Goal: Information Seeking & Learning: Learn about a topic

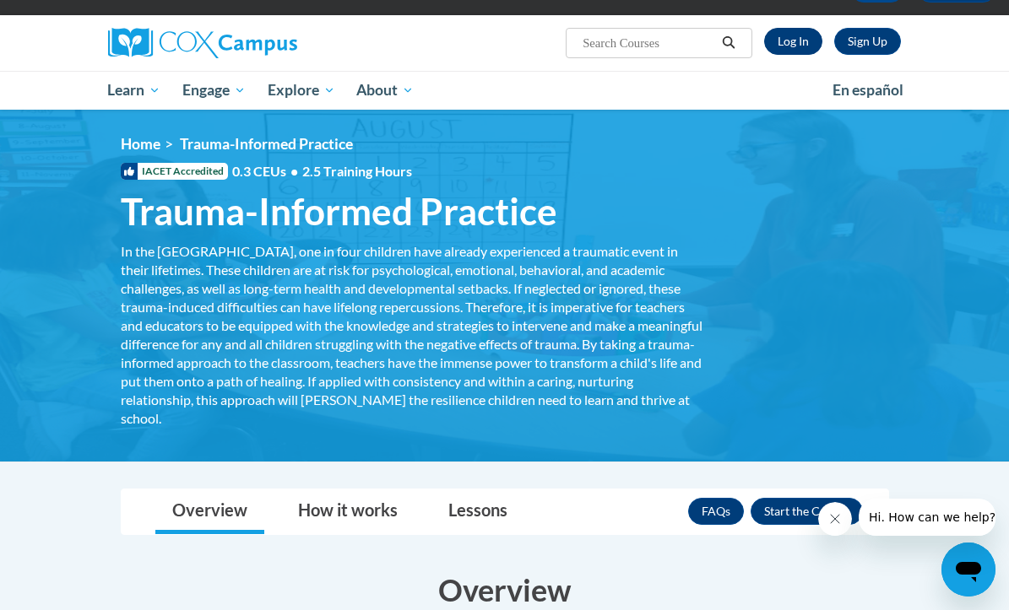
click at [801, 41] on link "Log In" at bounding box center [793, 41] width 58 height 27
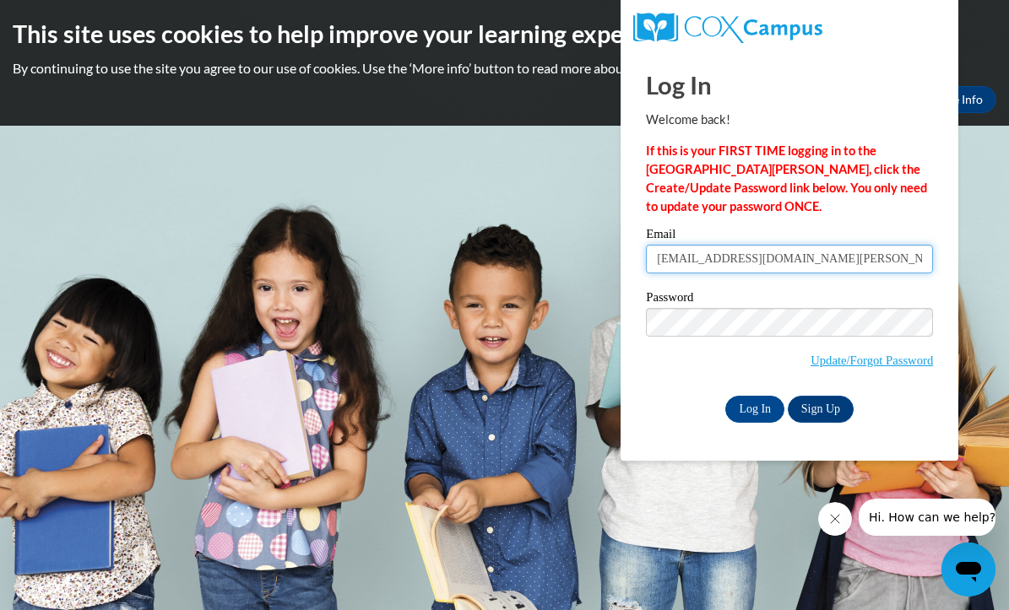
type input "pjwigington@mail.lipscomb.edu"
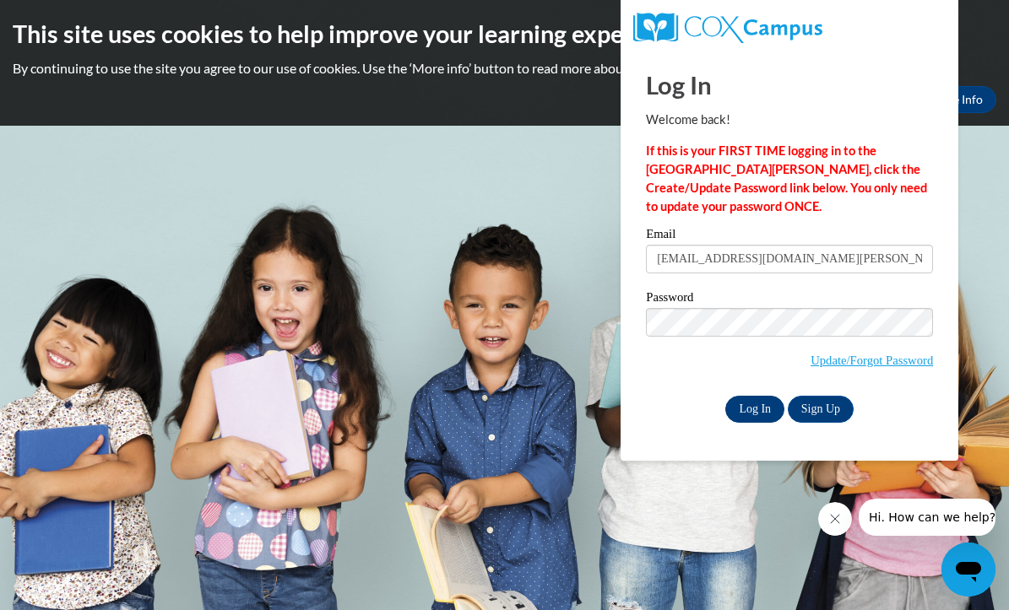
click at [733, 410] on input "Log In" at bounding box center [754, 409] width 59 height 27
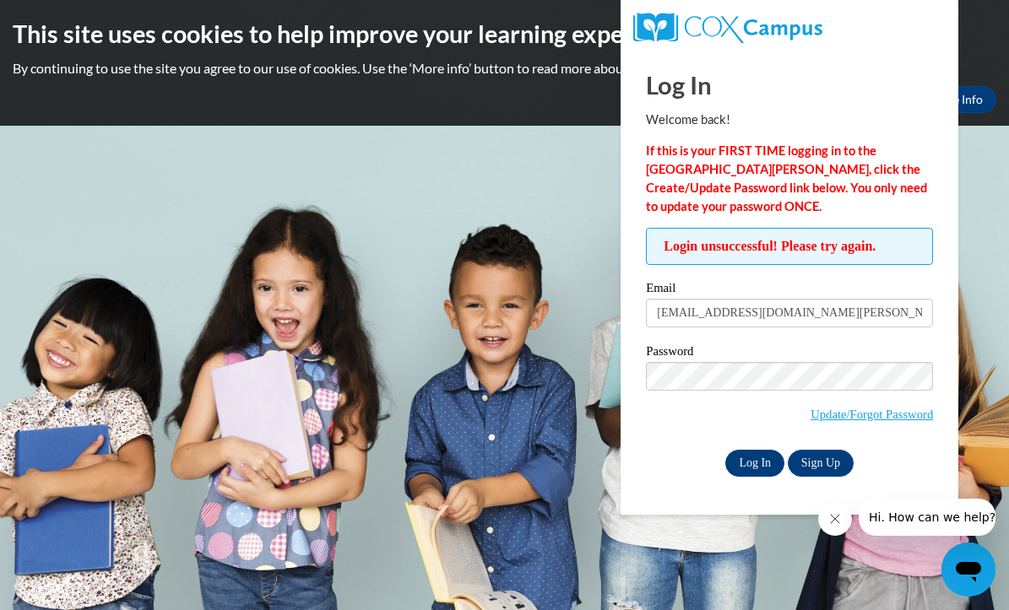
click at [765, 454] on input "Log In" at bounding box center [754, 463] width 59 height 27
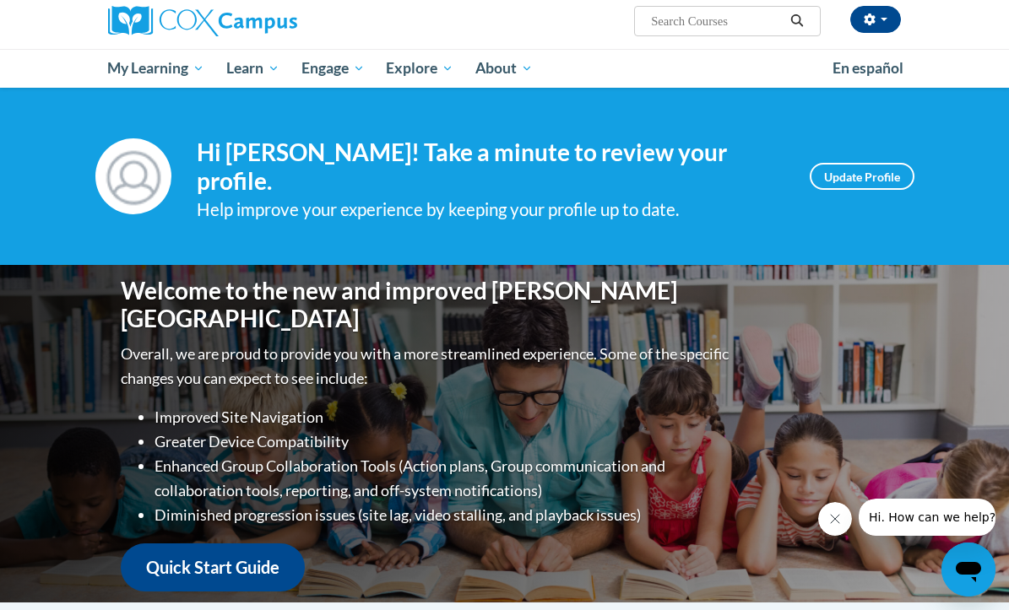
scroll to position [20, 0]
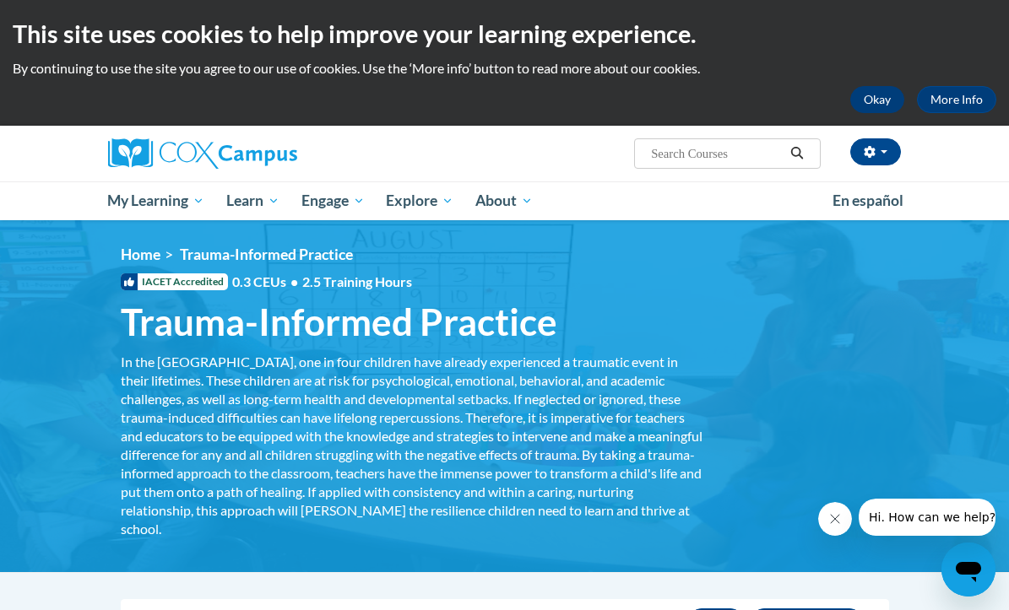
click at [872, 99] on button "Okay" at bounding box center [877, 99] width 54 height 27
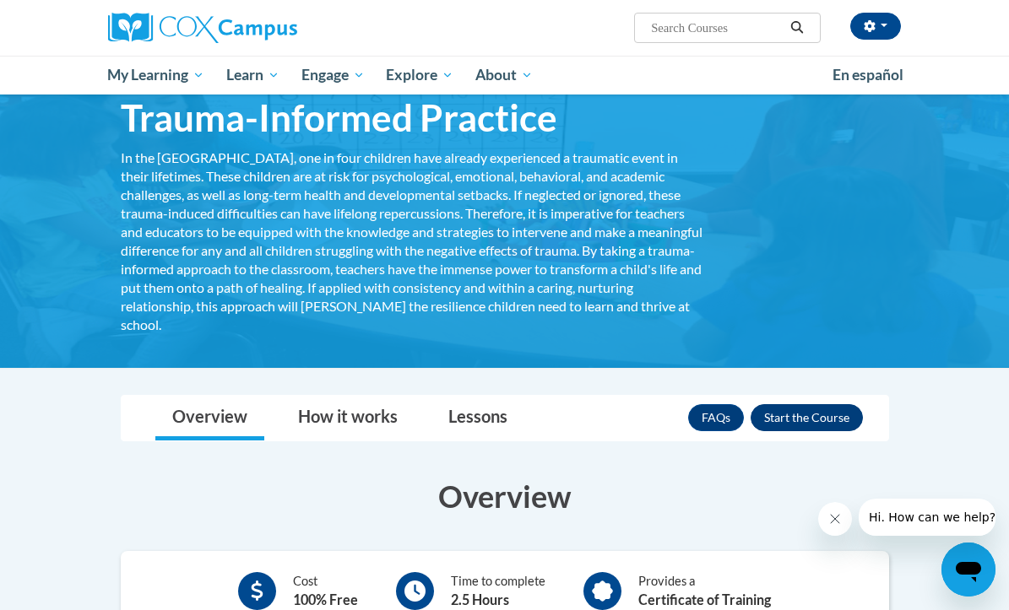
scroll to position [80, 0]
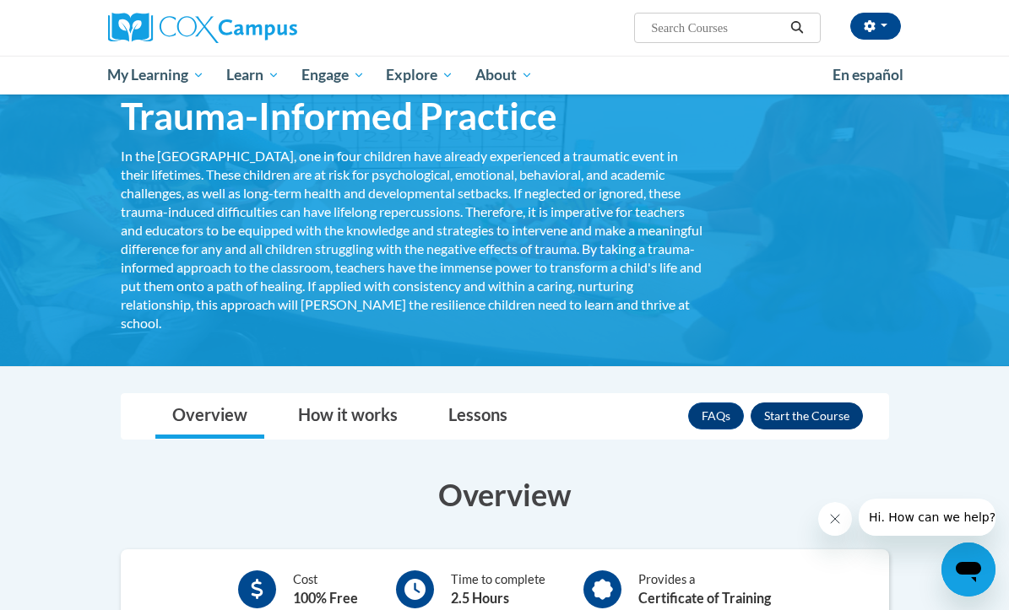
click at [838, 415] on button "Enroll" at bounding box center [807, 416] width 112 height 27
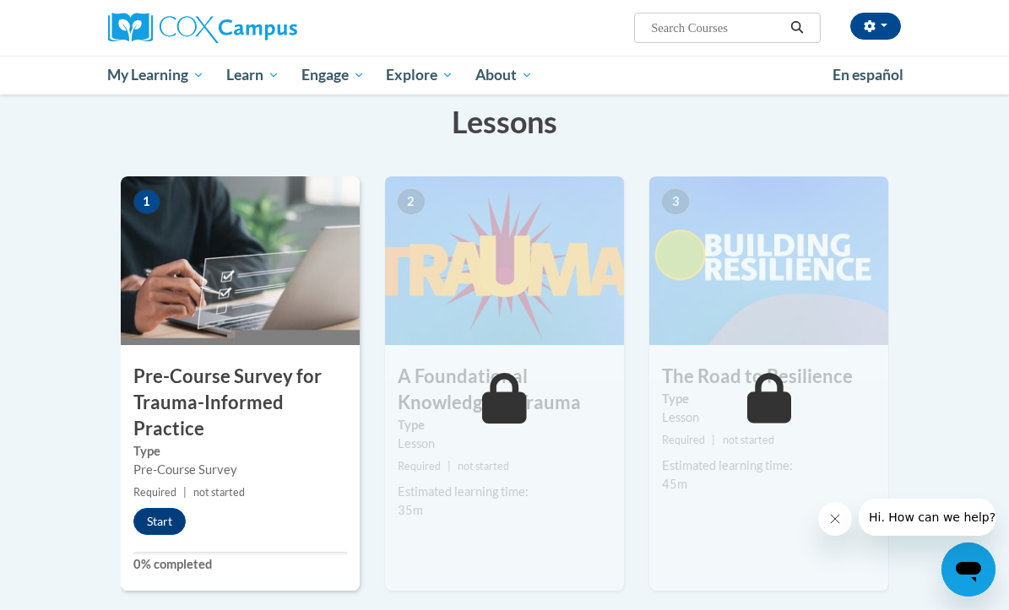
scroll to position [253, 0]
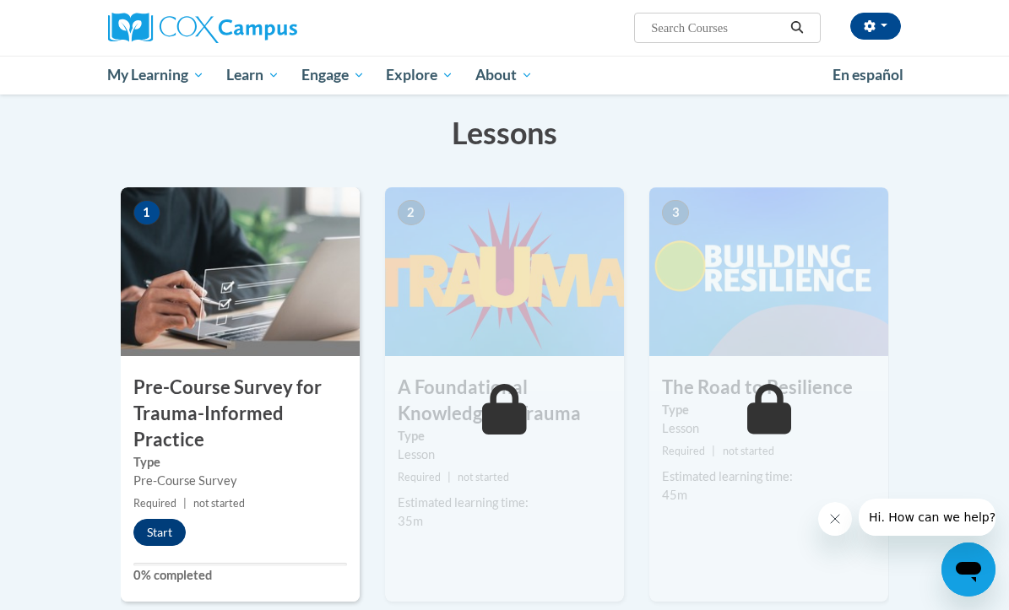
click at [171, 522] on button "Start" at bounding box center [159, 532] width 52 height 27
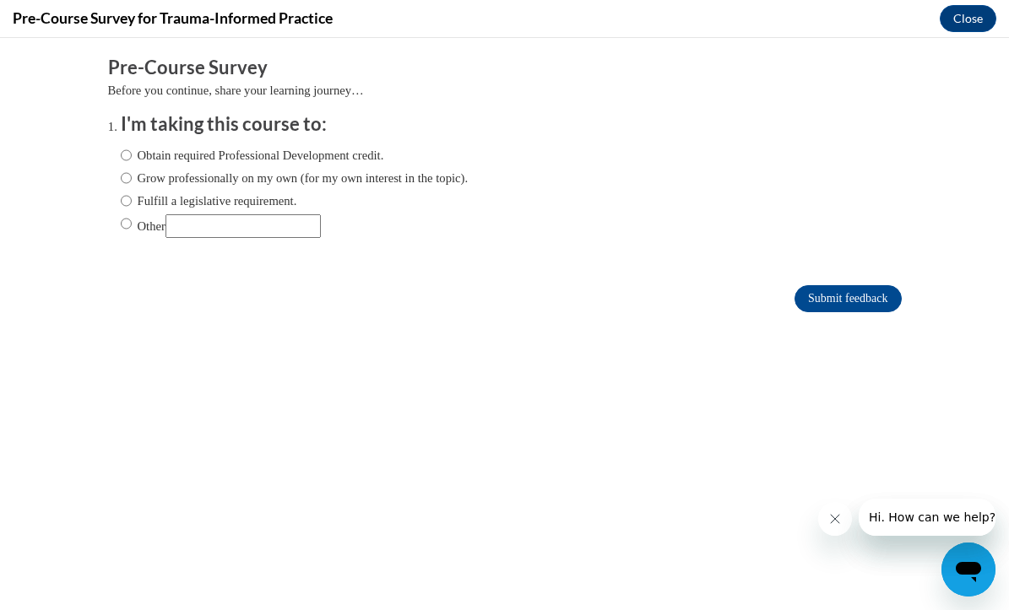
scroll to position [0, 0]
click at [267, 156] on label "Obtain required Professional Development credit." at bounding box center [252, 155] width 263 height 19
click at [132, 156] on input "Obtain required Professional Development credit." at bounding box center [126, 155] width 11 height 19
radio input "true"
click at [806, 289] on input "Submit feedback" at bounding box center [848, 298] width 106 height 27
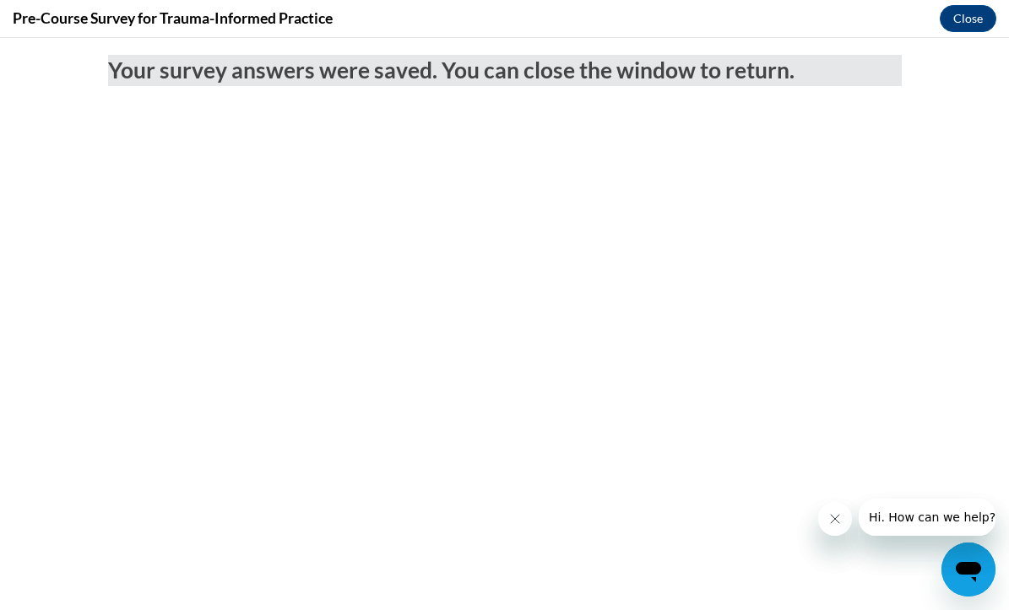
click at [839, 522] on icon "Close message from company" at bounding box center [835, 520] width 14 height 14
click at [990, 14] on button "Close" at bounding box center [968, 18] width 57 height 27
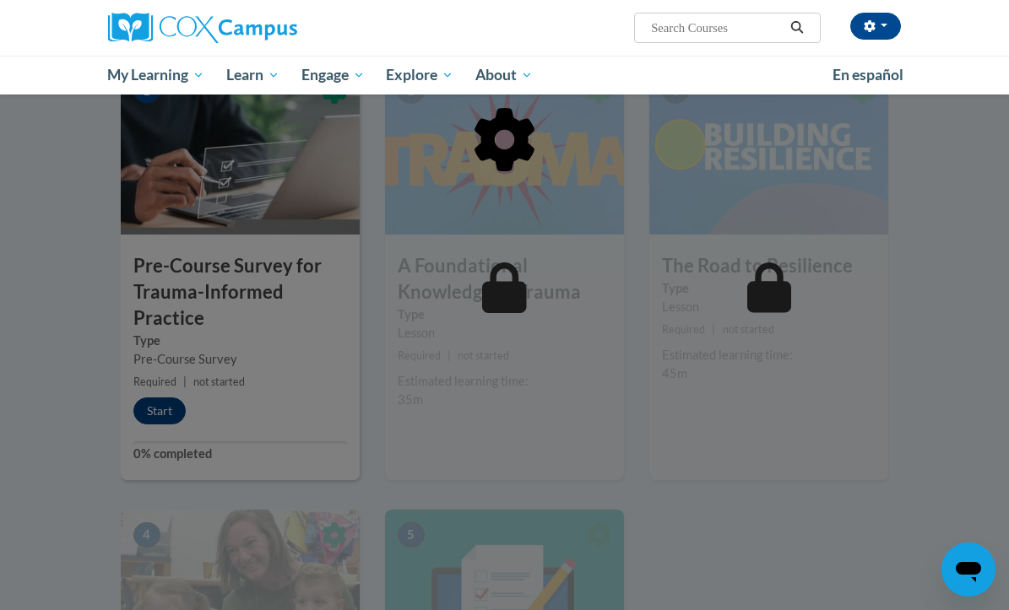
scroll to position [404, 0]
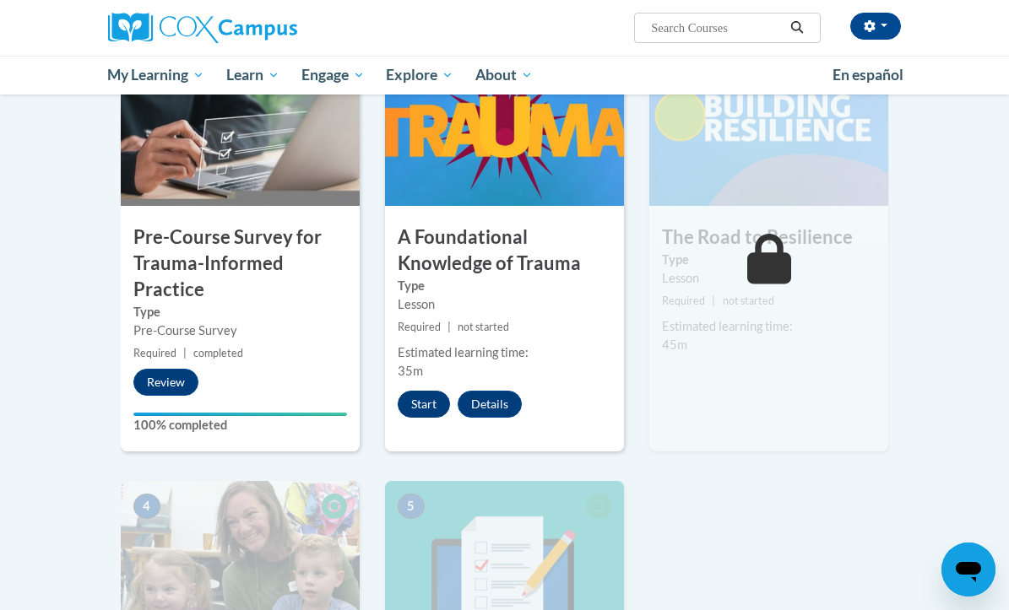
click at [417, 405] on button "Start" at bounding box center [424, 404] width 52 height 27
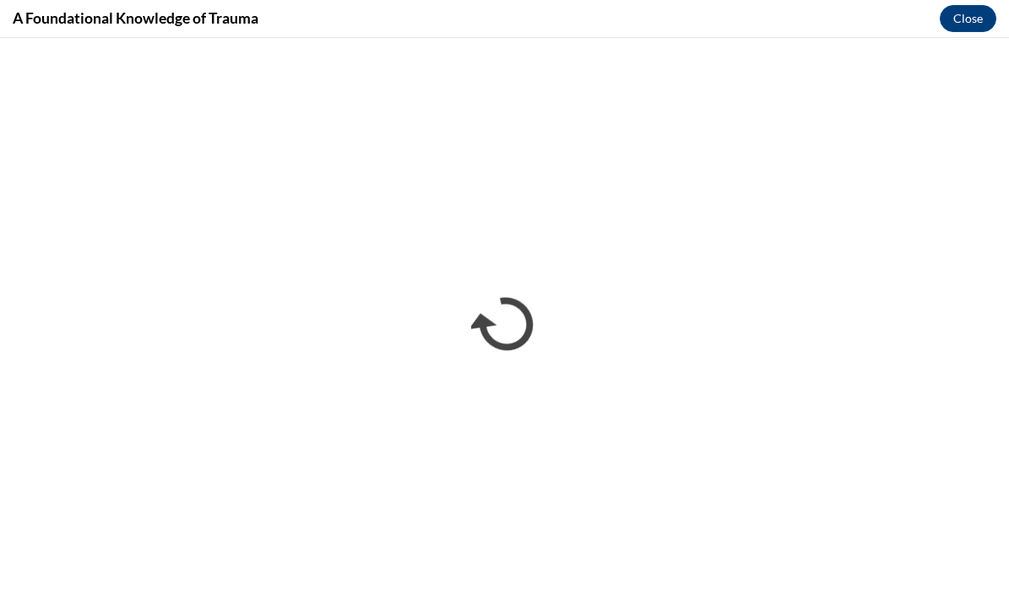
scroll to position [0, 0]
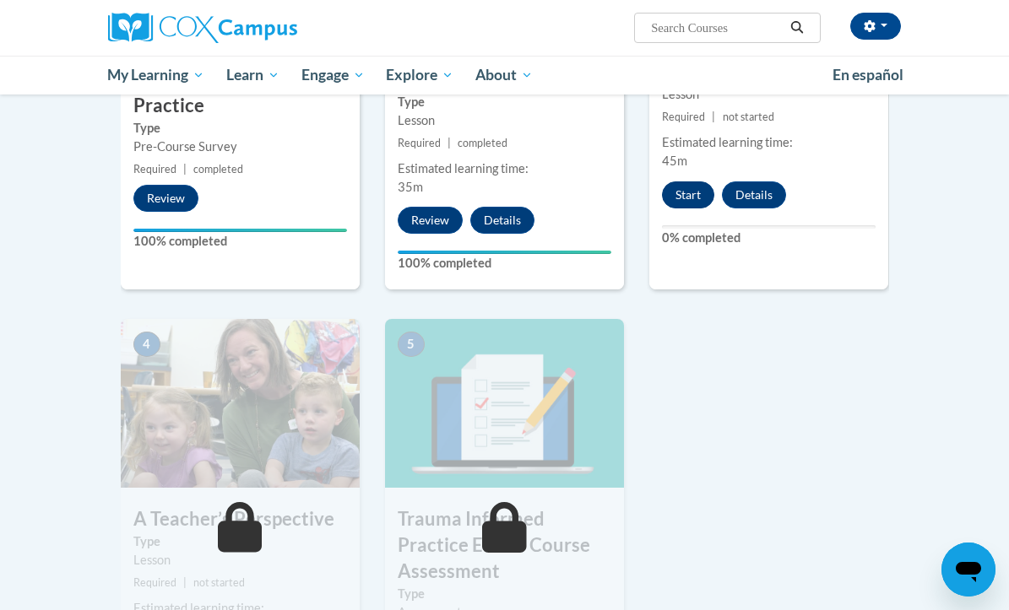
click at [696, 196] on button "Start" at bounding box center [688, 195] width 52 height 27
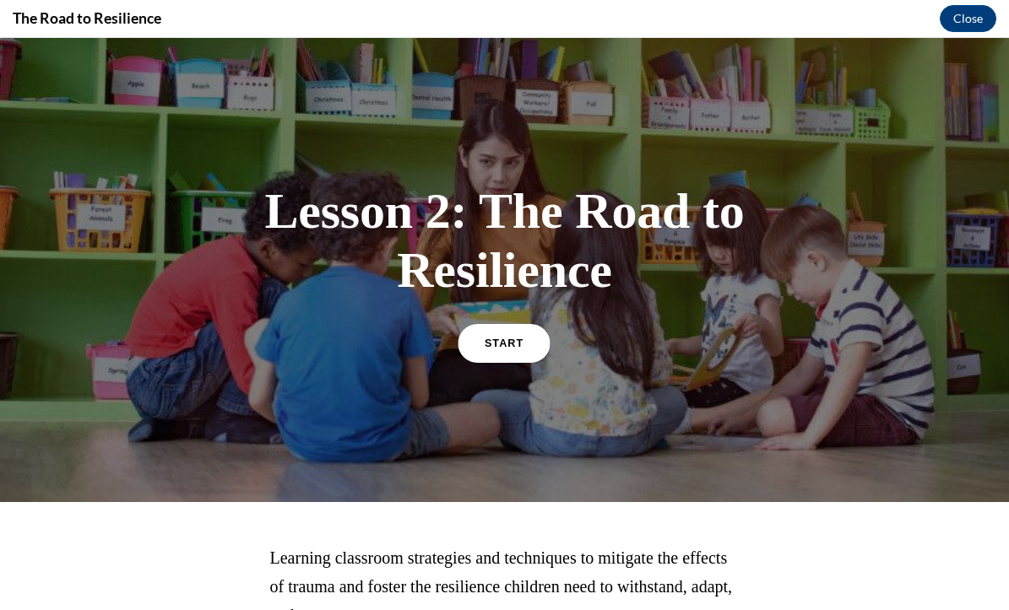
click at [501, 345] on span "START" at bounding box center [504, 343] width 39 height 13
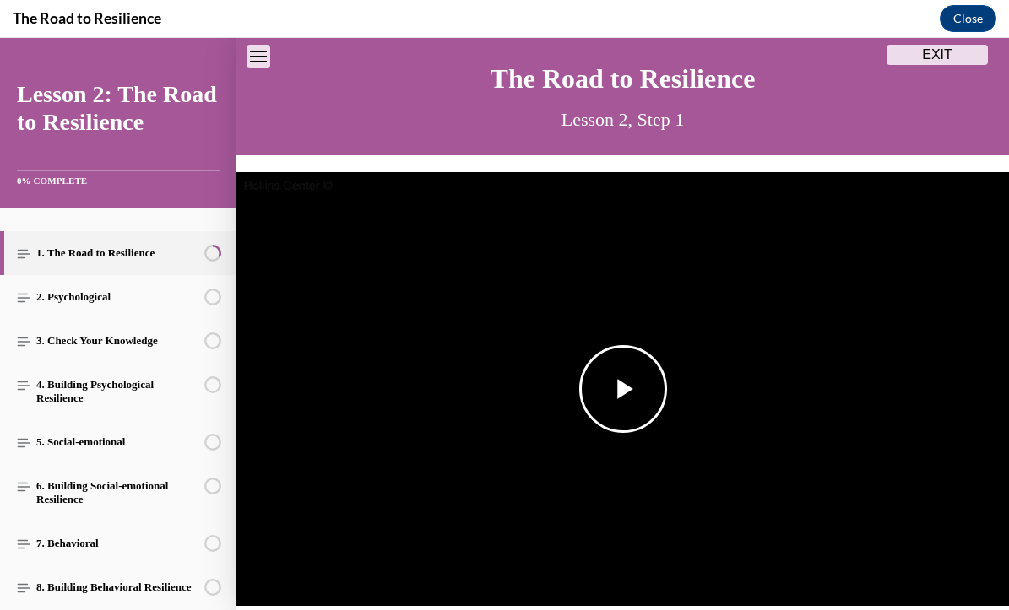
scroll to position [150, 0]
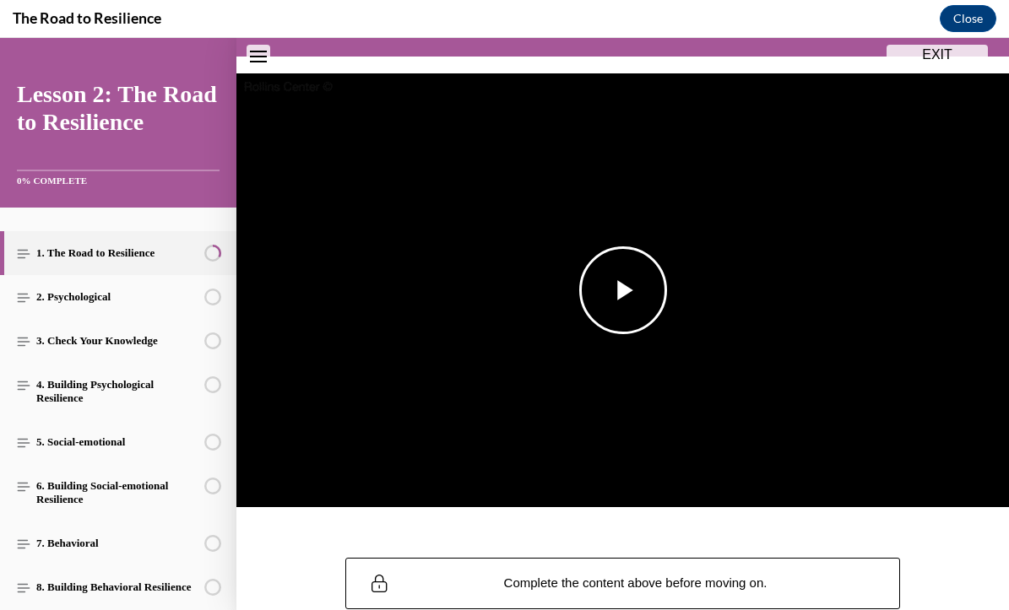
click at [623, 290] on span "Video player" at bounding box center [623, 290] width 0 height 0
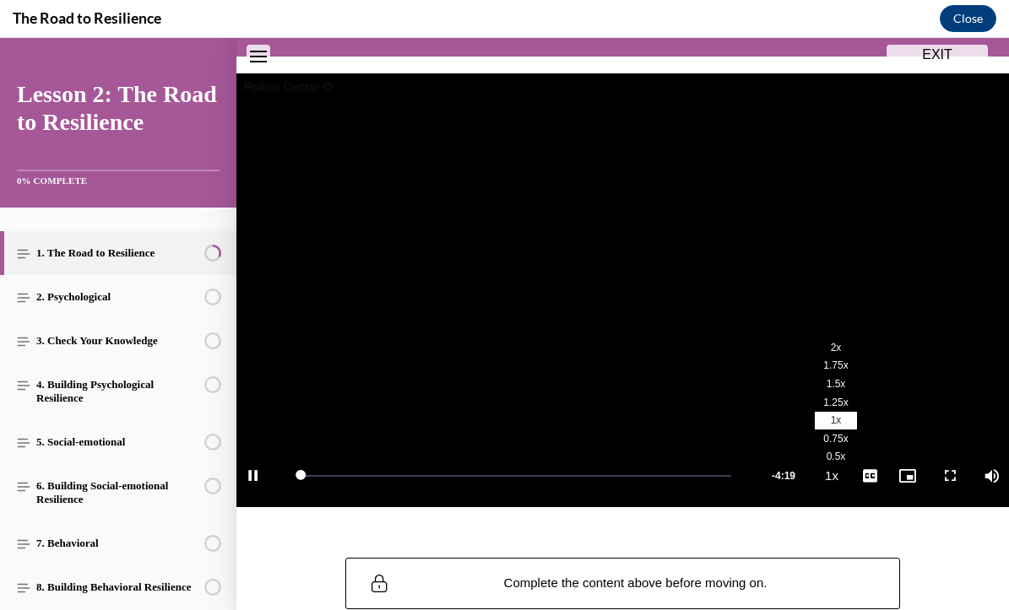
click at [841, 347] on span "2x" at bounding box center [836, 348] width 11 height 12
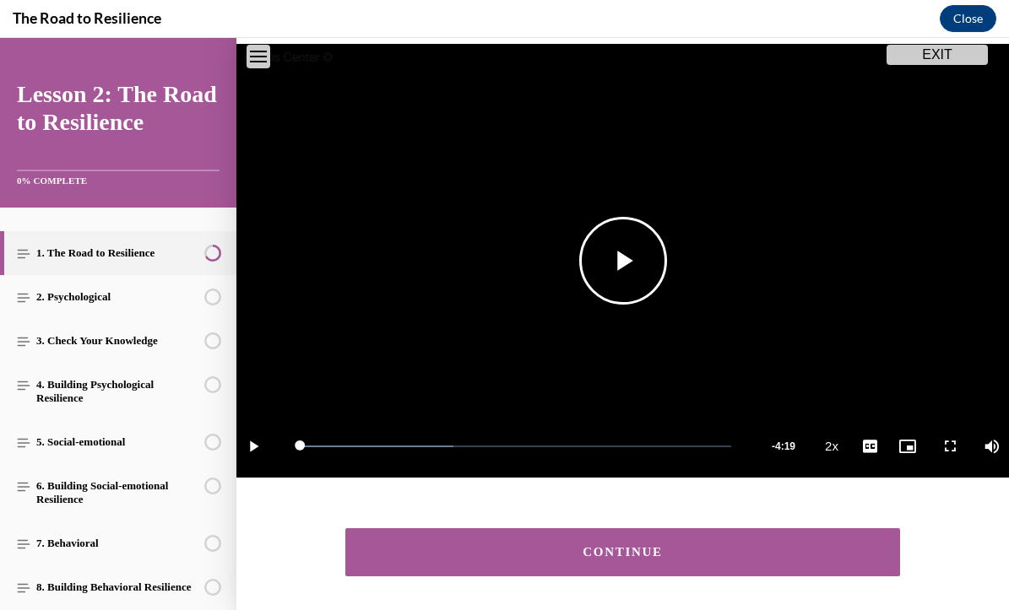
scroll to position [224, 0]
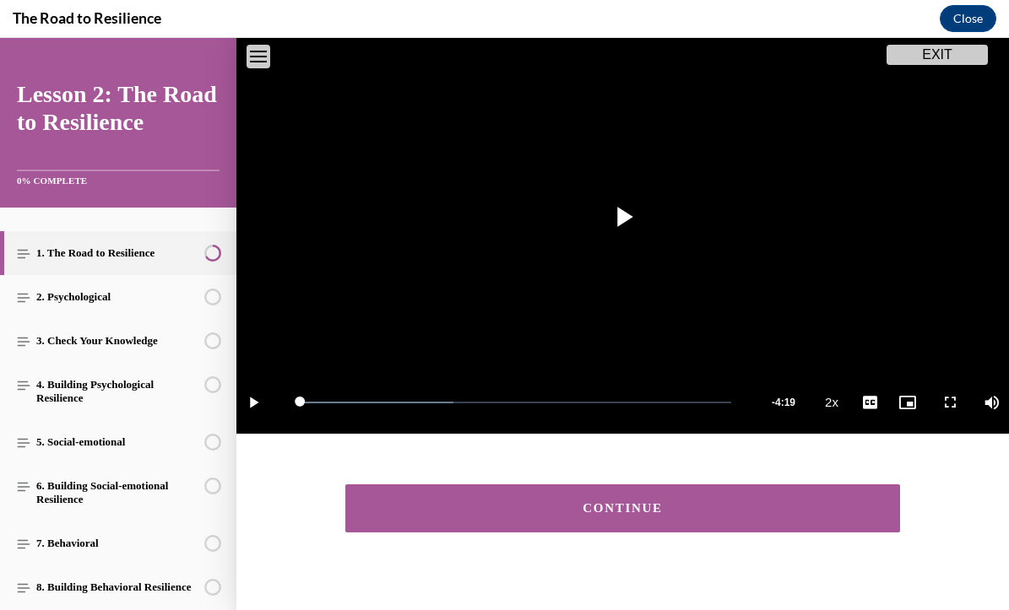
click at [781, 498] on button "CONTINUE" at bounding box center [623, 509] width 556 height 48
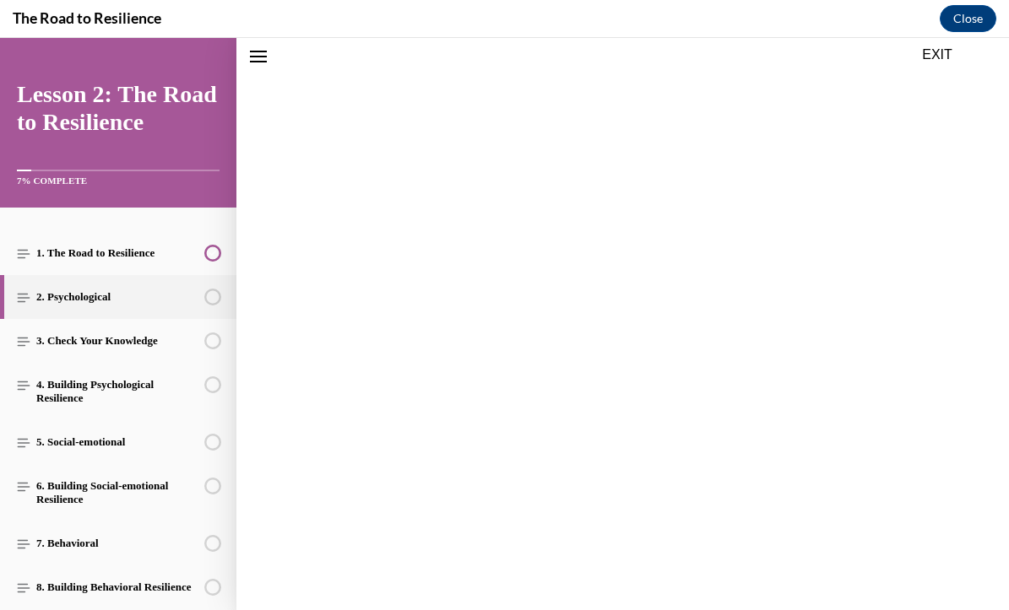
scroll to position [192, 0]
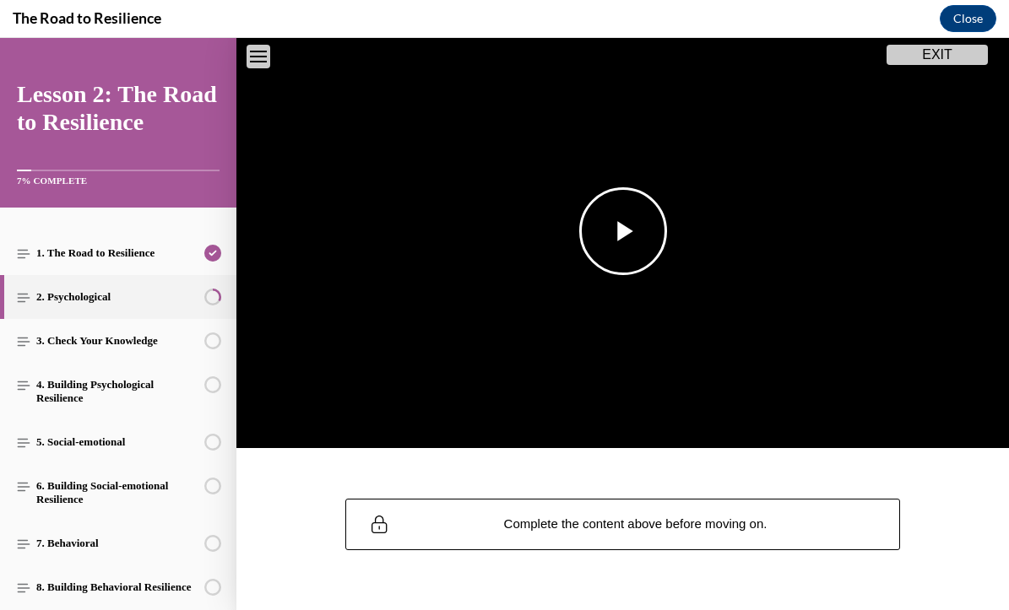
click at [623, 231] on span "Video player" at bounding box center [623, 231] width 0 height 0
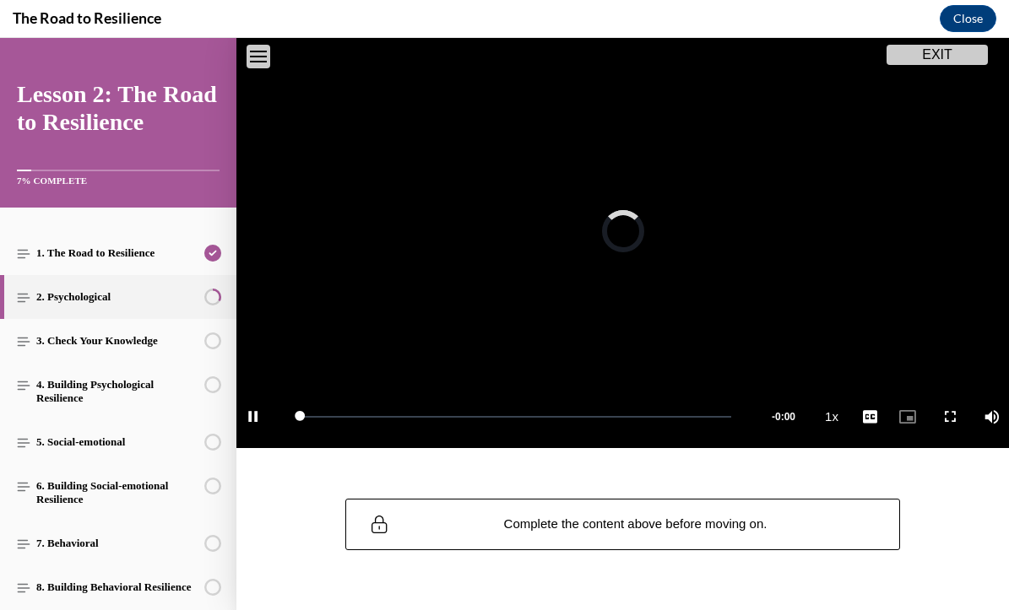
scroll to position [185, 0]
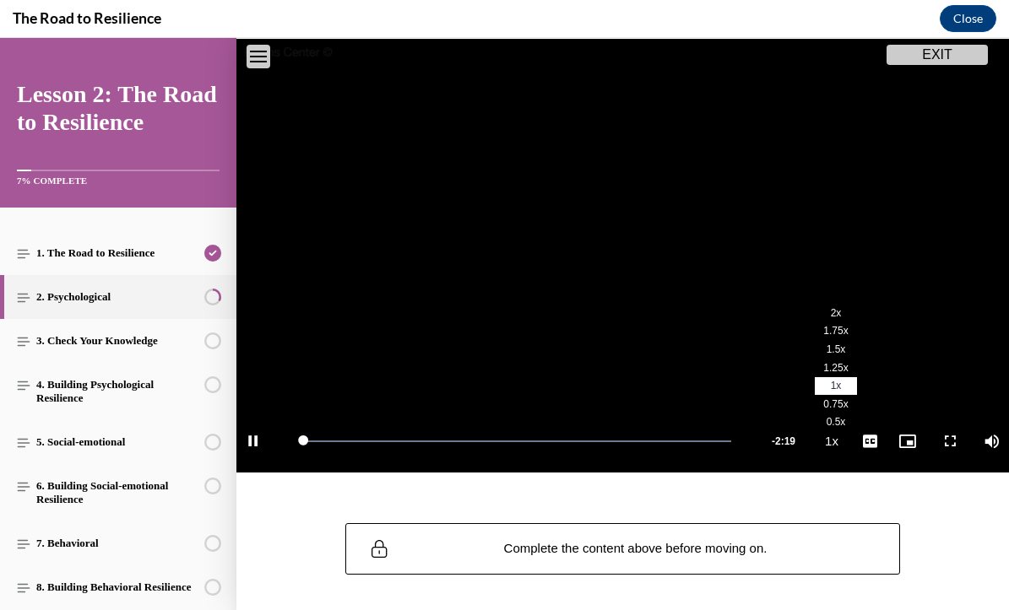
click at [836, 311] on span "2x" at bounding box center [836, 313] width 11 height 12
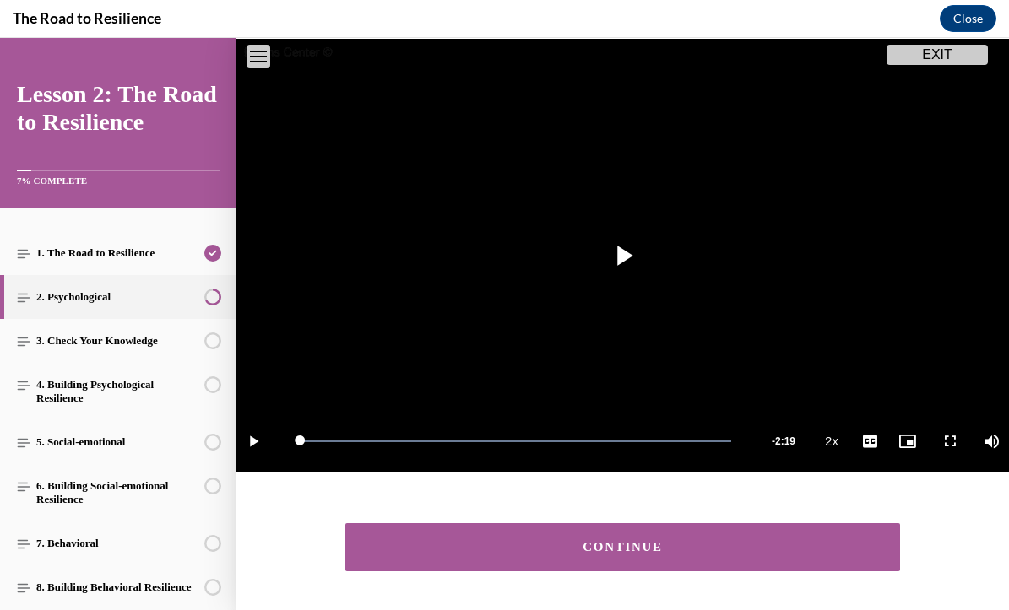
click at [819, 532] on button "CONTINUE" at bounding box center [623, 548] width 556 height 48
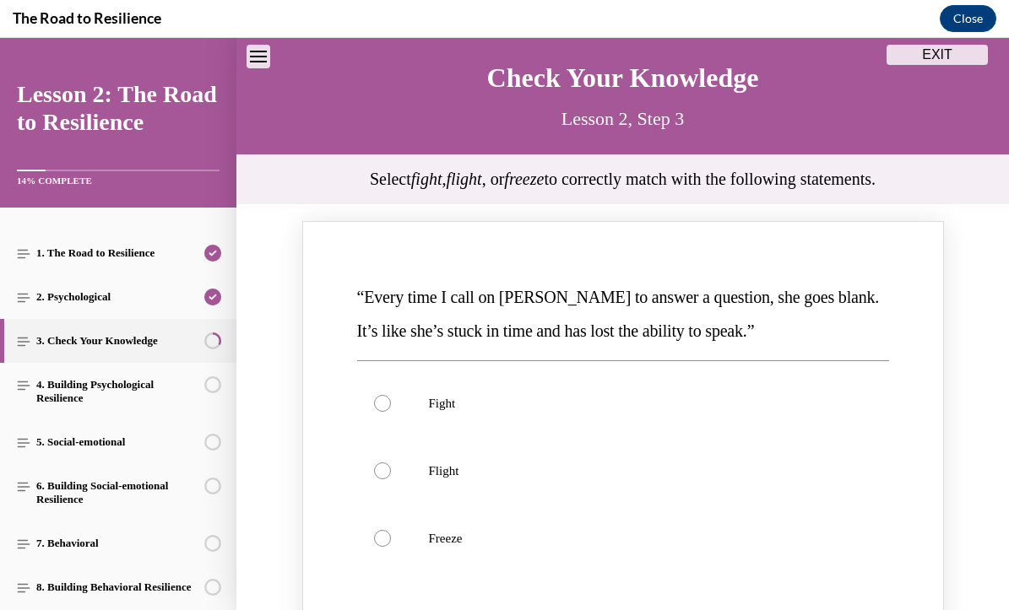
scroll to position [186, 0]
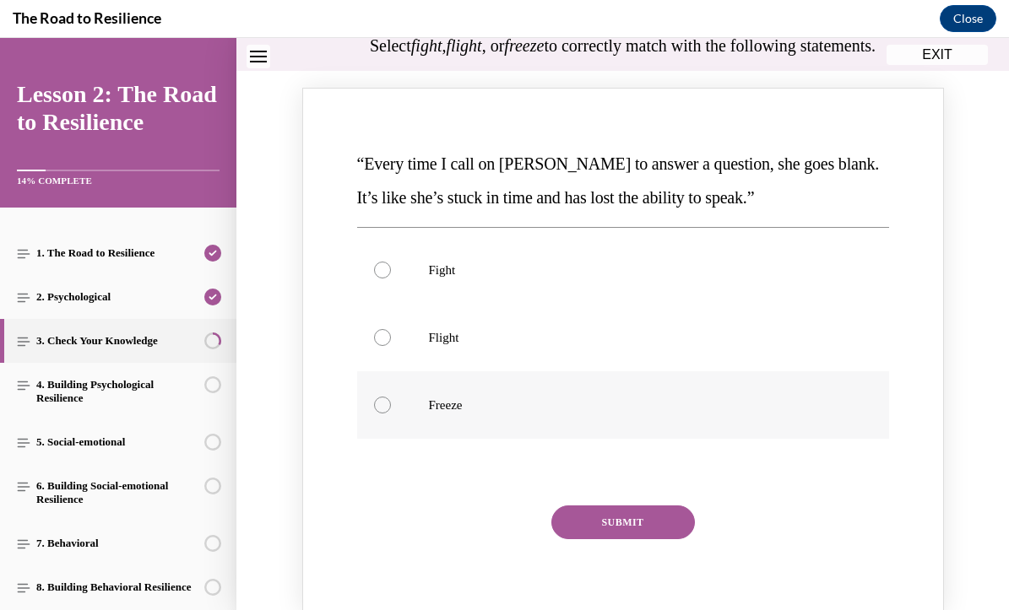
click at [522, 426] on label "Freeze" at bounding box center [623, 406] width 532 height 68
click at [391, 414] on input "Freeze" at bounding box center [382, 405] width 17 height 17
radio input "true"
click at [584, 540] on button "SUBMIT" at bounding box center [623, 523] width 144 height 34
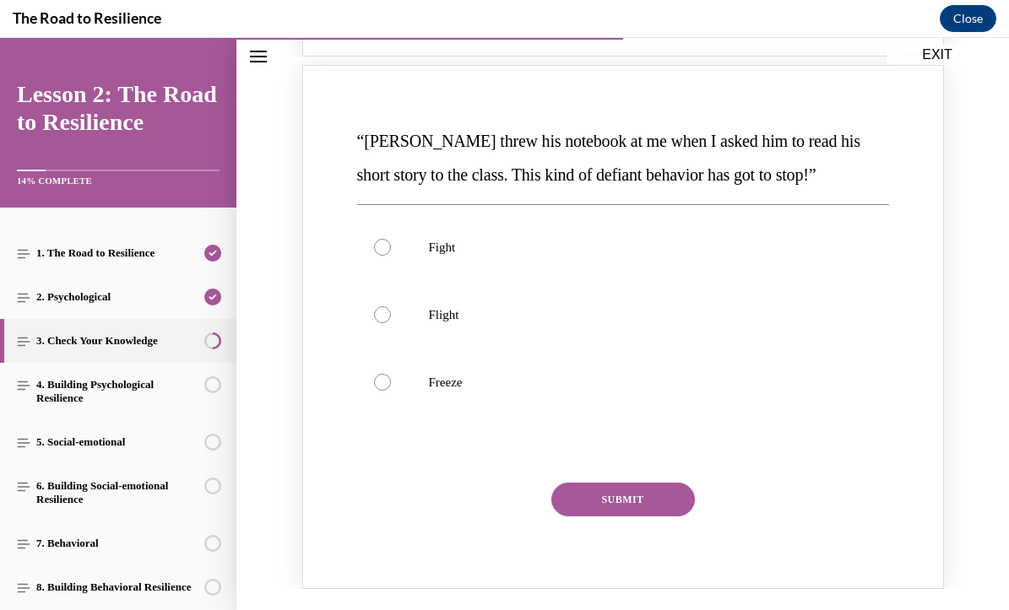
scroll to position [900, 0]
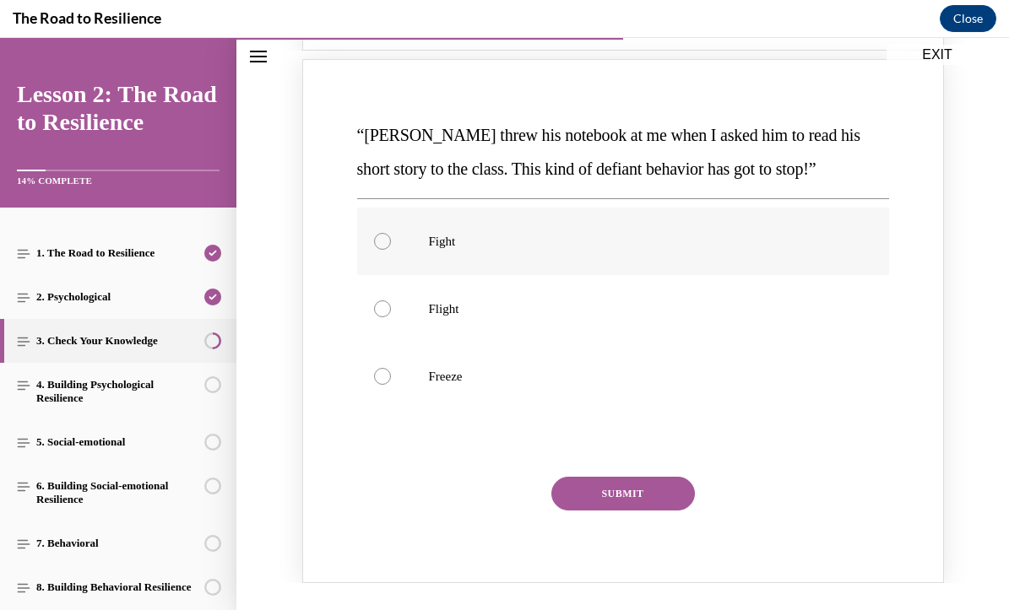
click at [415, 266] on label "Fight" at bounding box center [623, 242] width 532 height 68
click at [391, 250] on input "Fight" at bounding box center [382, 241] width 17 height 17
radio input "true"
click at [635, 511] on button "SUBMIT" at bounding box center [623, 494] width 144 height 34
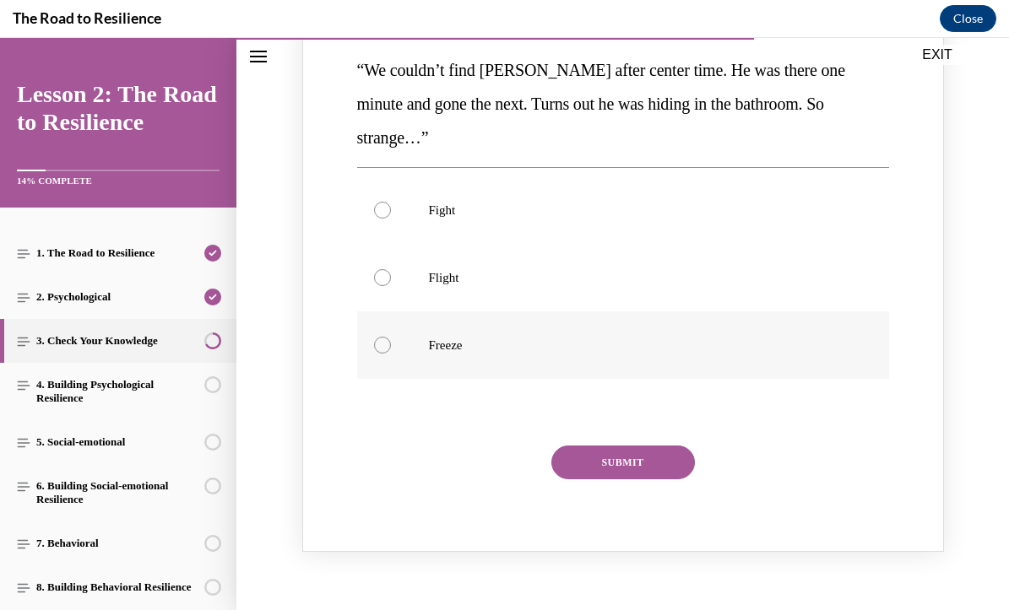
scroll to position [1500, 0]
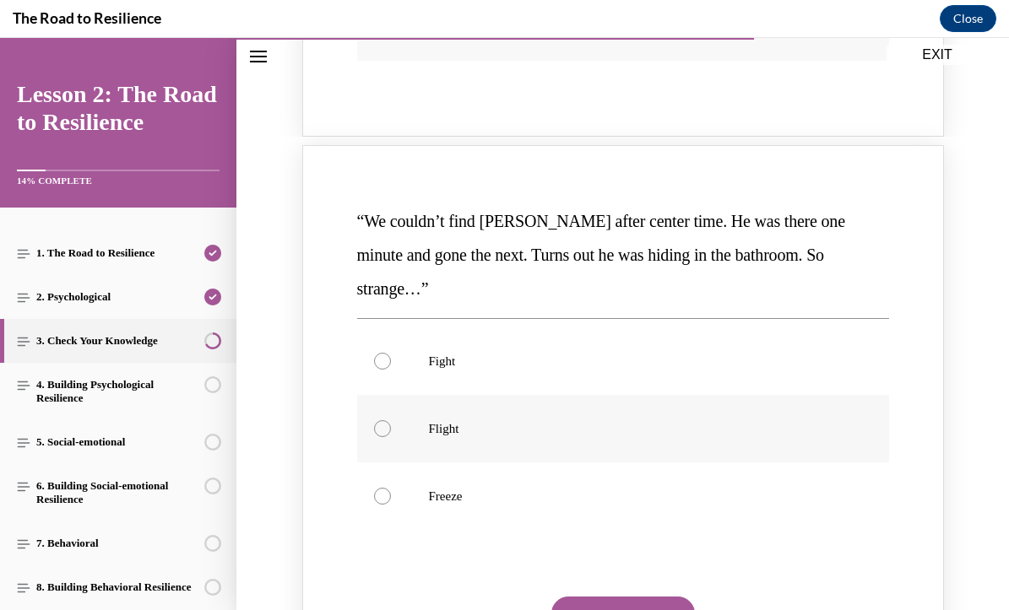
click at [560, 399] on label "Flight" at bounding box center [623, 429] width 532 height 68
click at [391, 421] on input "Flight" at bounding box center [382, 429] width 17 height 17
radio input "true"
click at [637, 597] on button "SUBMIT" at bounding box center [623, 614] width 144 height 34
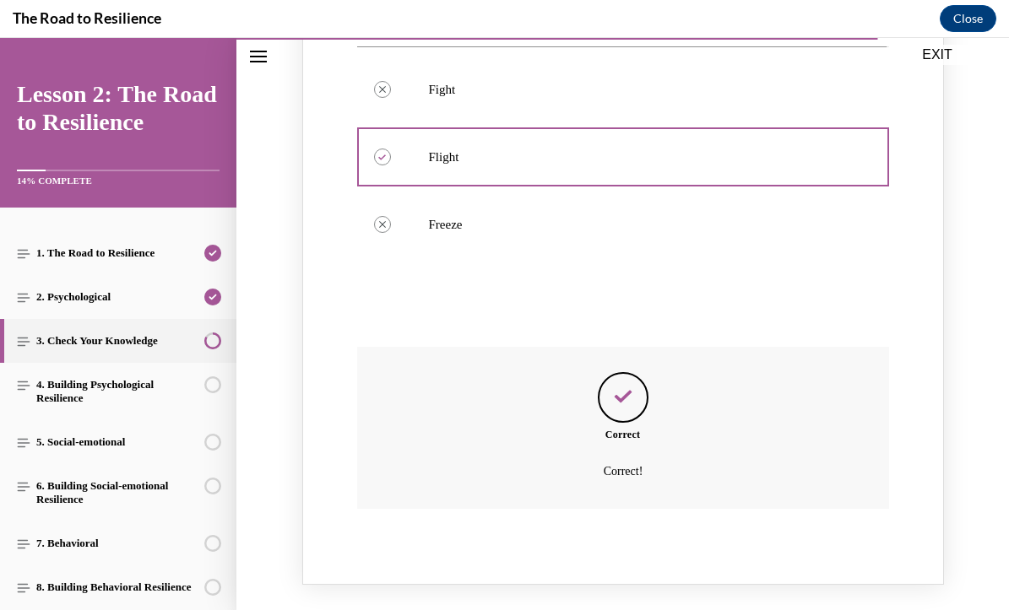
scroll to position [1860, 0]
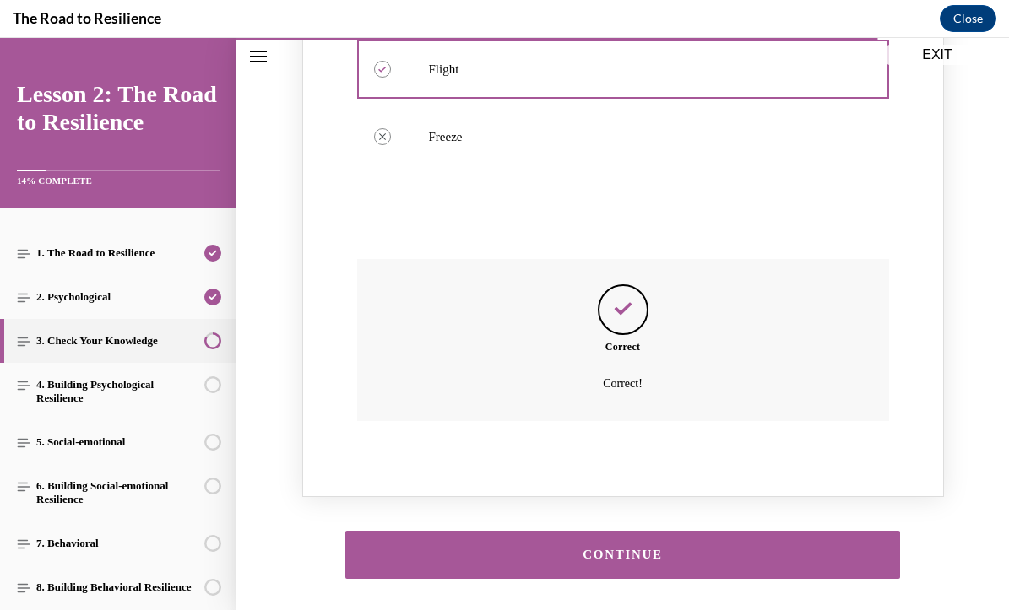
click at [655, 549] on div "CONTINUE" at bounding box center [623, 555] width 503 height 13
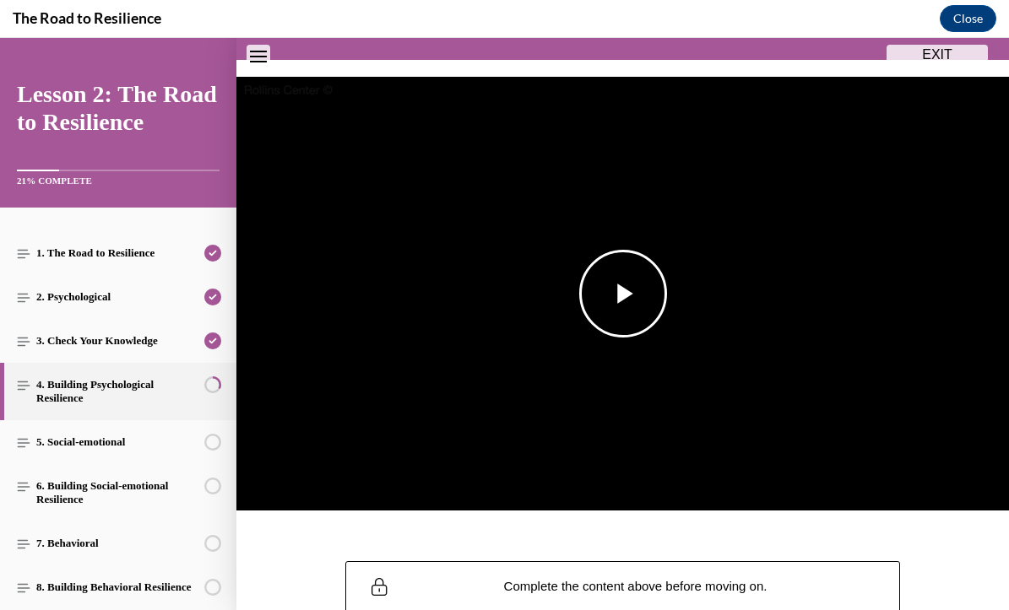
scroll to position [155, 0]
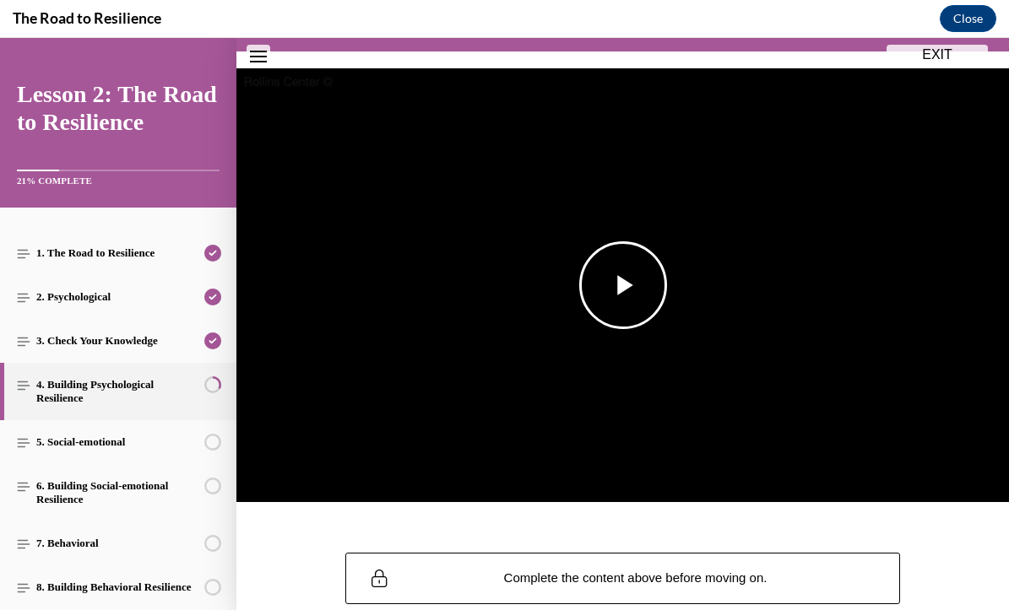
click at [623, 285] on span "Video player" at bounding box center [623, 285] width 0 height 0
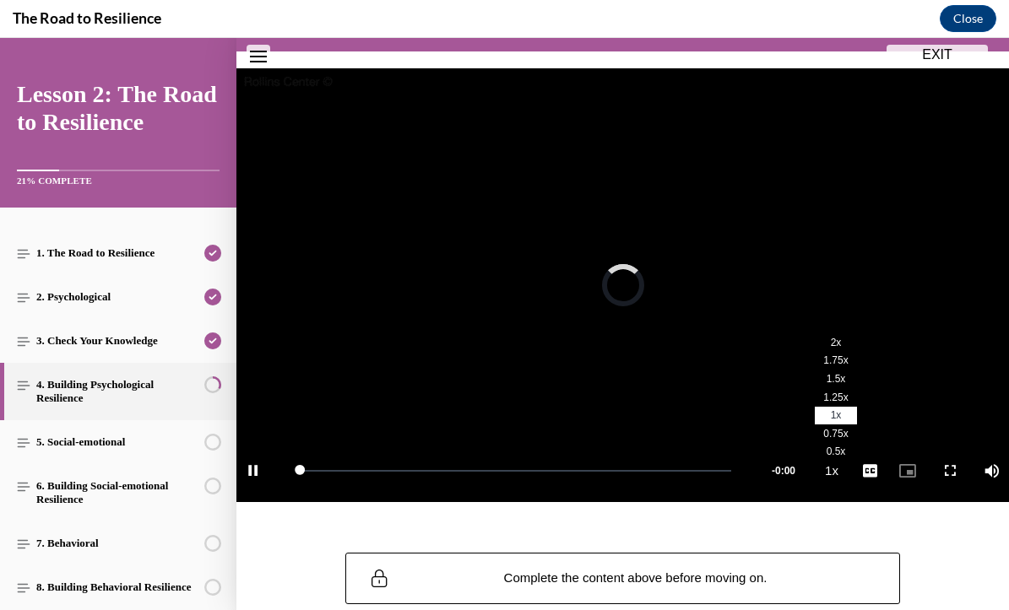
click at [831, 345] on span "2x" at bounding box center [836, 343] width 11 height 12
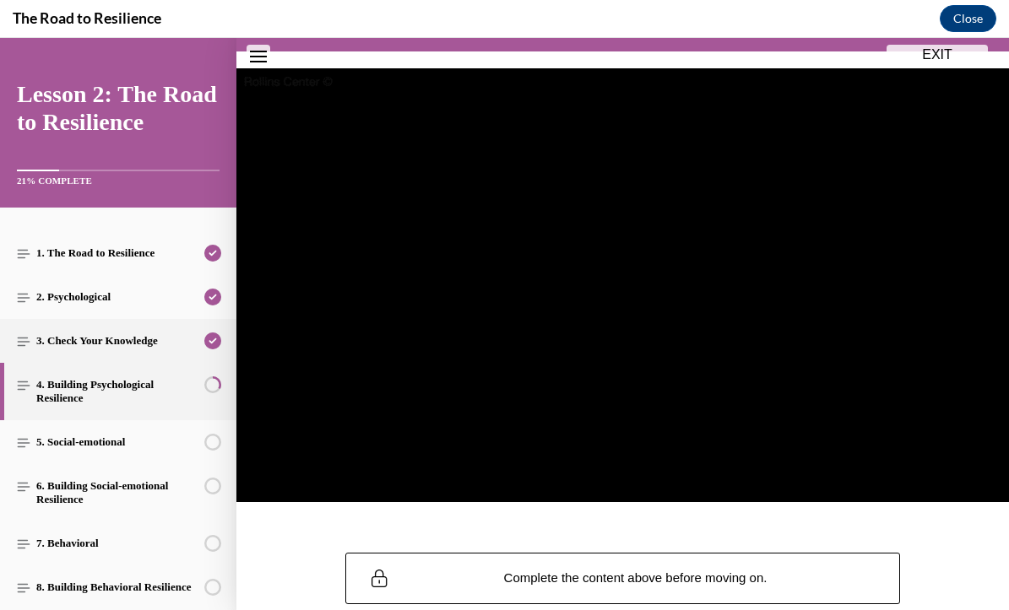
scroll to position [0, 0]
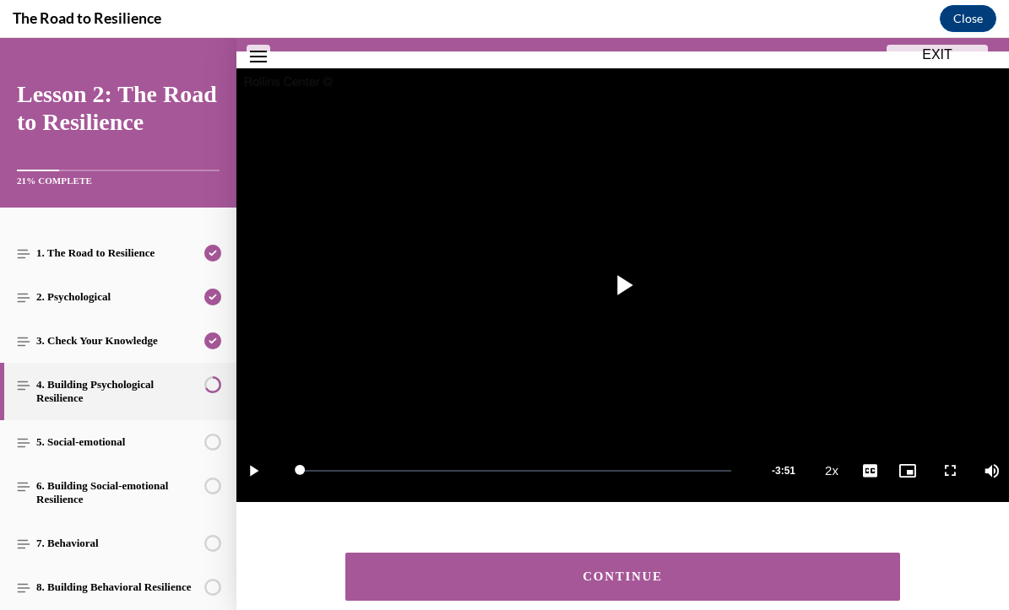
click at [469, 557] on button "CONTINUE" at bounding box center [623, 577] width 556 height 48
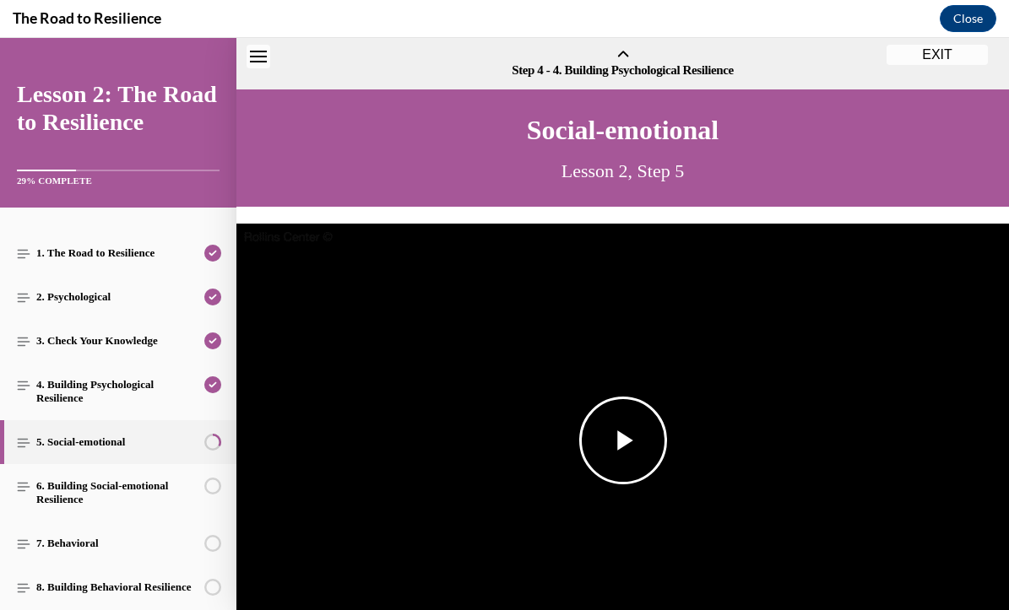
scroll to position [52, 0]
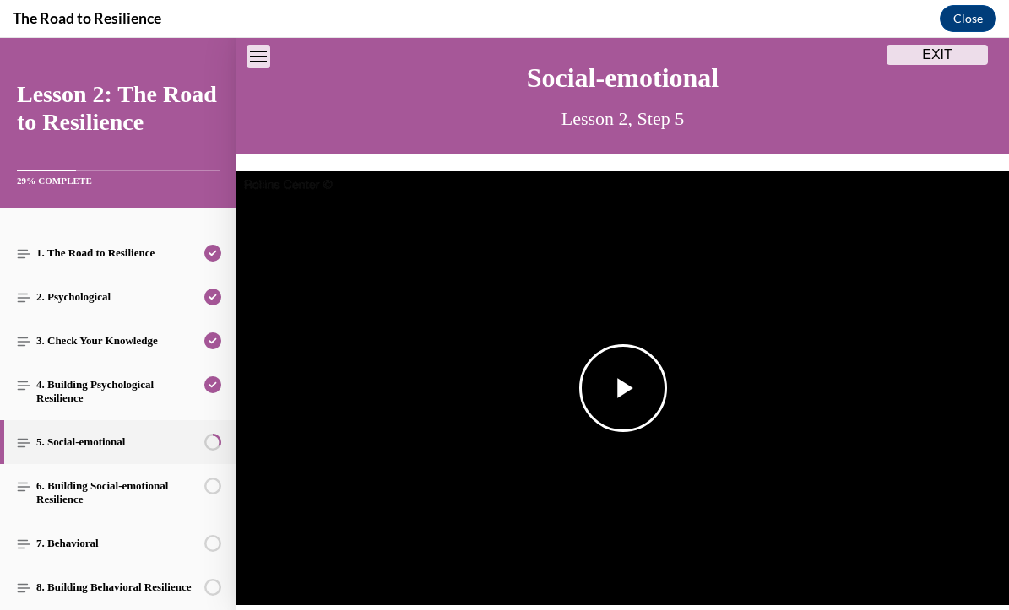
click at [623, 388] on span "Video player" at bounding box center [623, 388] width 0 height 0
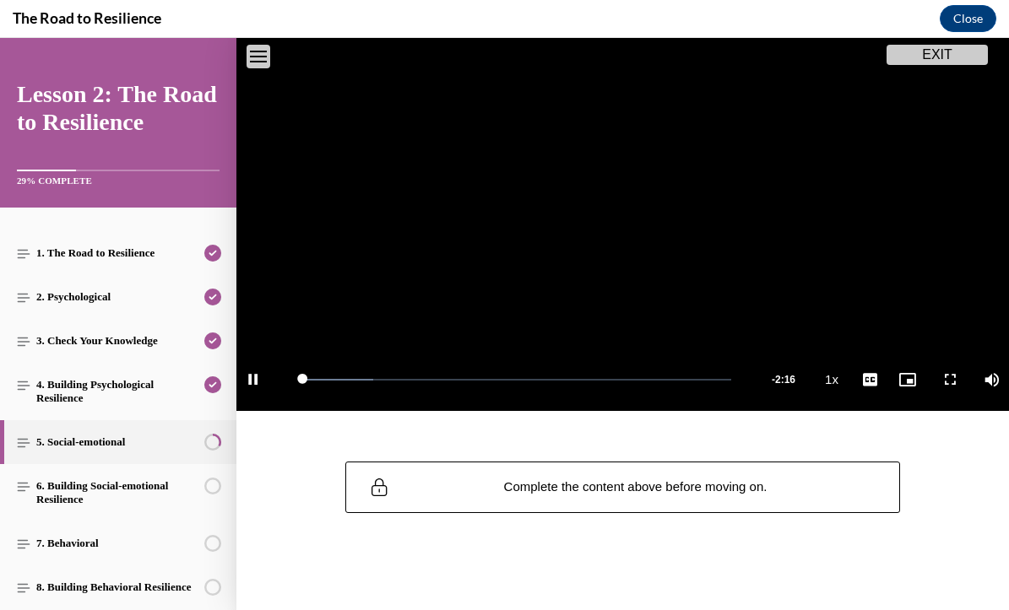
scroll to position [246, 0]
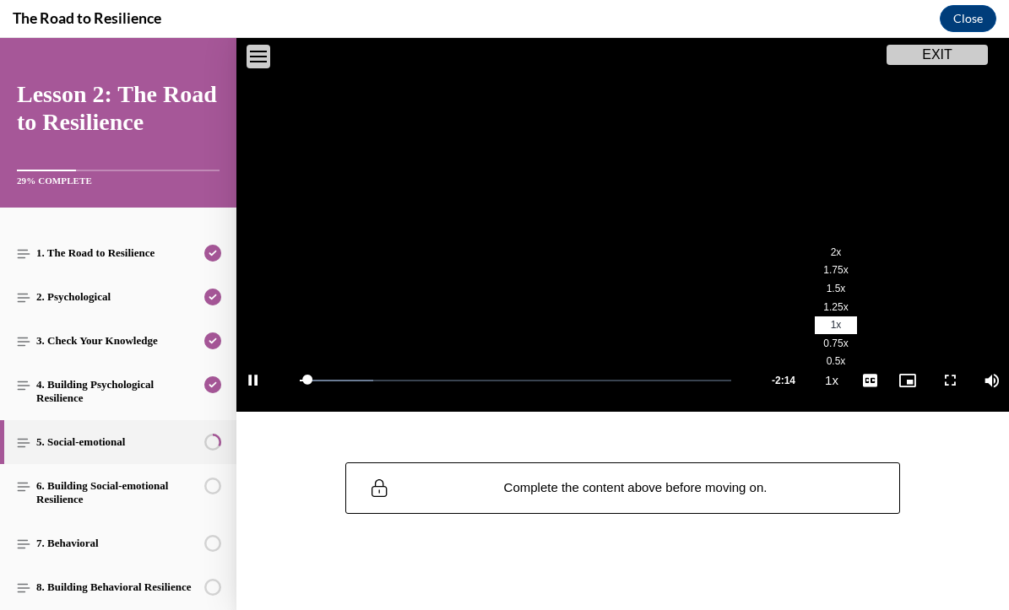
click at [835, 249] on span "2x" at bounding box center [836, 253] width 11 height 12
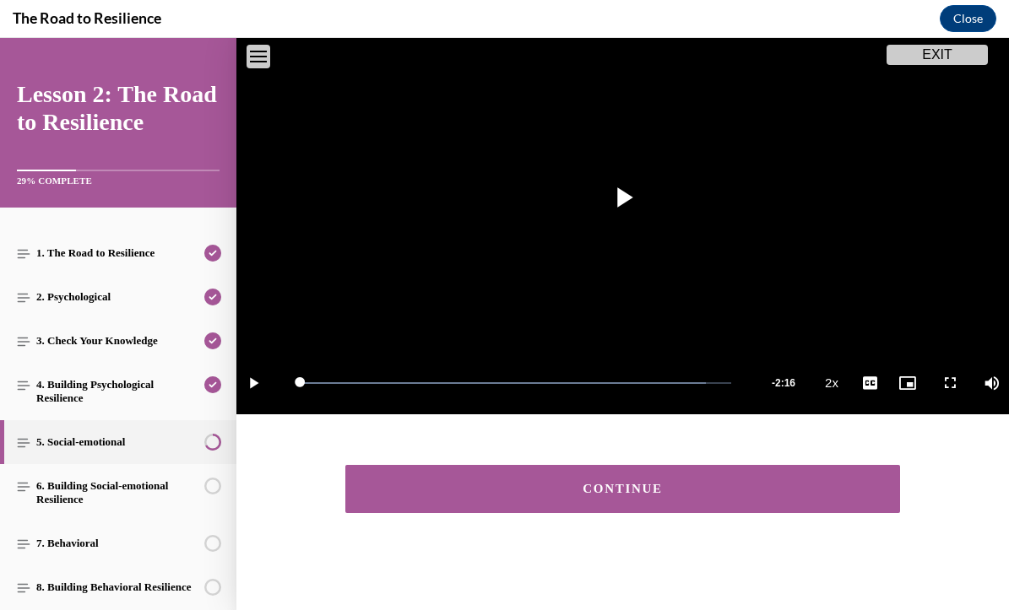
scroll to position [243, 0]
click at [764, 478] on button "CONTINUE" at bounding box center [623, 489] width 556 height 48
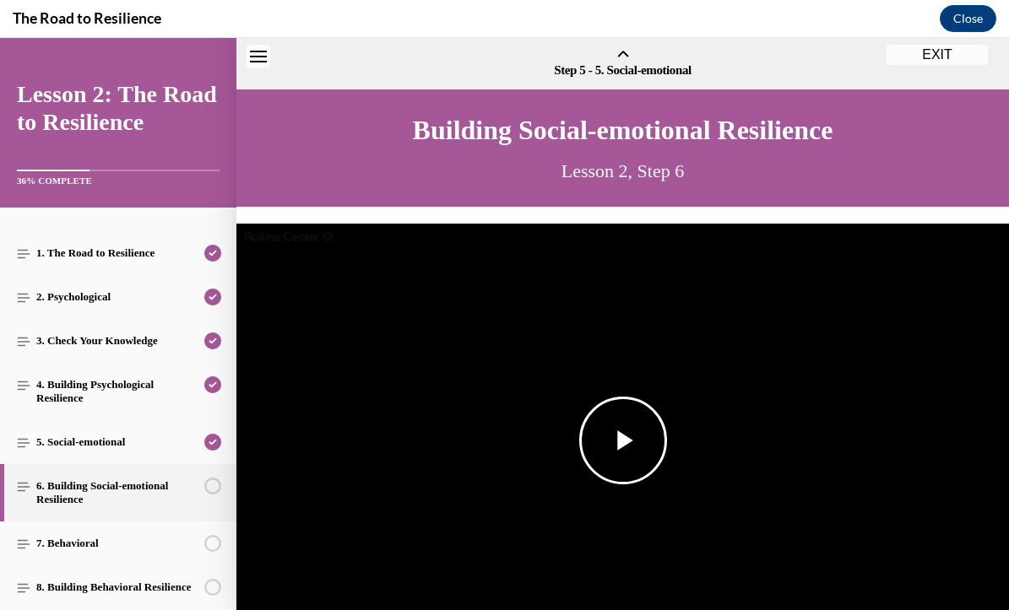
scroll to position [52, 0]
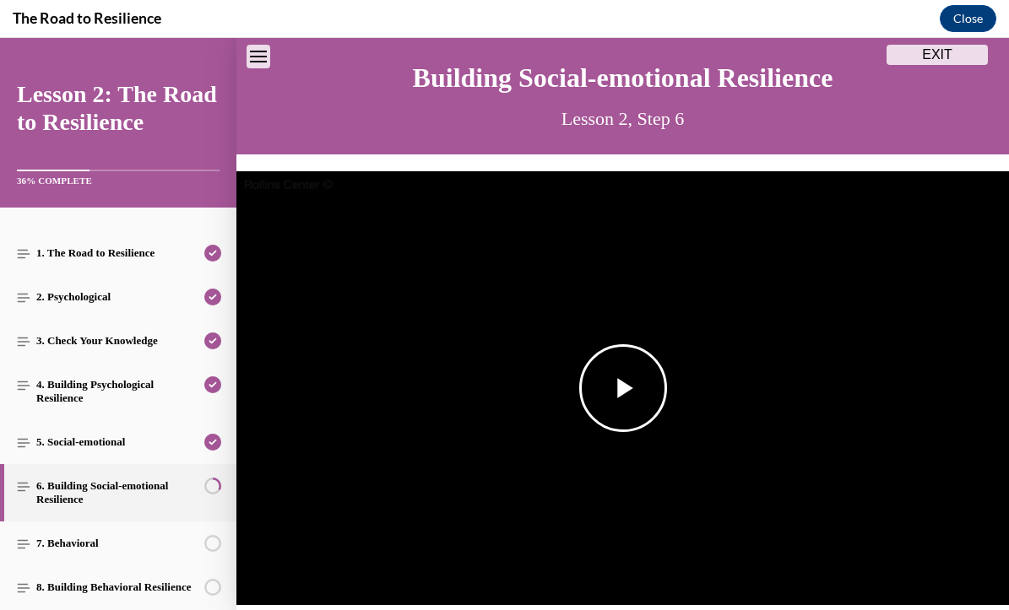
click at [623, 388] on span "Video player" at bounding box center [623, 388] width 0 height 0
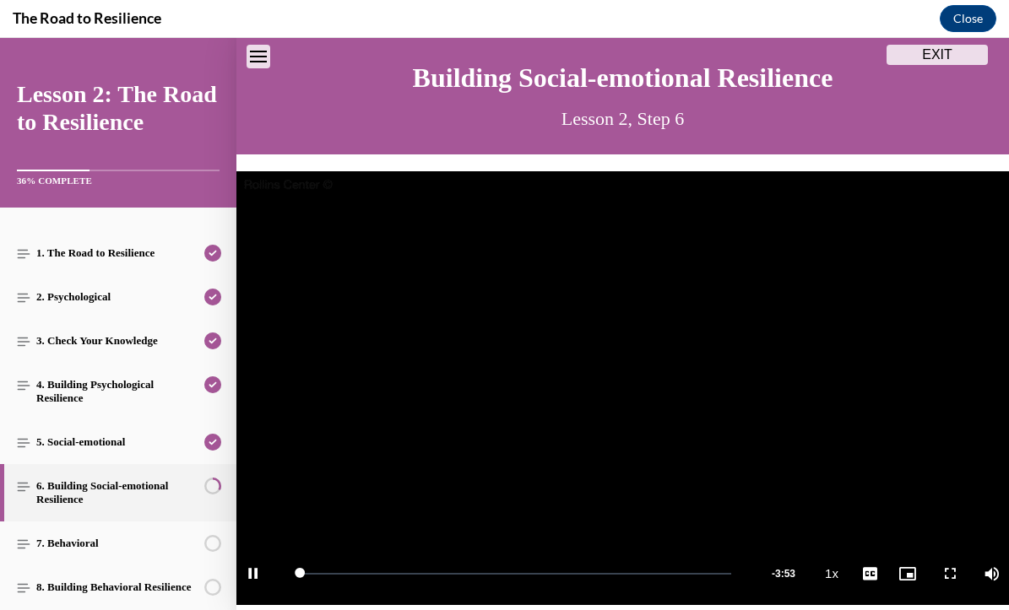
scroll to position [242, 0]
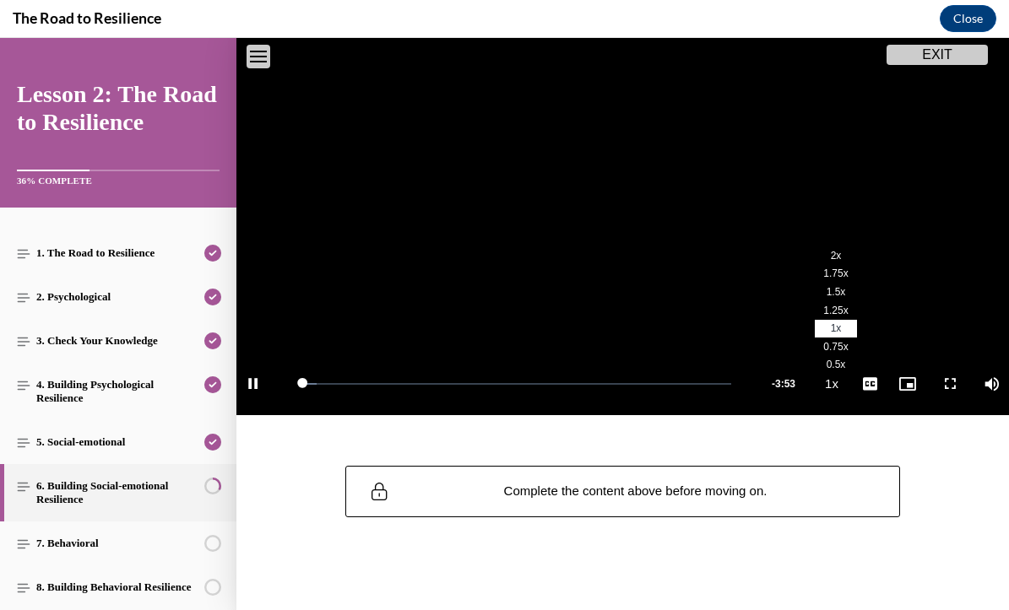
click at [840, 257] on span "2x" at bounding box center [836, 256] width 11 height 12
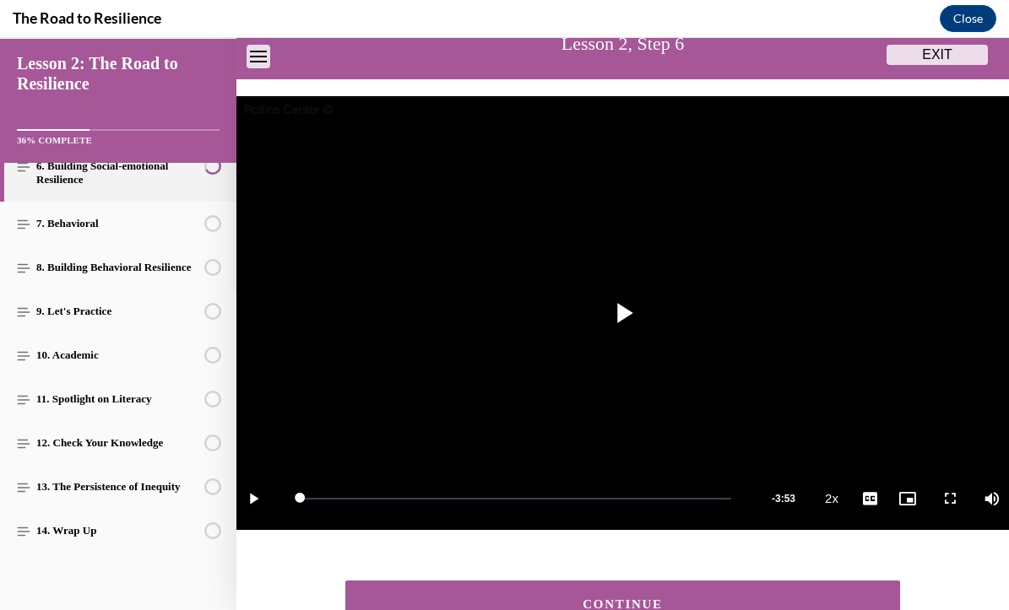
scroll to position [243, 0]
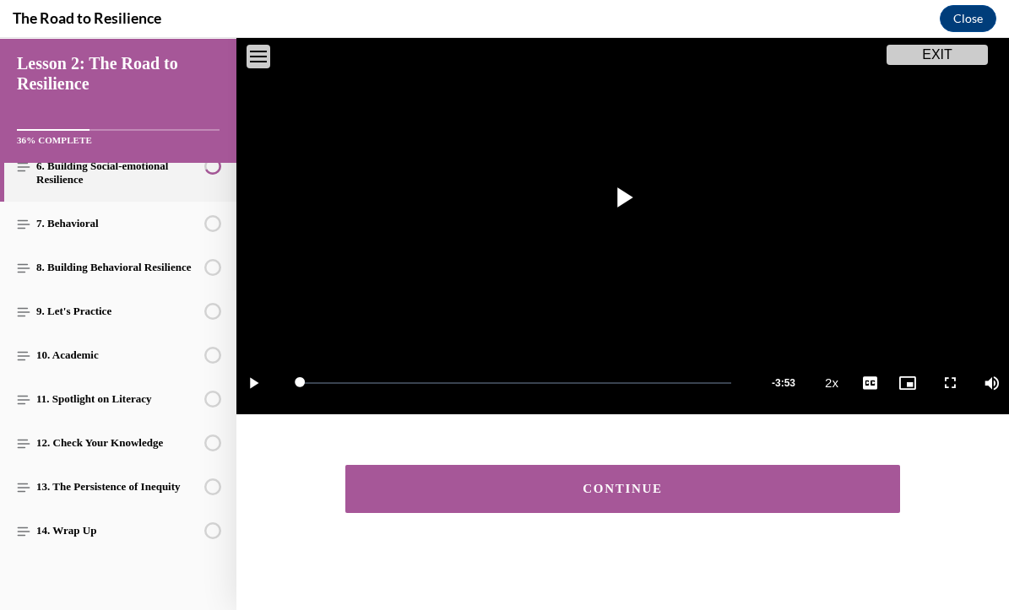
click at [616, 480] on button "CONTINUE" at bounding box center [623, 489] width 556 height 48
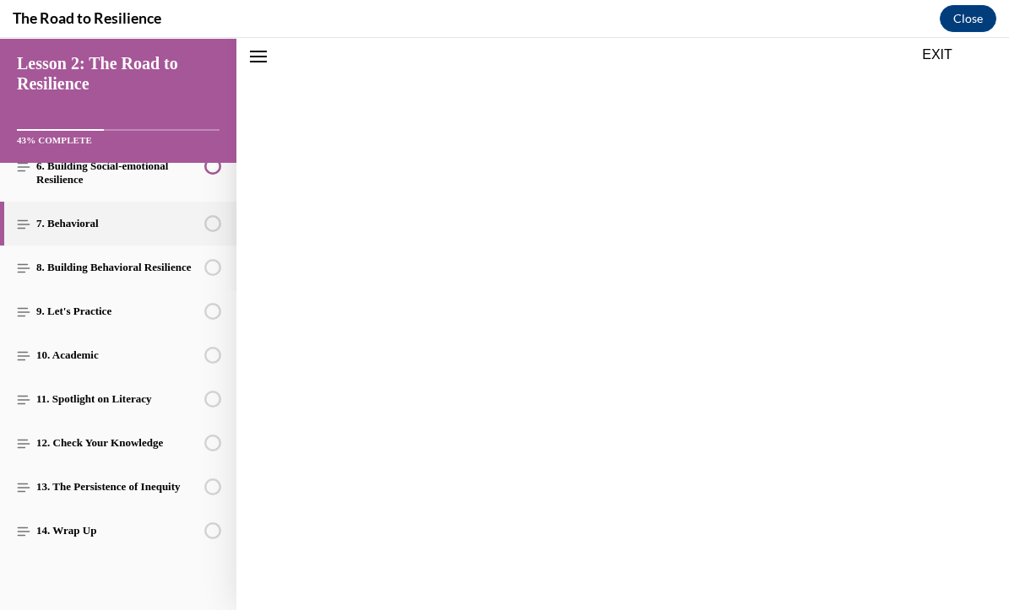
scroll to position [192, 0]
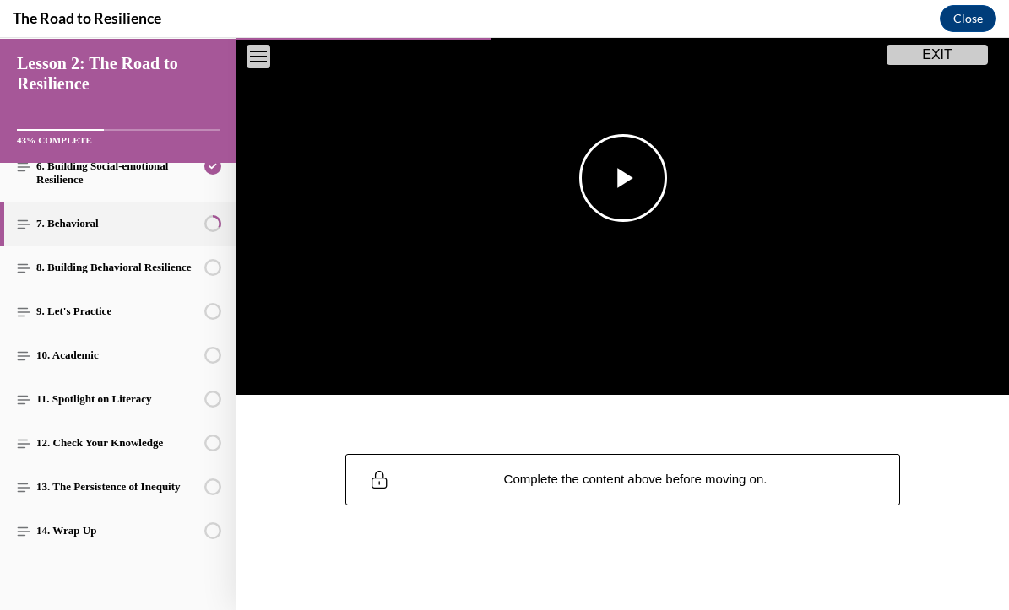
click at [623, 178] on span "Video player" at bounding box center [623, 178] width 0 height 0
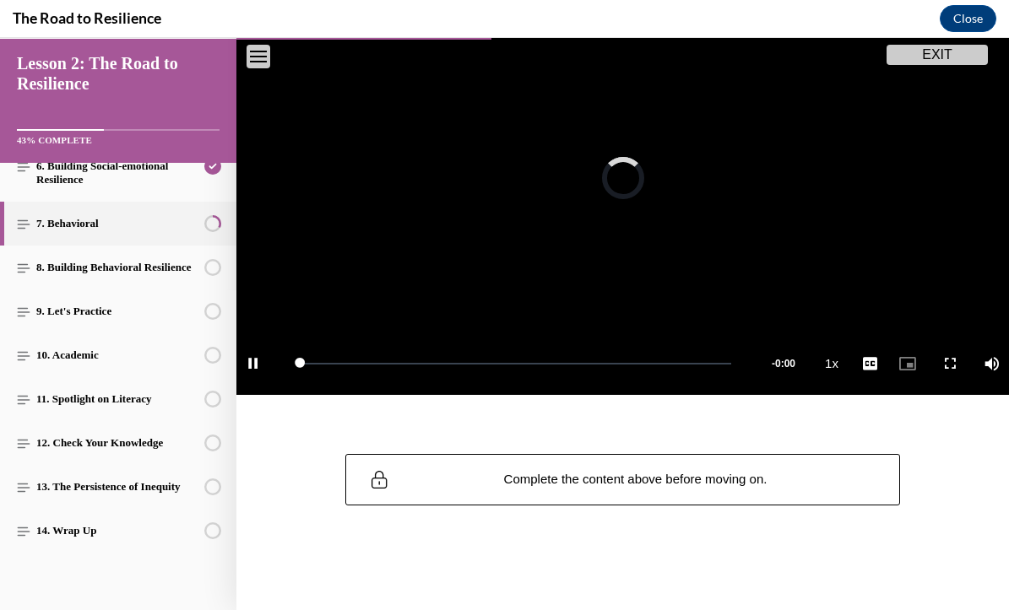
scroll to position [185, 0]
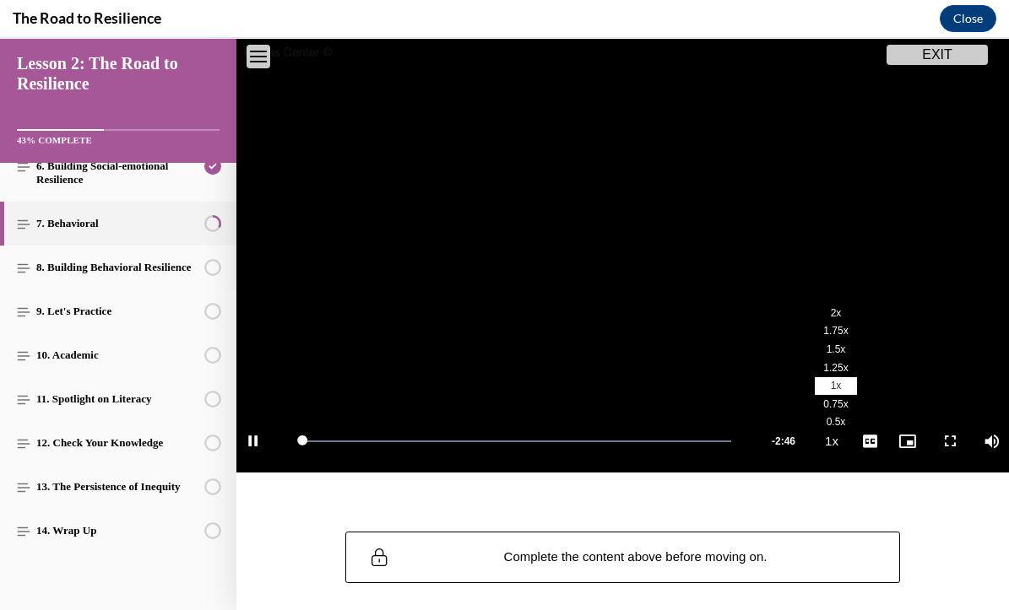
click at [848, 314] on li "2x" at bounding box center [836, 313] width 42 height 19
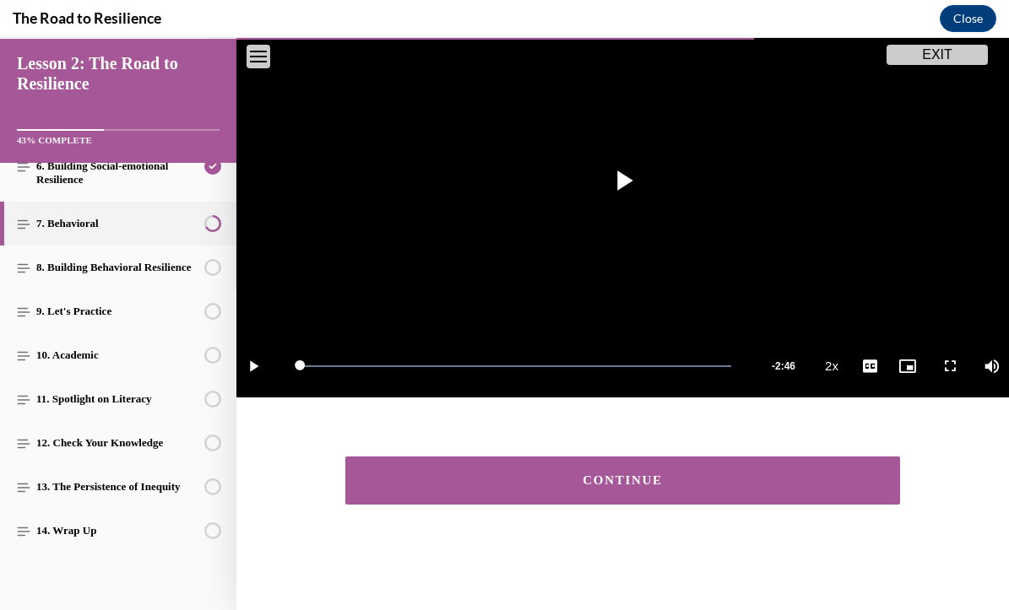
scroll to position [260, 0]
click at [632, 484] on div "CONTINUE" at bounding box center [623, 481] width 503 height 13
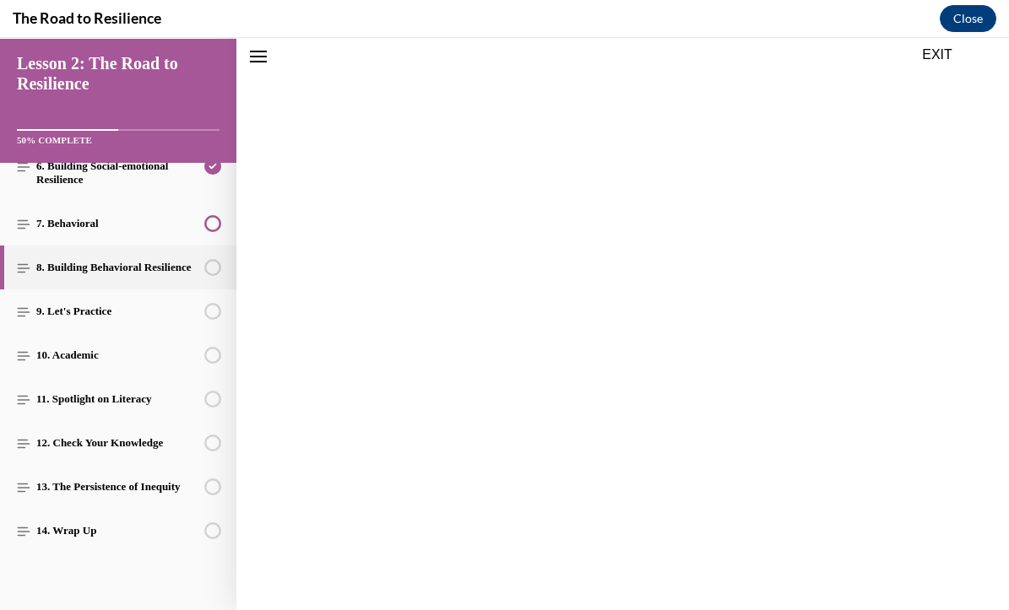
scroll to position [209, 0]
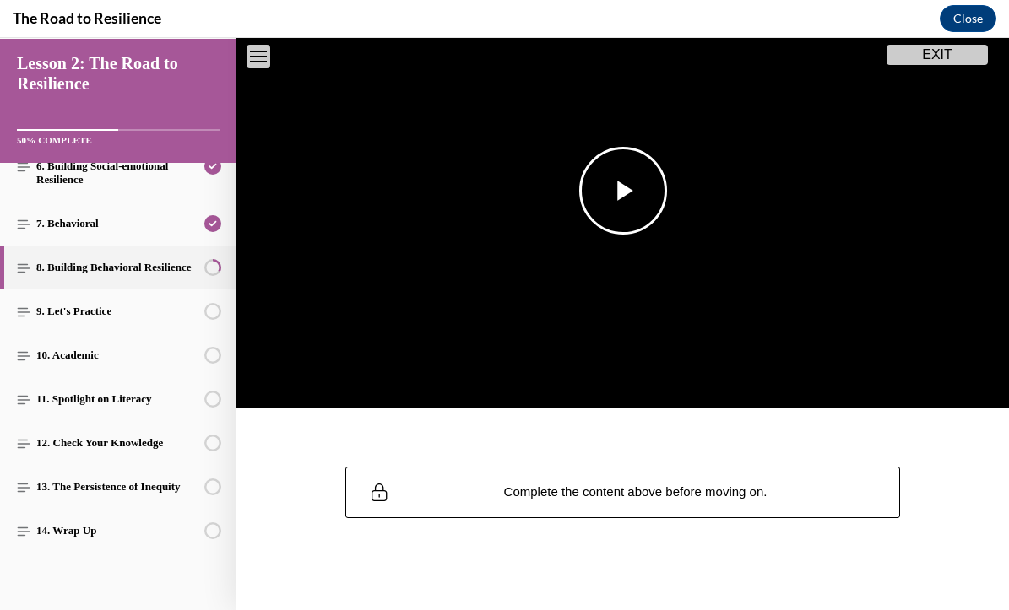
click at [623, 191] on span "Video player" at bounding box center [623, 191] width 0 height 0
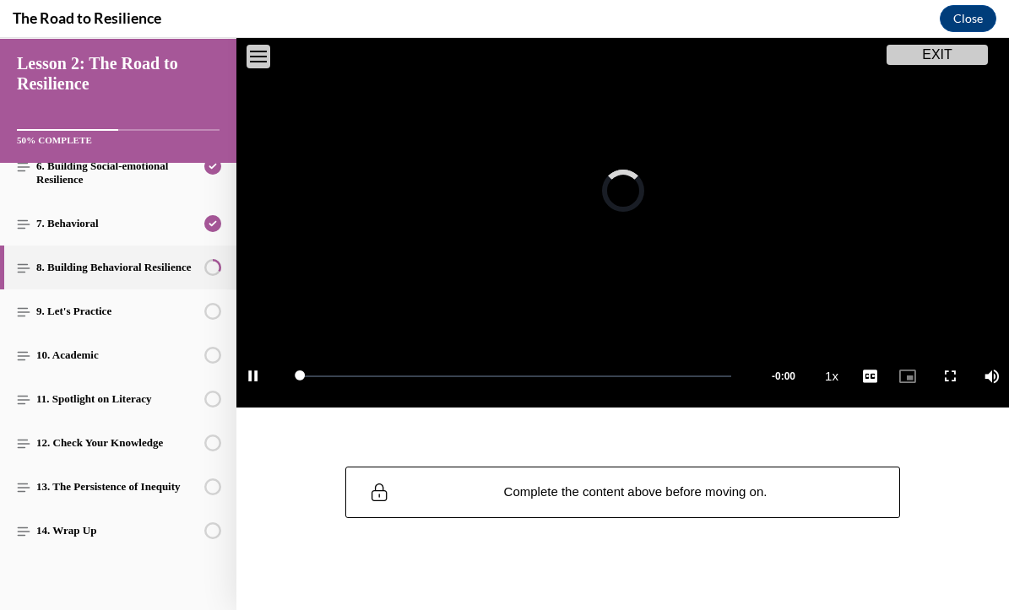
scroll to position [185, 0]
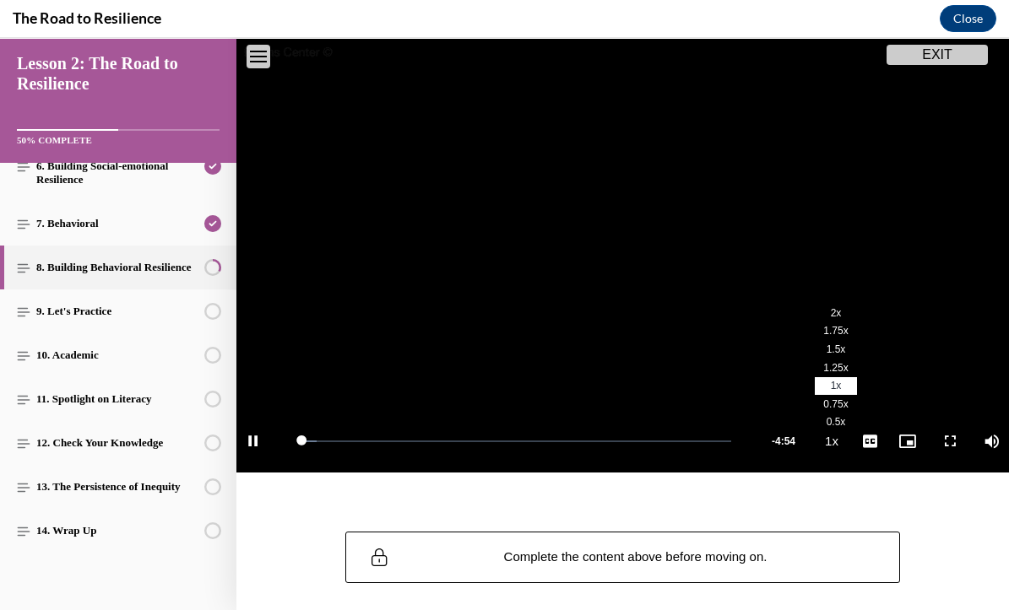
click at [831, 311] on span "2x" at bounding box center [836, 313] width 11 height 12
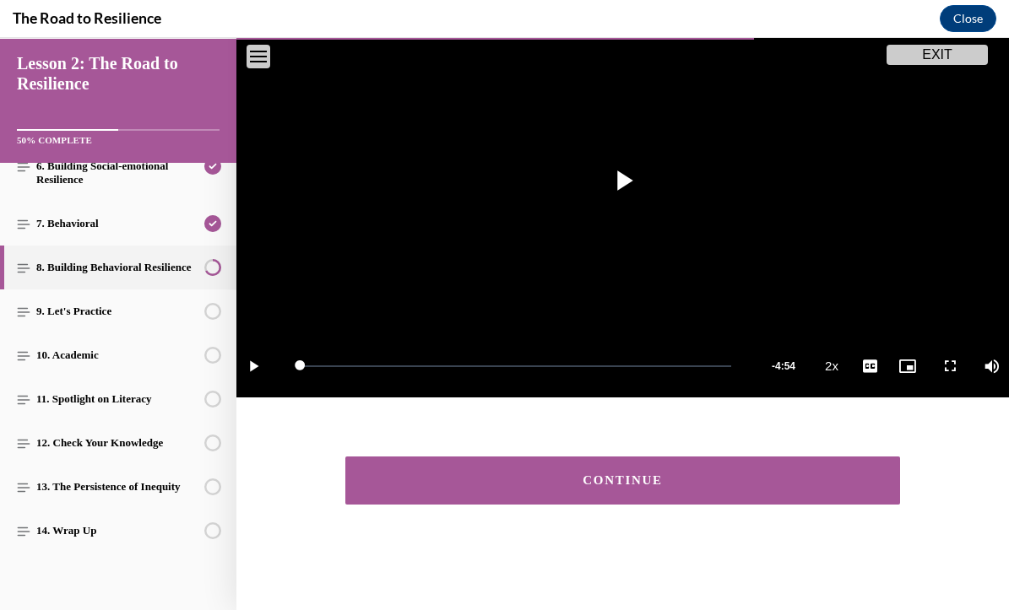
scroll to position [260, 0]
click at [599, 464] on button "CONTINUE" at bounding box center [623, 481] width 556 height 48
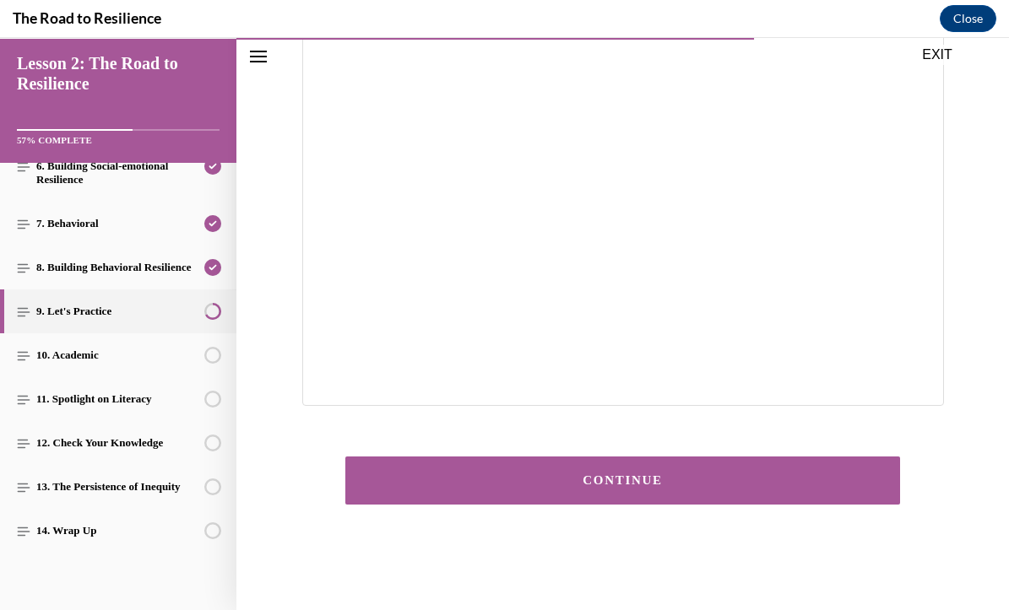
scroll to position [345, 0]
click at [655, 488] on button "CONTINUE" at bounding box center [623, 481] width 556 height 48
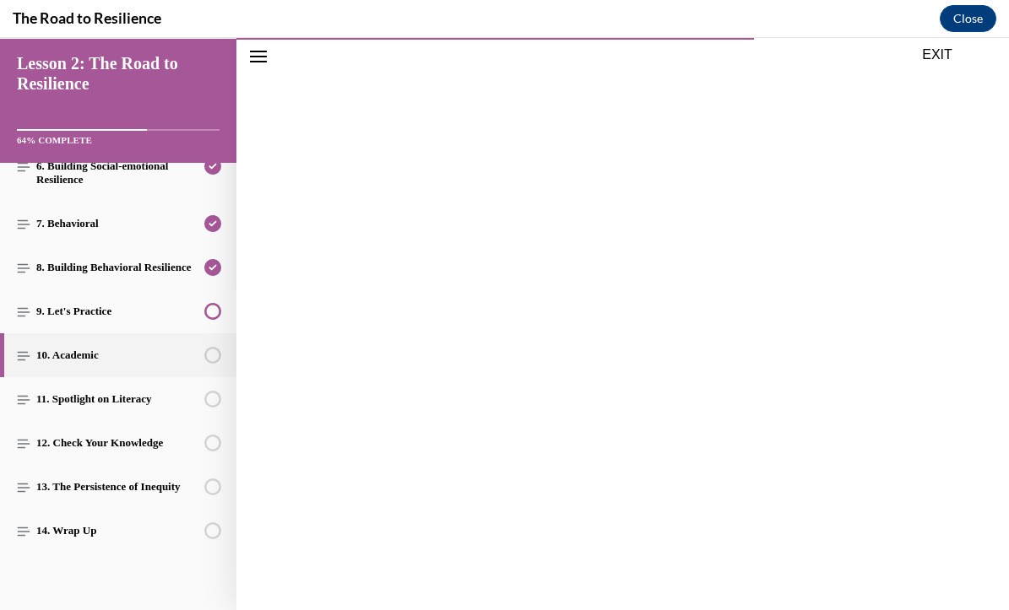
scroll to position [293, 0]
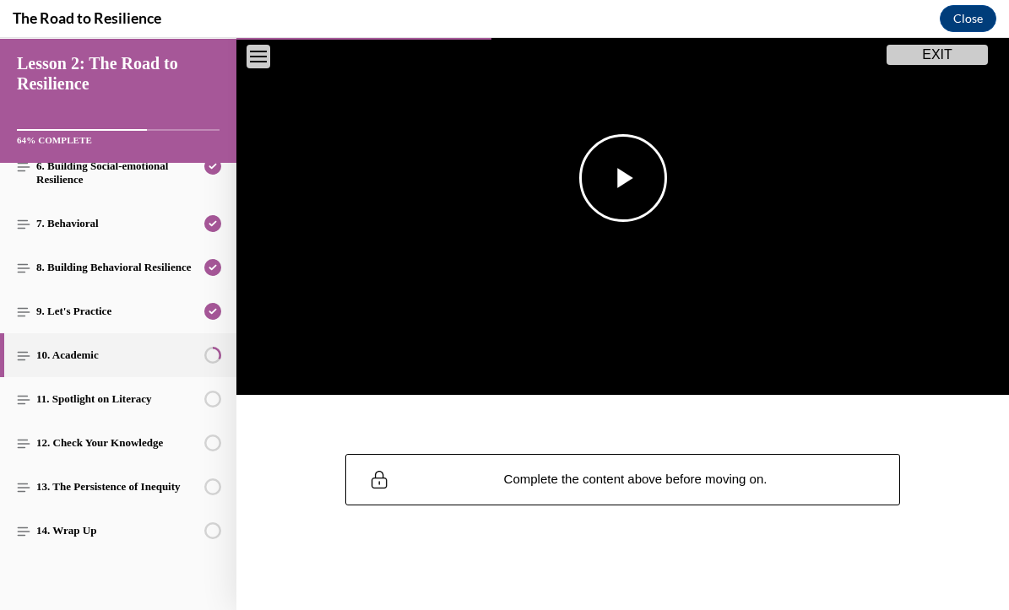
click at [623, 178] on span "Video player" at bounding box center [623, 178] width 0 height 0
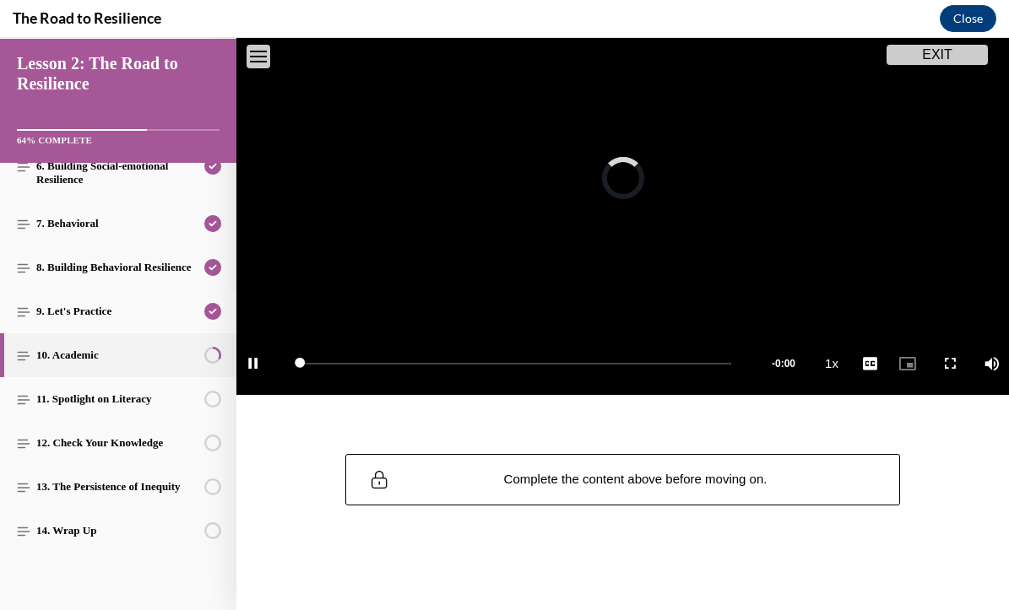
scroll to position [185, 0]
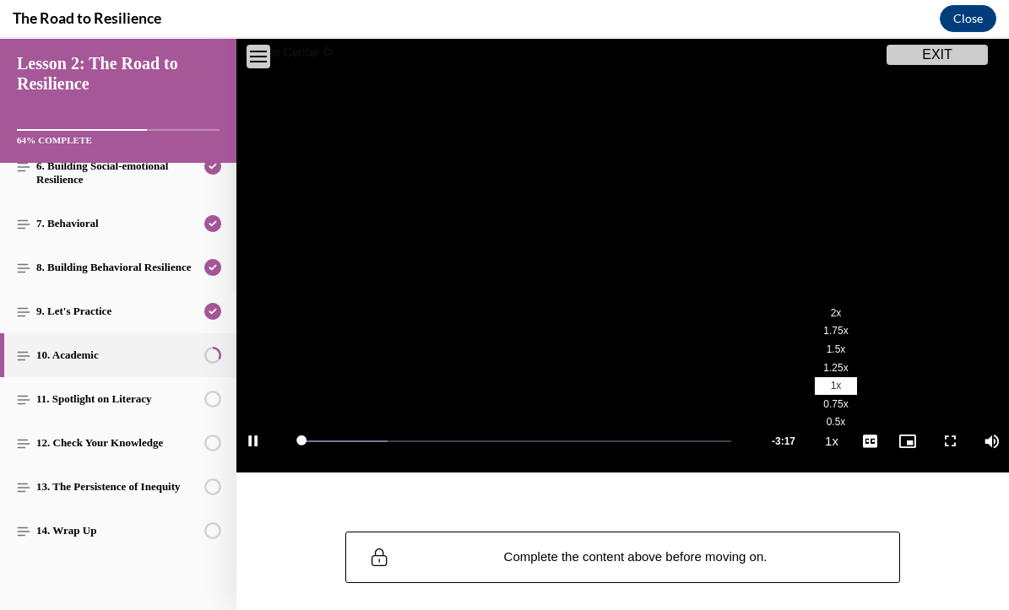
click at [833, 317] on span "2x" at bounding box center [836, 313] width 11 height 12
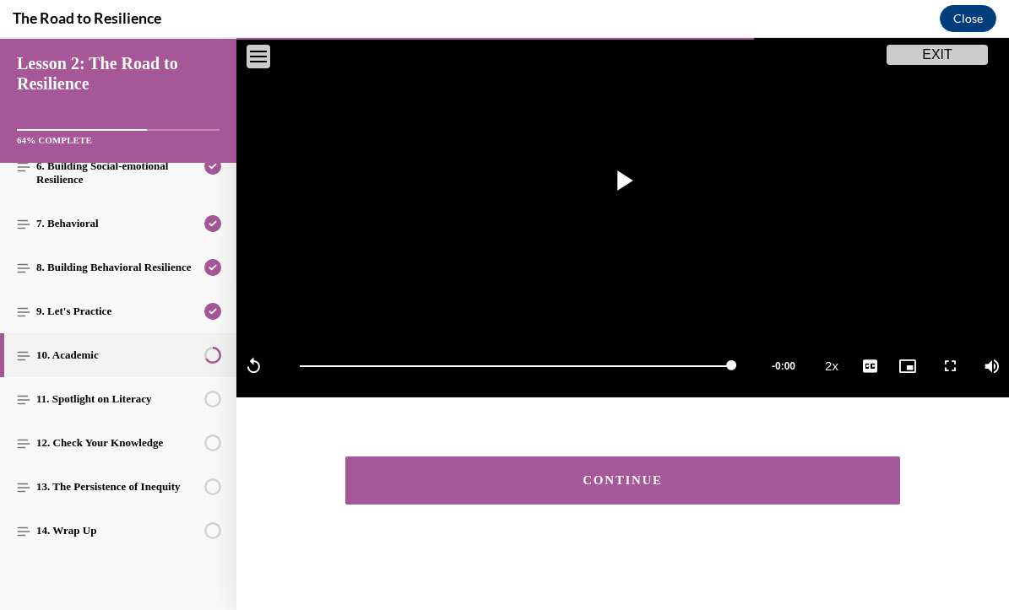
scroll to position [260, 0]
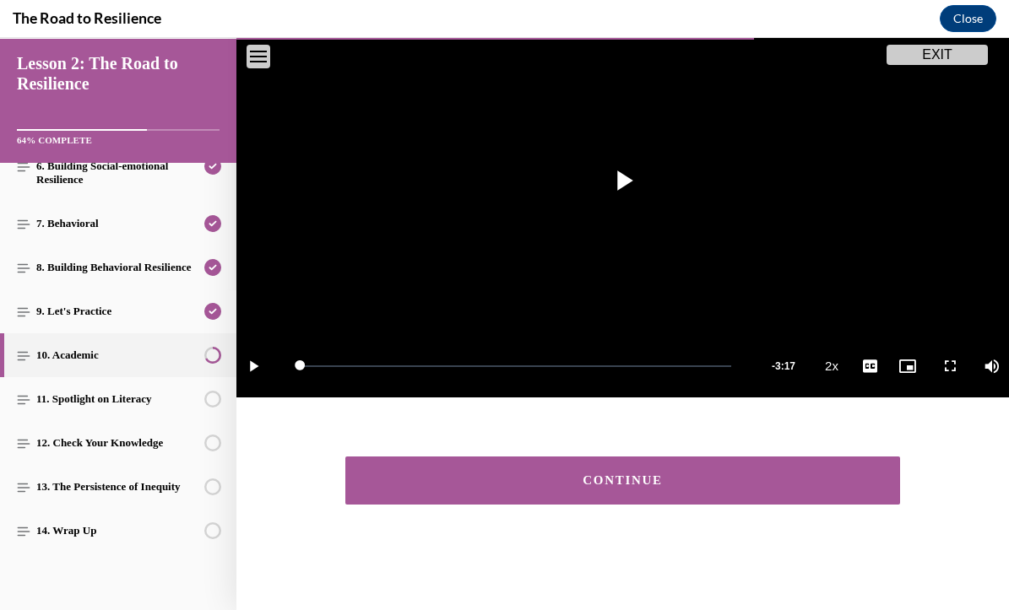
click at [724, 484] on div "CONTINUE" at bounding box center [623, 481] width 503 height 13
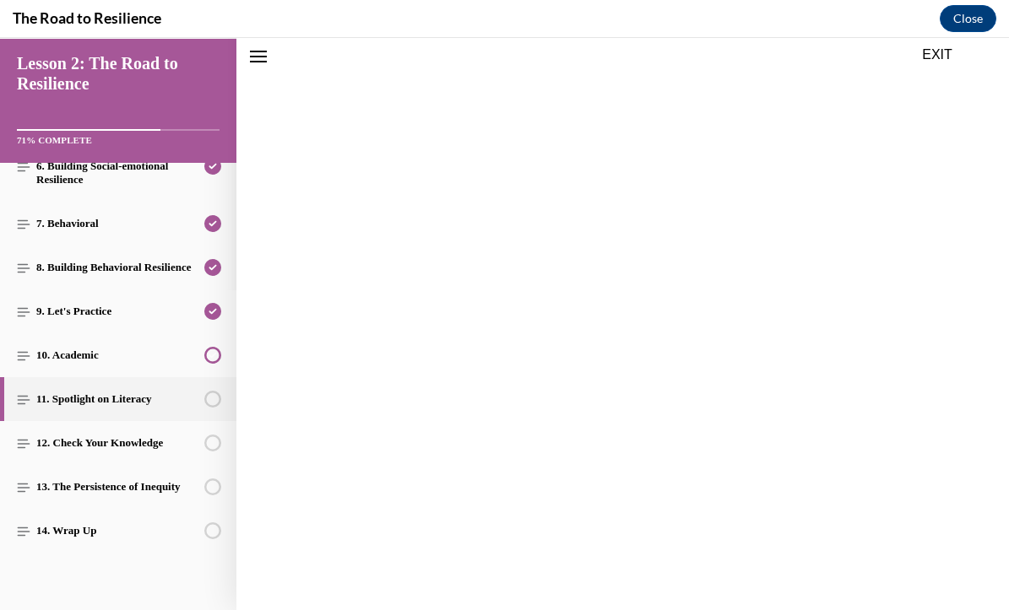
scroll to position [0, 0]
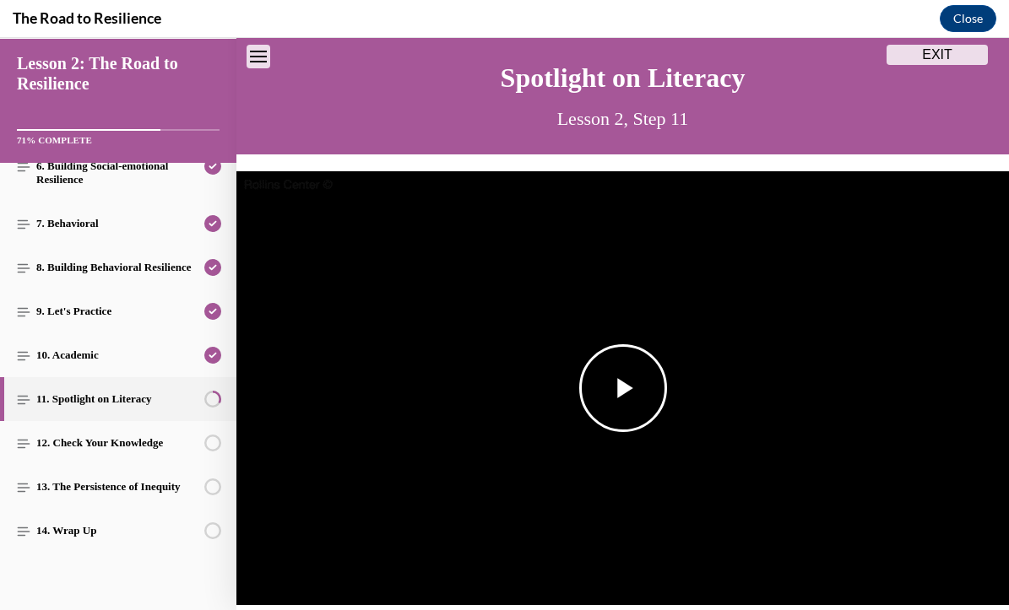
click at [623, 388] on span "Video player" at bounding box center [623, 388] width 0 height 0
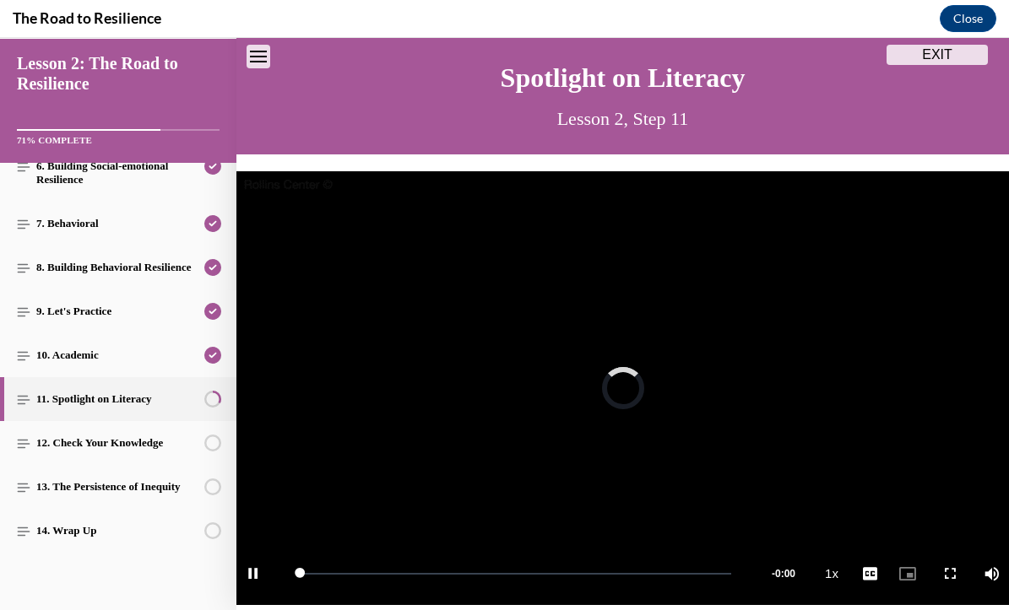
scroll to position [241, 0]
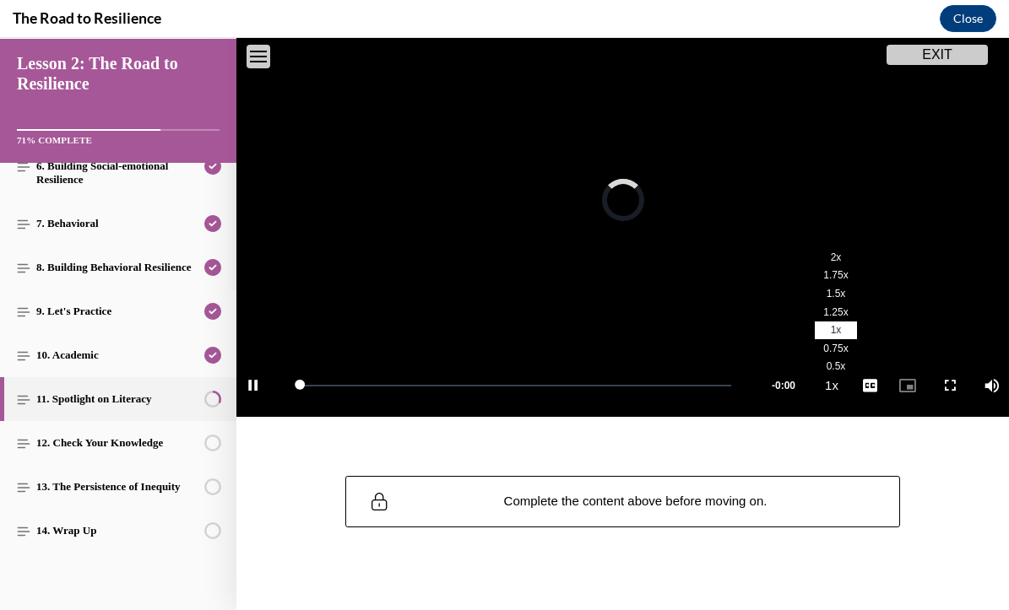
click at [842, 262] on li "2x" at bounding box center [836, 257] width 42 height 19
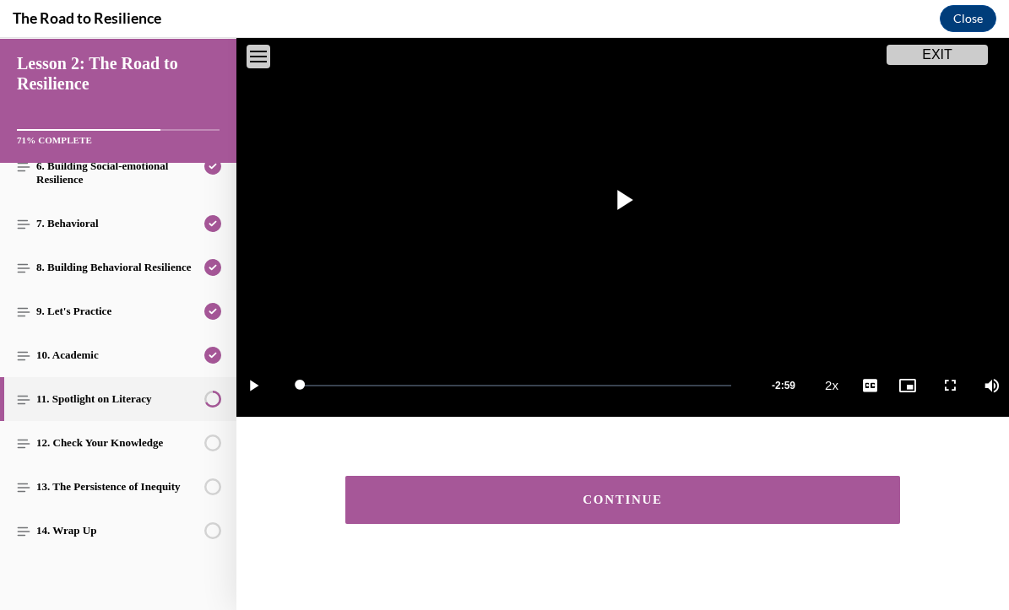
click at [697, 492] on button "CONTINUE" at bounding box center [623, 500] width 556 height 48
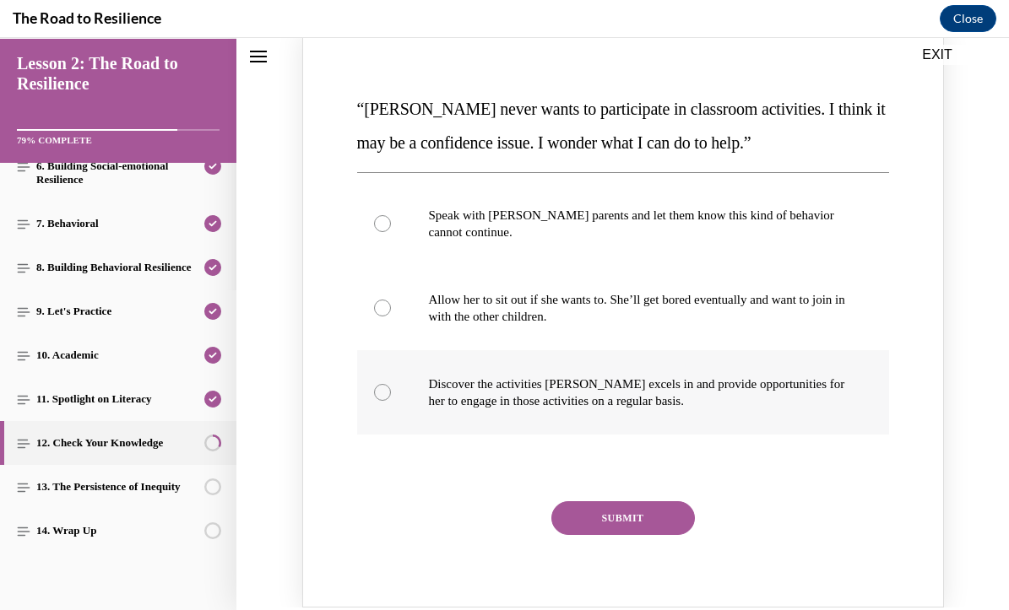
scroll to position [241, 0]
click at [665, 397] on p "Discover the activities Mattison excels in and provide opportunities for her to…" at bounding box center [638, 392] width 418 height 34
click at [391, 397] on input "Discover the activities Mattison excels in and provide opportunities for her to…" at bounding box center [382, 391] width 17 height 17
radio input "true"
click at [679, 518] on button "SUBMIT" at bounding box center [623, 518] width 144 height 34
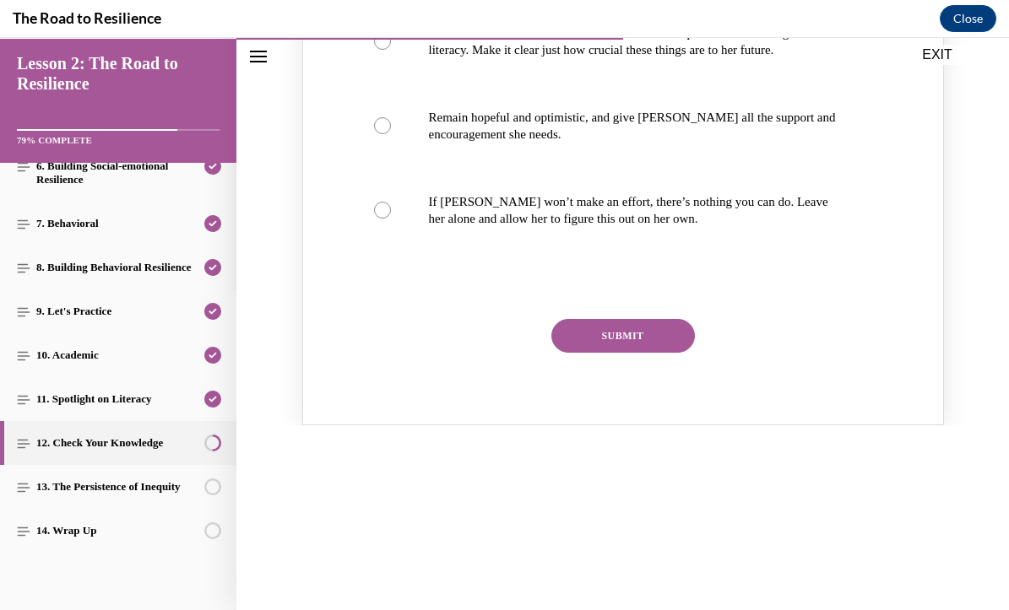
scroll to position [983, 0]
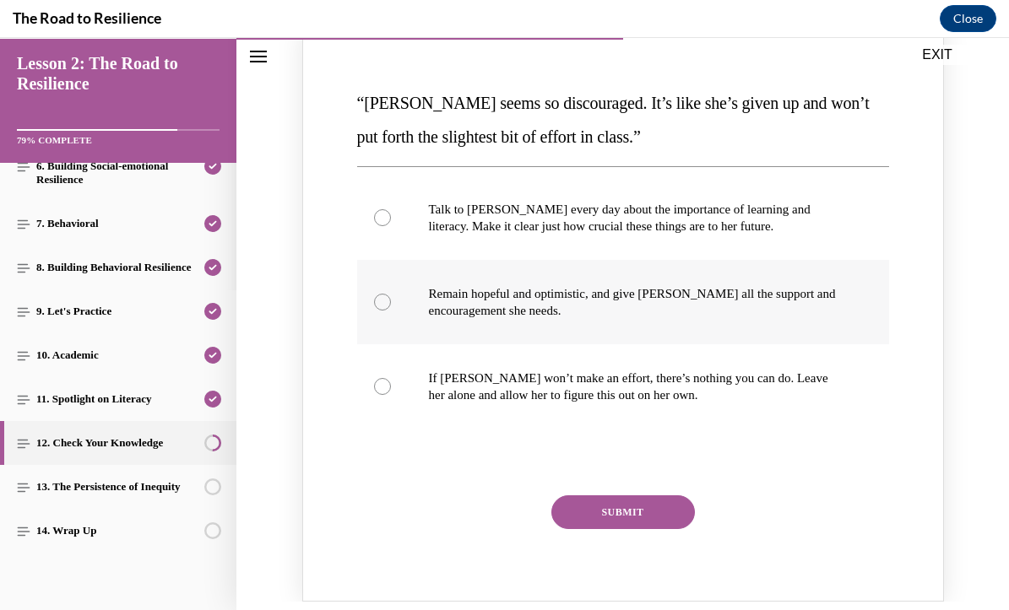
click at [563, 260] on label "Remain hopeful and optimistic, and give Alyson all the support and encouragemen…" at bounding box center [623, 302] width 532 height 84
click at [391, 294] on input "Remain hopeful and optimistic, and give Alyson all the support and encouragemen…" at bounding box center [382, 302] width 17 height 17
radio input "true"
click at [646, 496] on button "SUBMIT" at bounding box center [623, 513] width 144 height 34
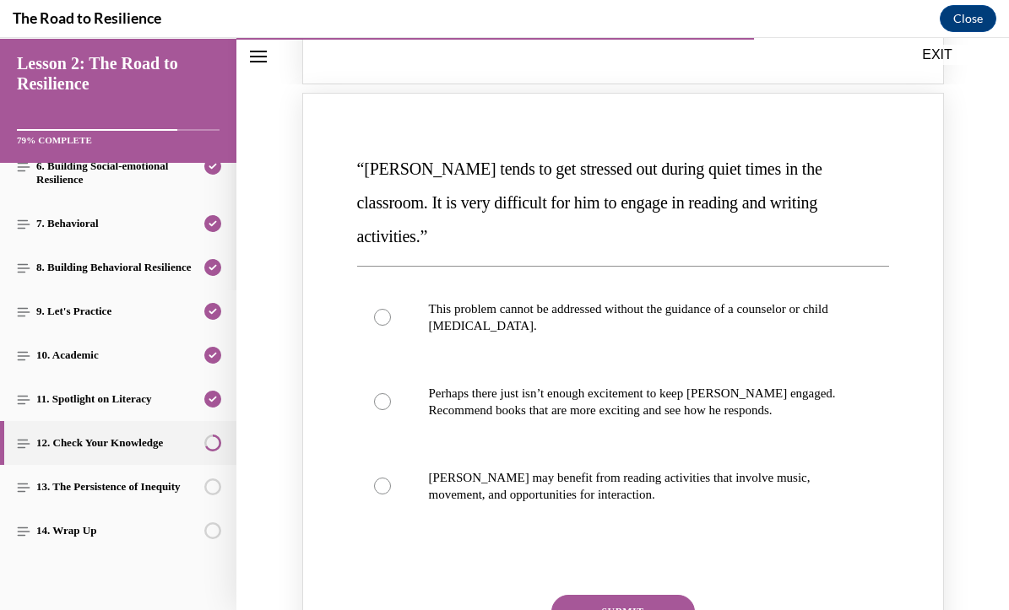
scroll to position [1683, 0]
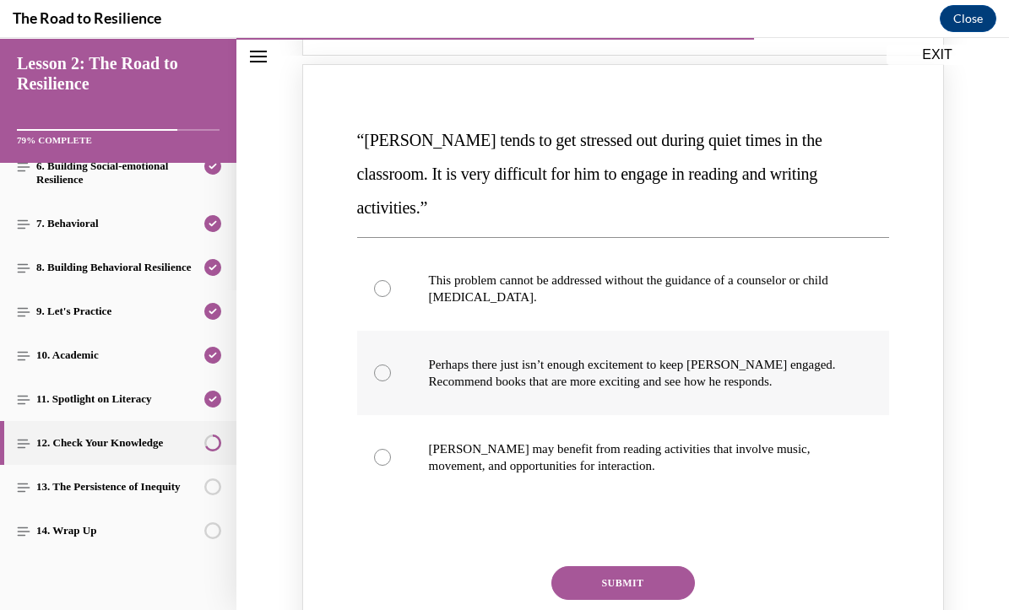
click at [631, 356] on p "Perhaps there just isn’t enough excitement to keep Harrison engaged. Recommend …" at bounding box center [638, 373] width 418 height 34
click at [391, 365] on input "Perhaps there just isn’t enough excitement to keep Harrison engaged. Recommend …" at bounding box center [382, 373] width 17 height 17
radio input "true"
click at [608, 567] on button "SUBMIT" at bounding box center [623, 584] width 144 height 34
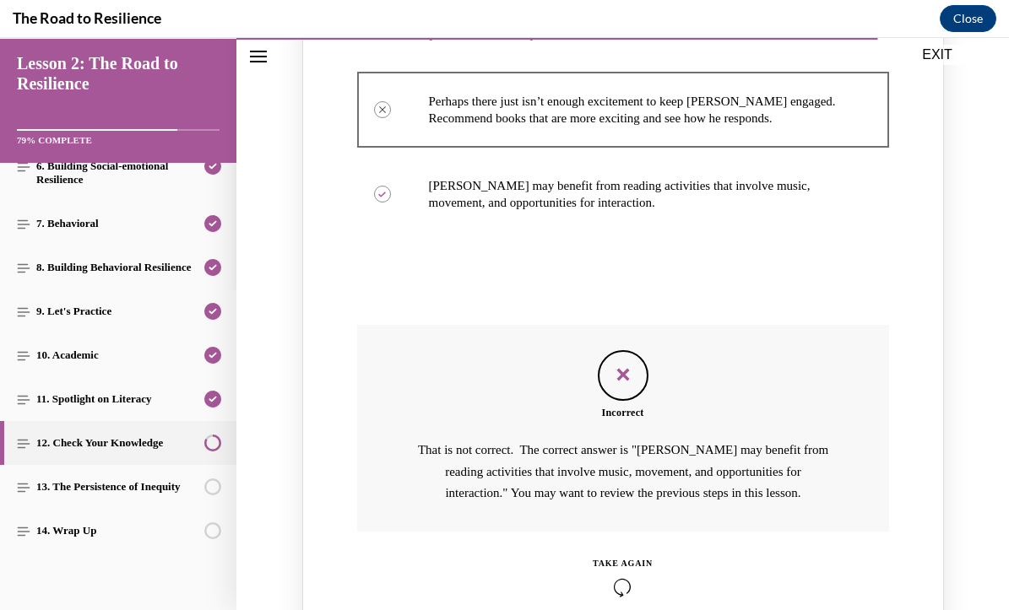
scroll to position [1945, 0]
click at [616, 579] on icon "Knowledge check: Multiple choice" at bounding box center [623, 588] width 60 height 19
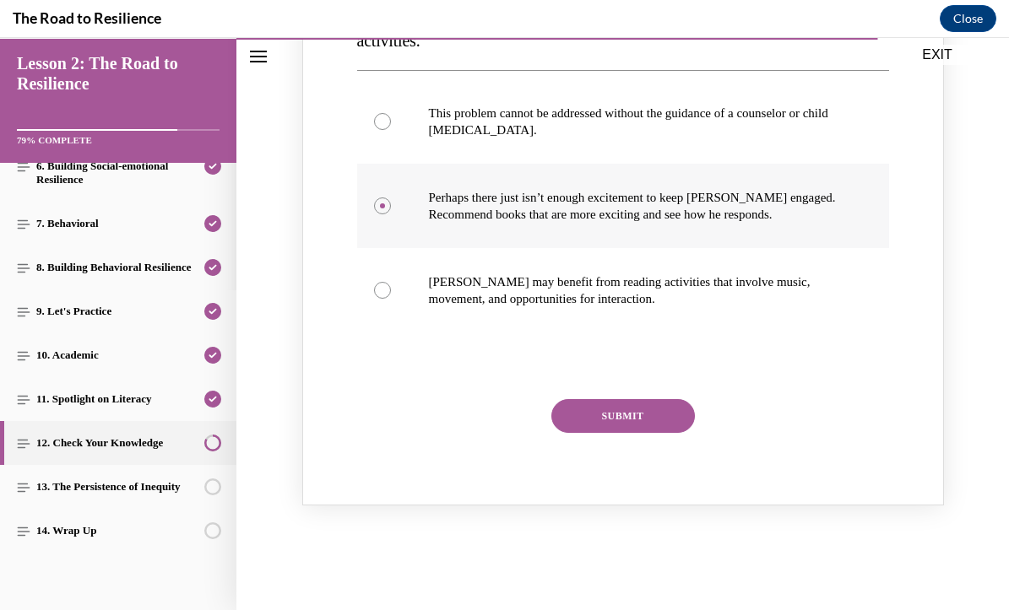
click at [578, 169] on label "Perhaps there just isn’t enough excitement to keep Harrison engaged. Recommend …" at bounding box center [623, 206] width 532 height 84
click at [391, 198] on input "Perhaps there just isn’t enough excitement to keep Harrison engaged. Recommend …" at bounding box center [382, 206] width 17 height 17
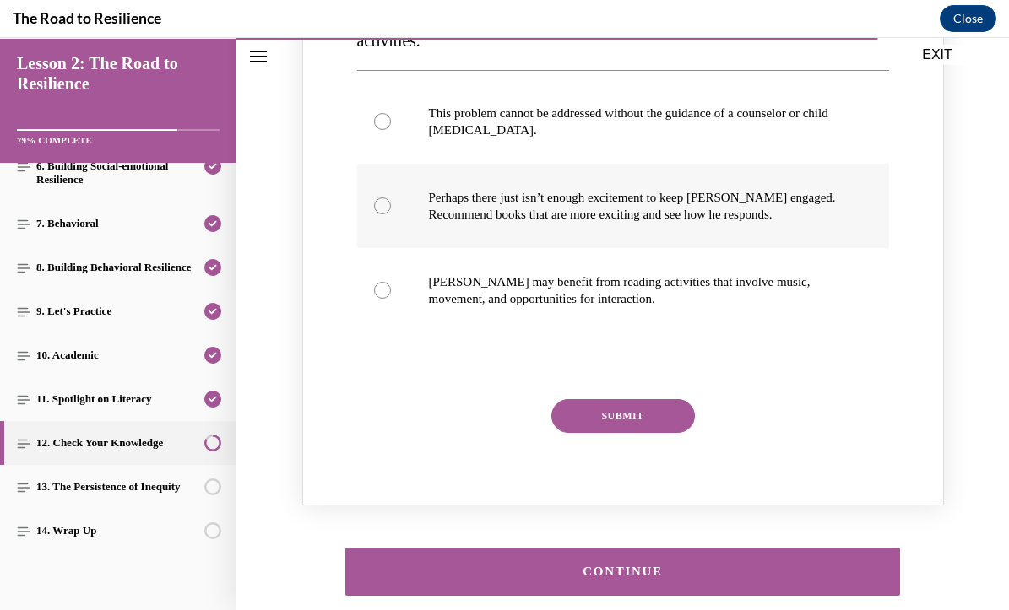
scroll to position [1844, 0]
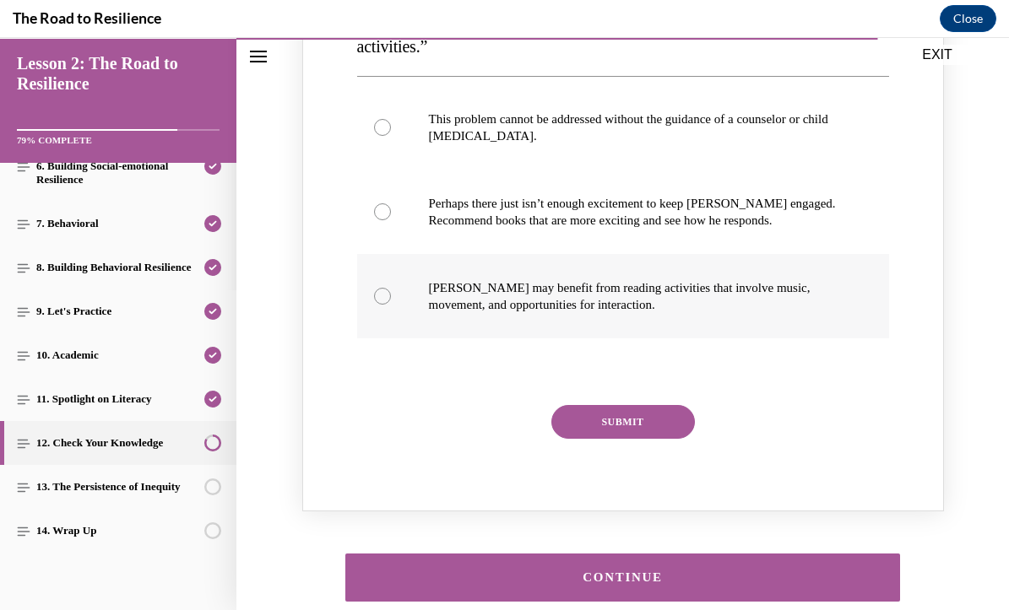
click at [578, 279] on p "Harrison may benefit from reading activities that involve music, movement, and …" at bounding box center [638, 296] width 418 height 34
click at [391, 288] on input "Harrison may benefit from reading activities that involve music, movement, and …" at bounding box center [382, 296] width 17 height 17
radio input "true"
click at [610, 405] on button "SUBMIT" at bounding box center [623, 422] width 144 height 34
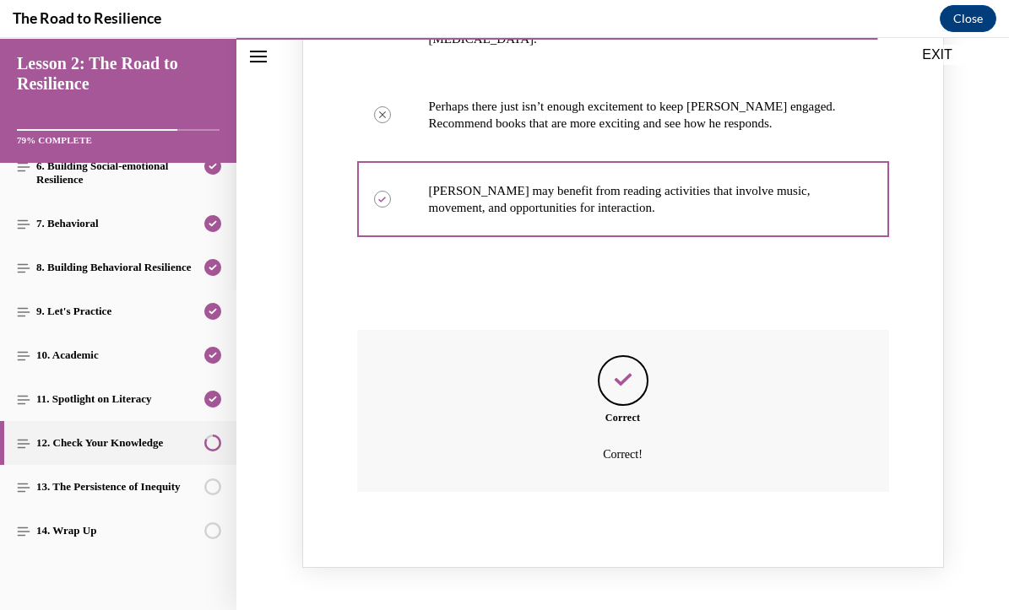
scroll to position [1997, 0]
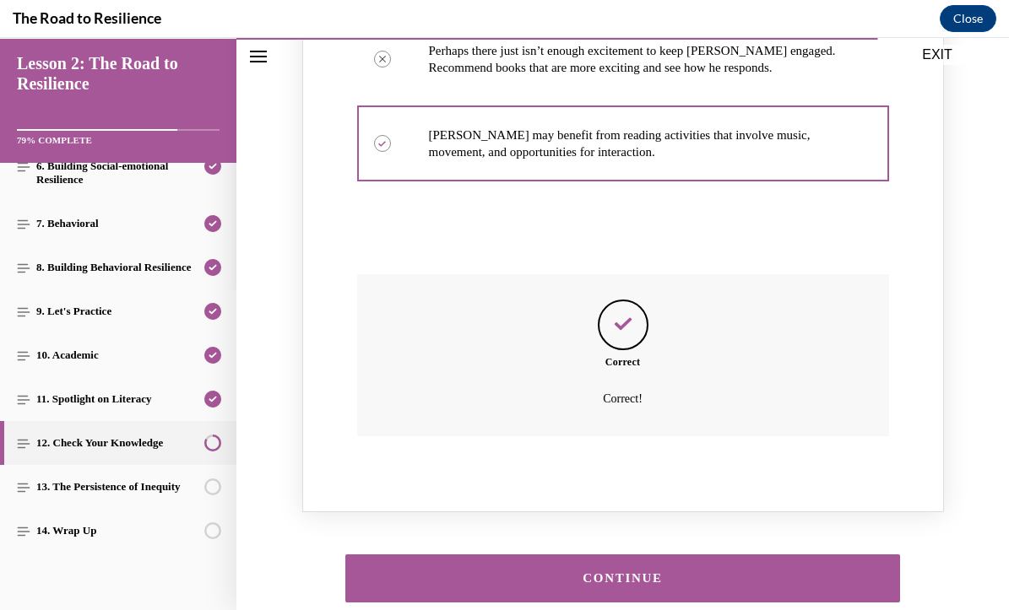
click at [602, 572] on div "CONTINUE" at bounding box center [623, 578] width 503 height 13
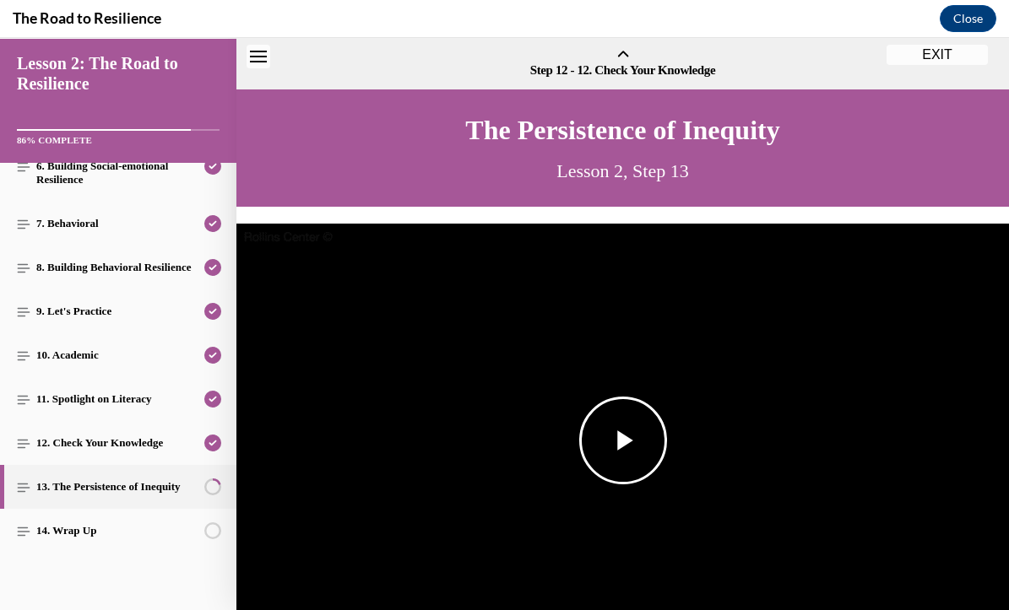
scroll to position [52, 0]
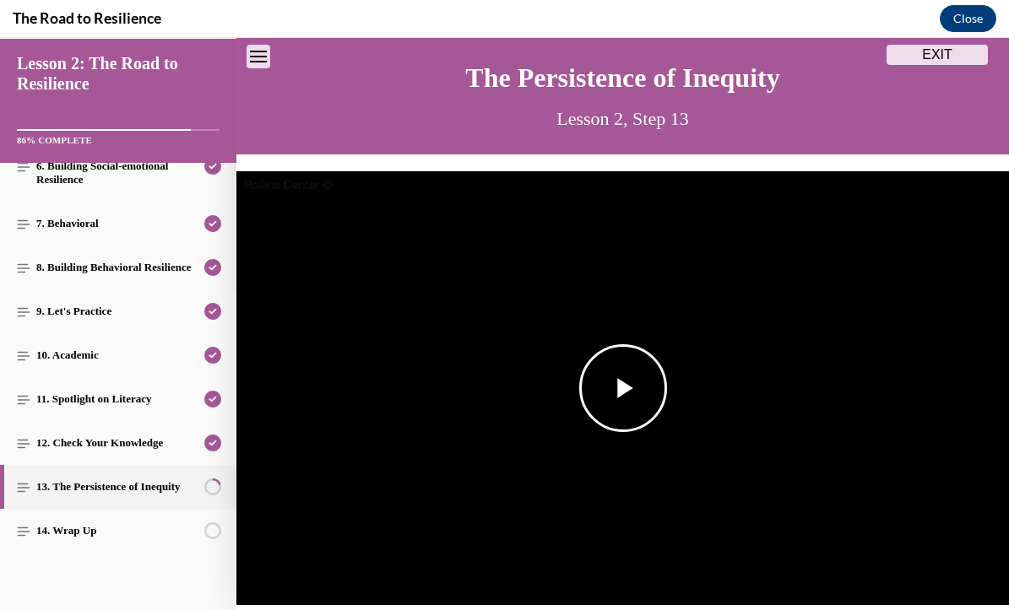
click at [623, 388] on span "Video player" at bounding box center [623, 388] width 0 height 0
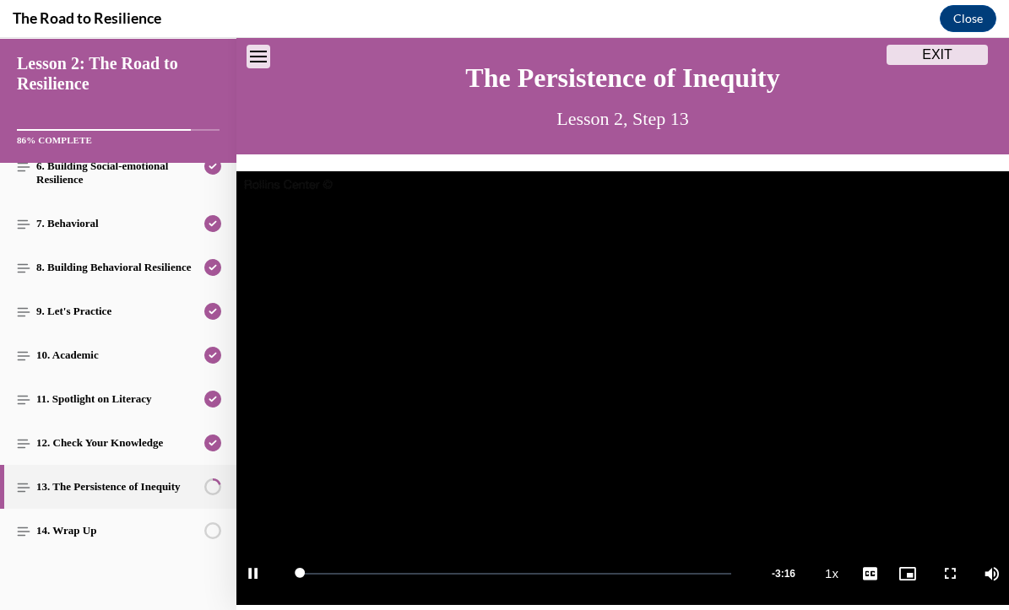
scroll to position [249, 0]
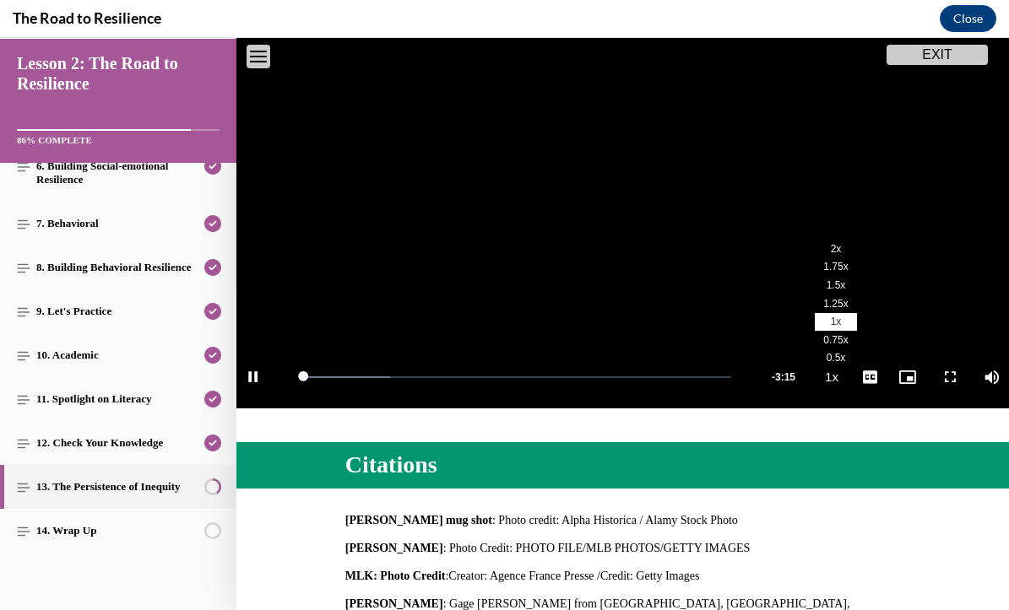
click at [836, 249] on span "2x" at bounding box center [836, 249] width 11 height 12
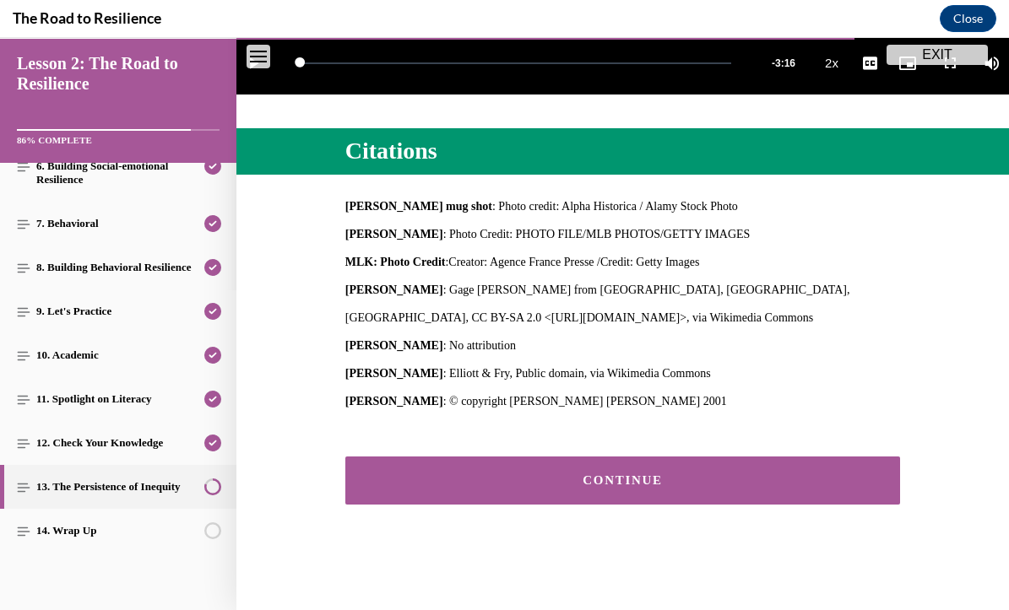
scroll to position [562, 0]
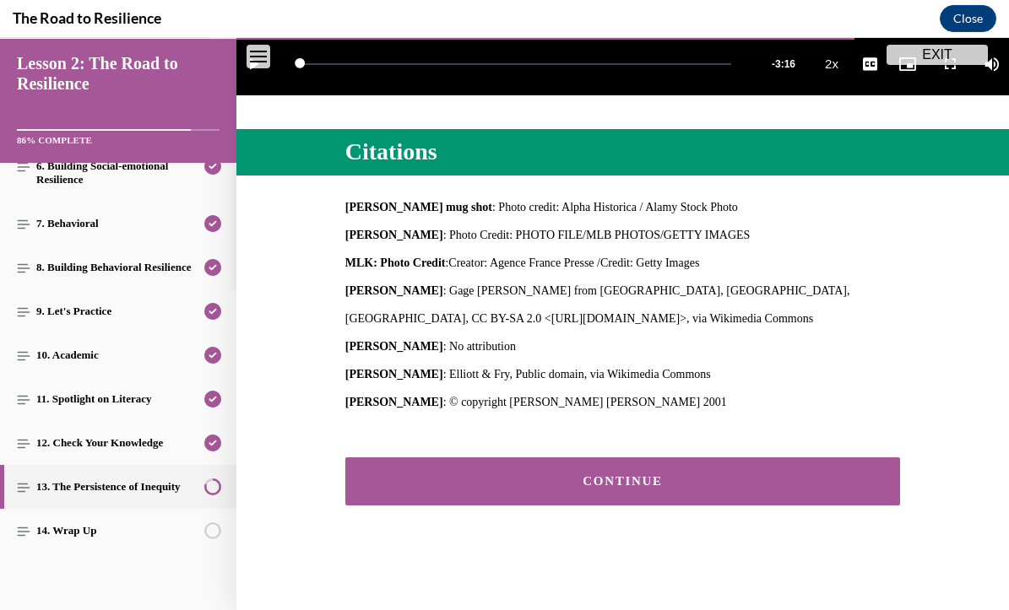
click at [776, 462] on button "CONTINUE" at bounding box center [623, 482] width 556 height 48
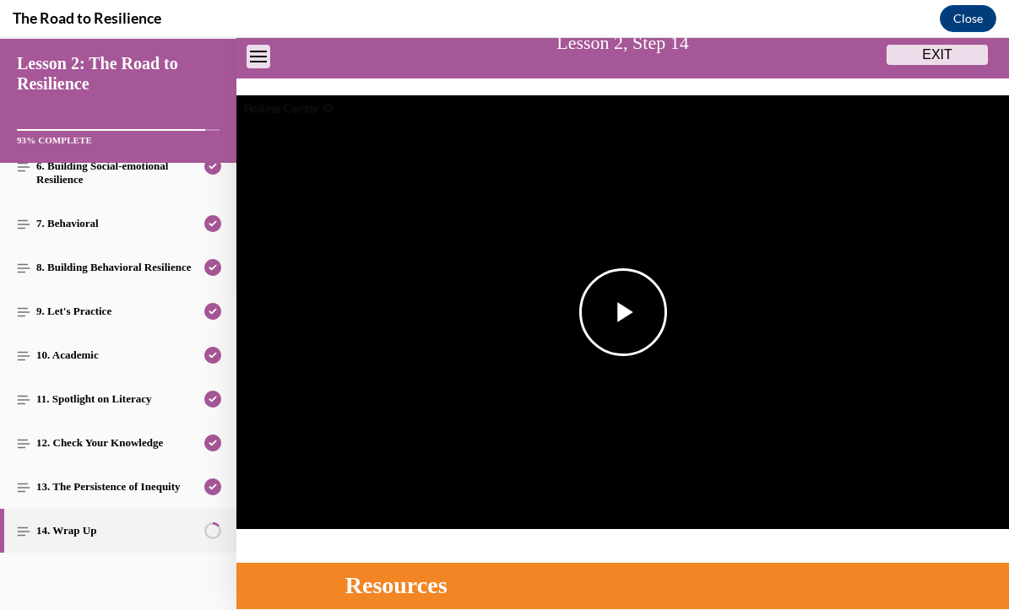
scroll to position [165, 0]
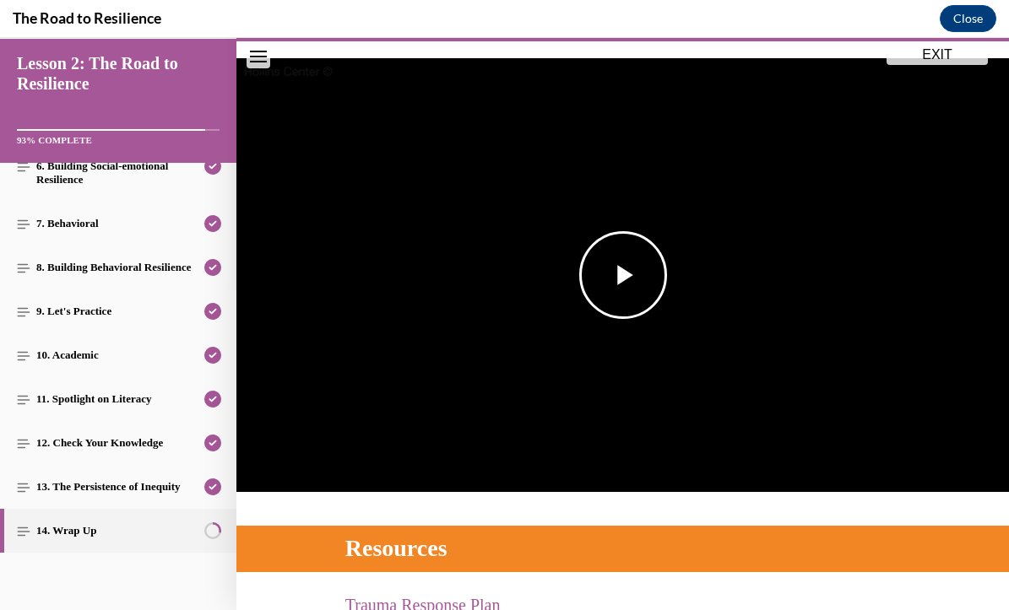
click at [623, 275] on span "Video player" at bounding box center [623, 275] width 0 height 0
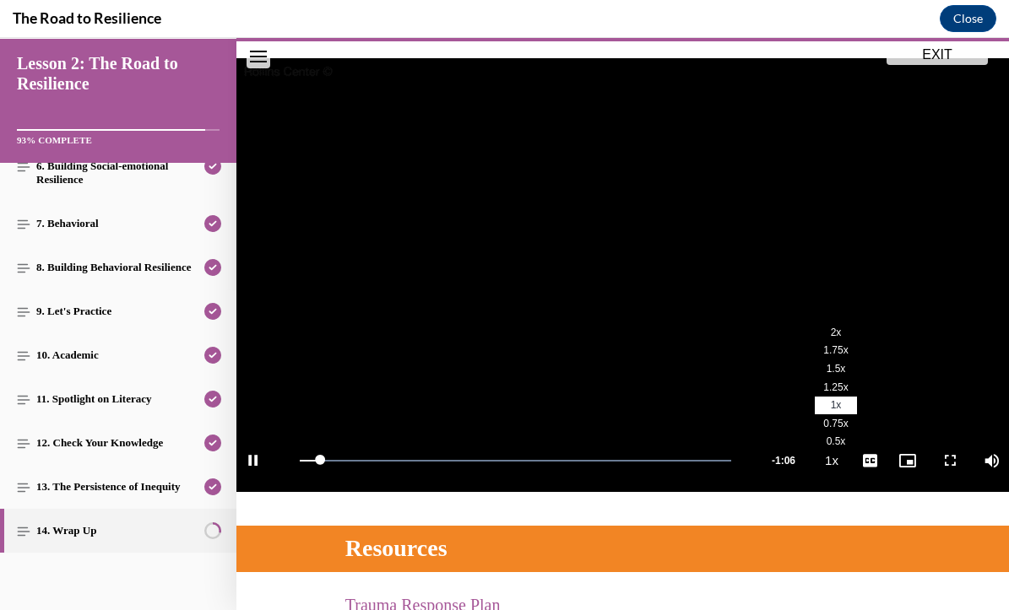
click at [836, 335] on span "2x" at bounding box center [836, 333] width 11 height 12
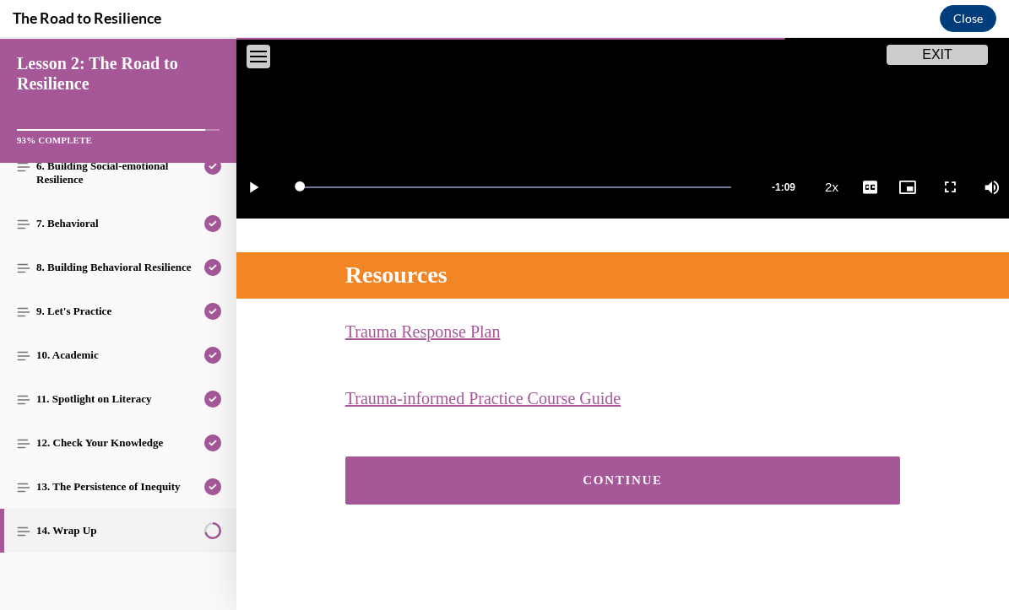
scroll to position [437, 0]
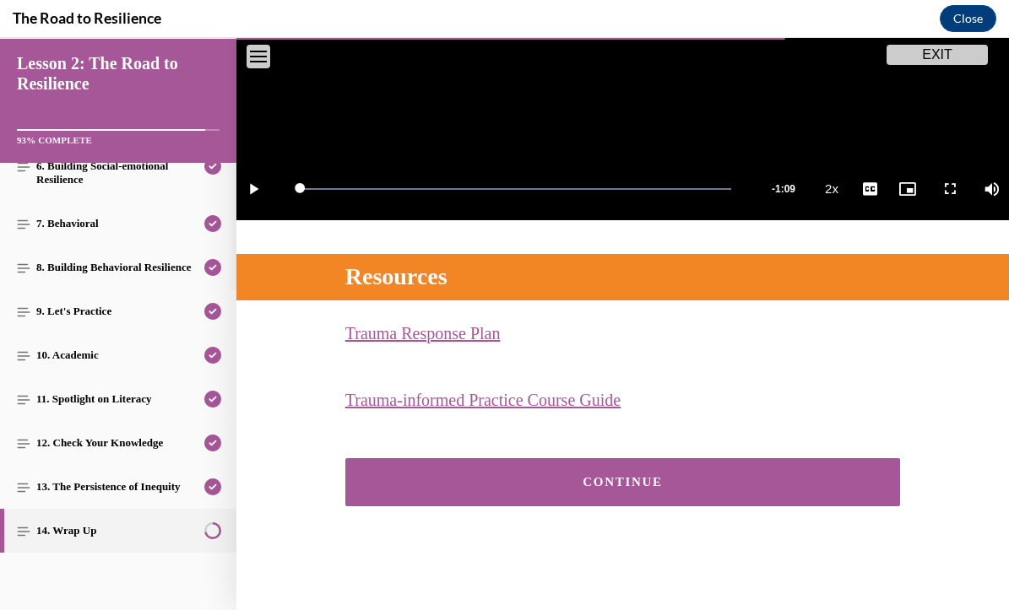
click at [741, 487] on button "CONTINUE" at bounding box center [623, 483] width 556 height 48
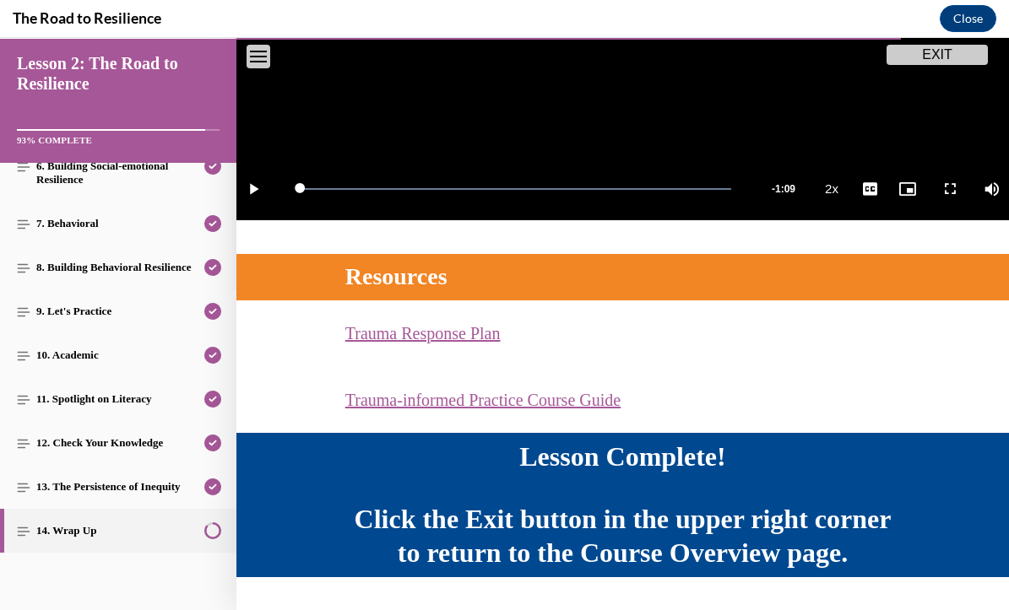
scroll to position [482, 0]
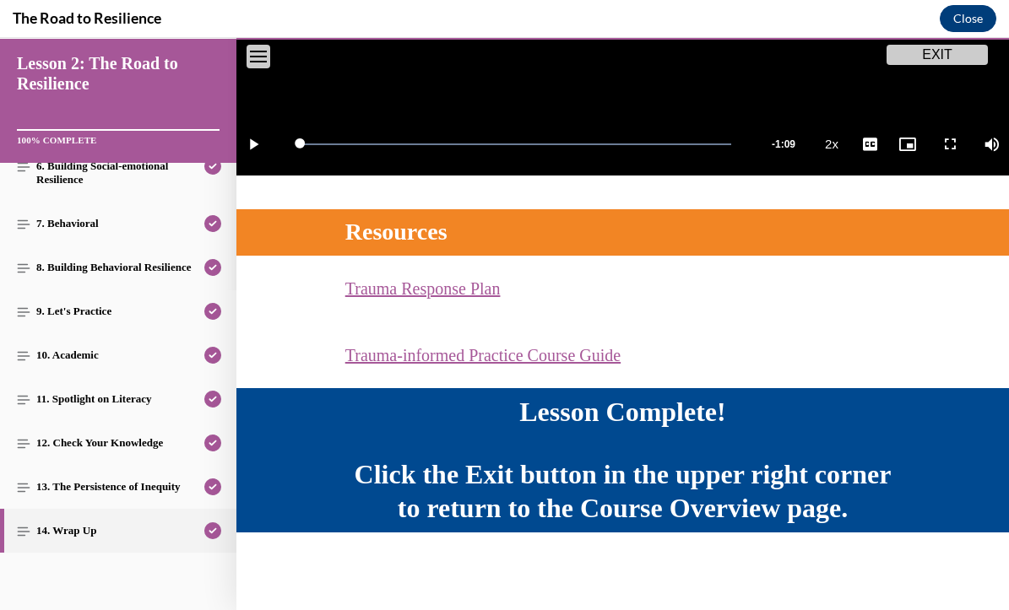
click at [971, 14] on button "Close" at bounding box center [968, 18] width 57 height 27
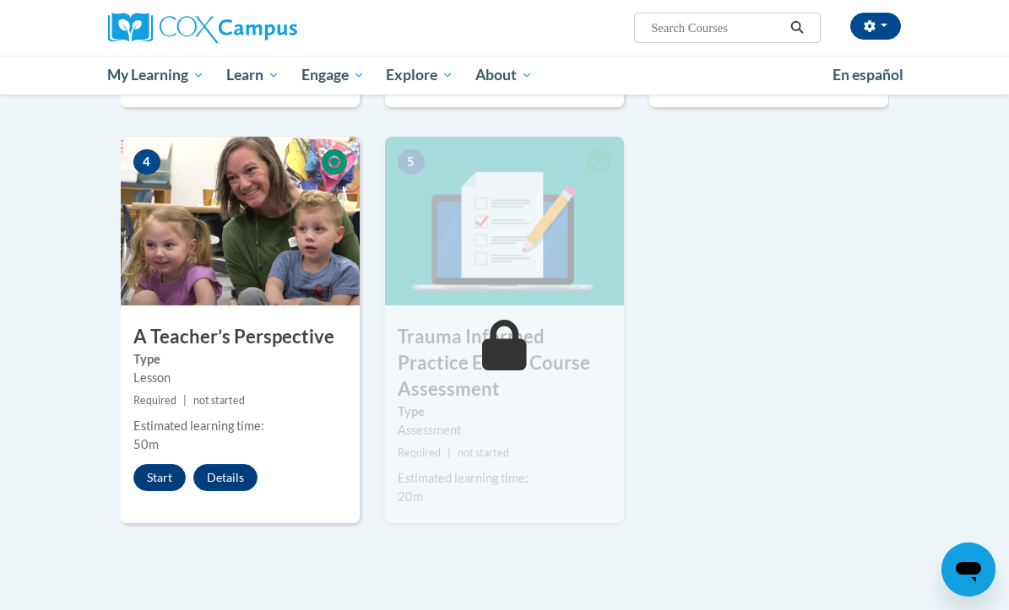
scroll to position [827, 0]
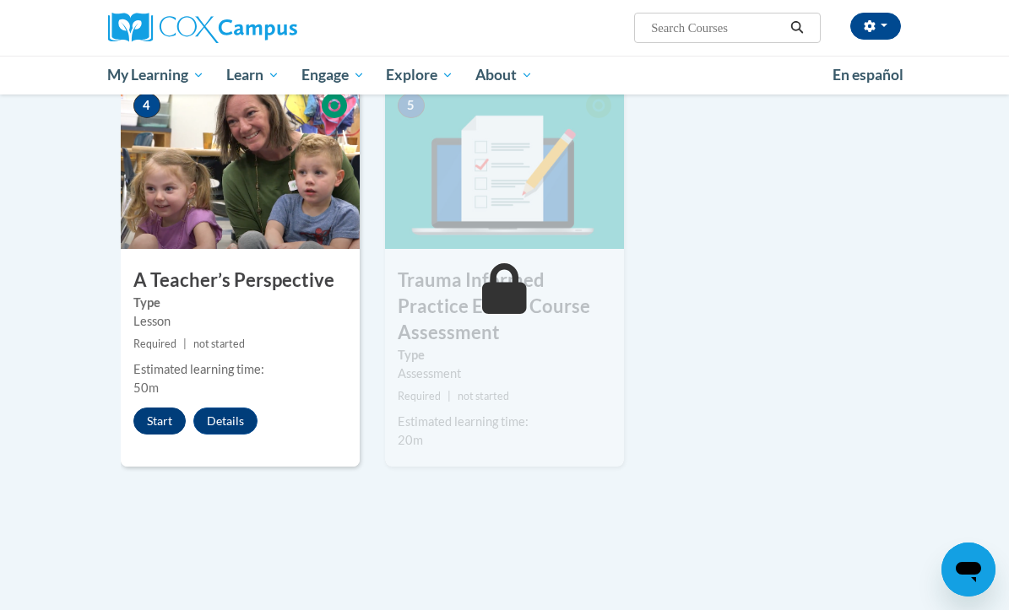
click at [159, 424] on button "Start" at bounding box center [159, 421] width 52 height 27
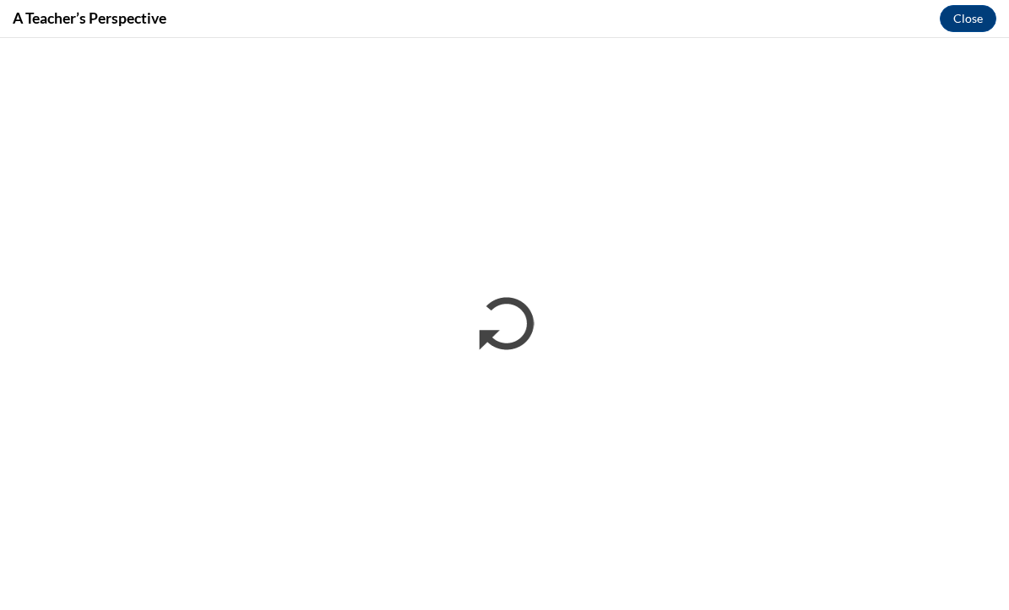
scroll to position [0, 0]
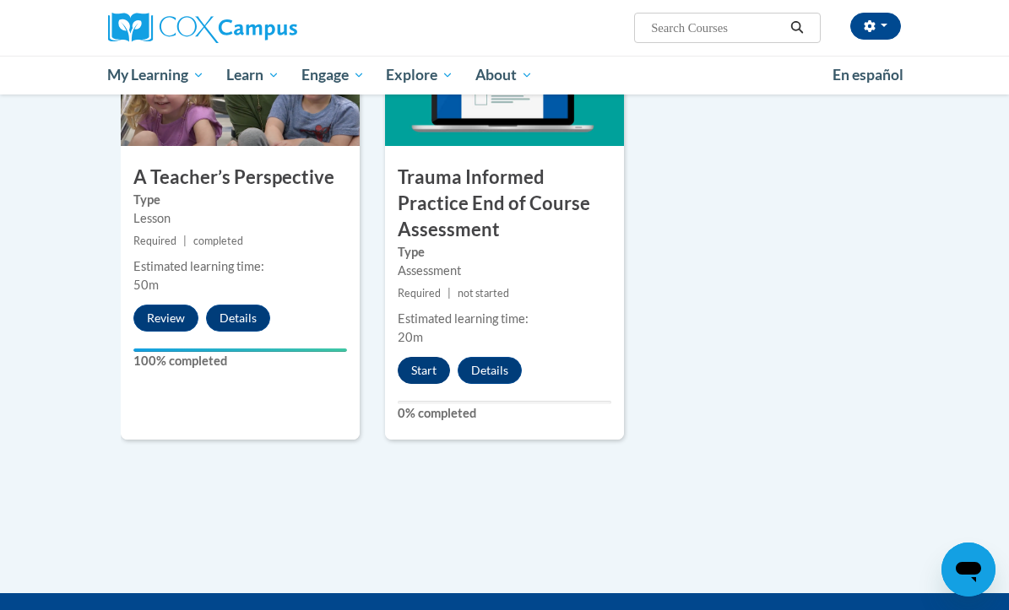
scroll to position [929, 0]
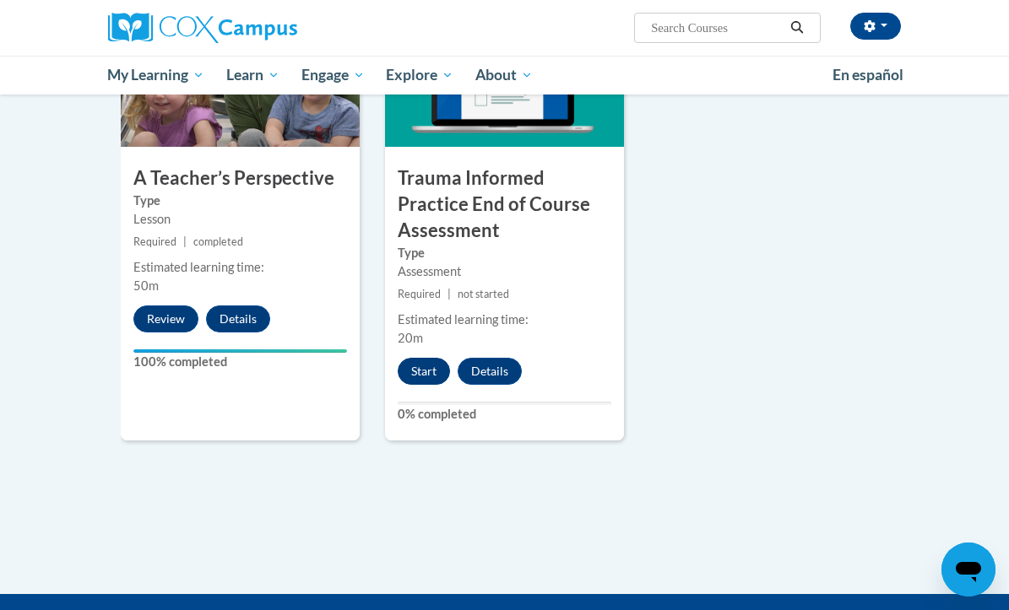
click at [420, 366] on button "Start" at bounding box center [424, 371] width 52 height 27
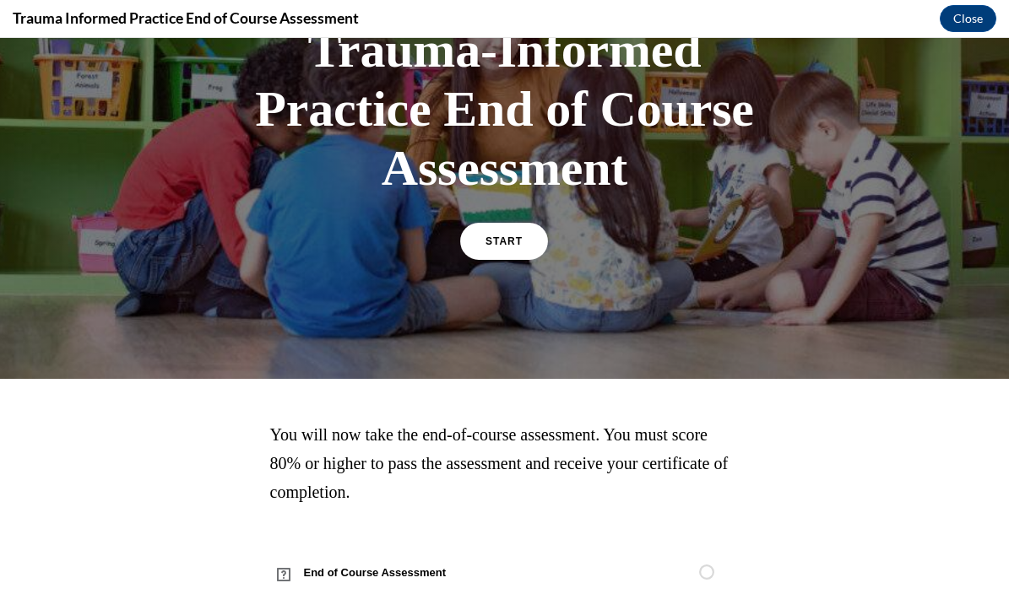
scroll to position [146, 0]
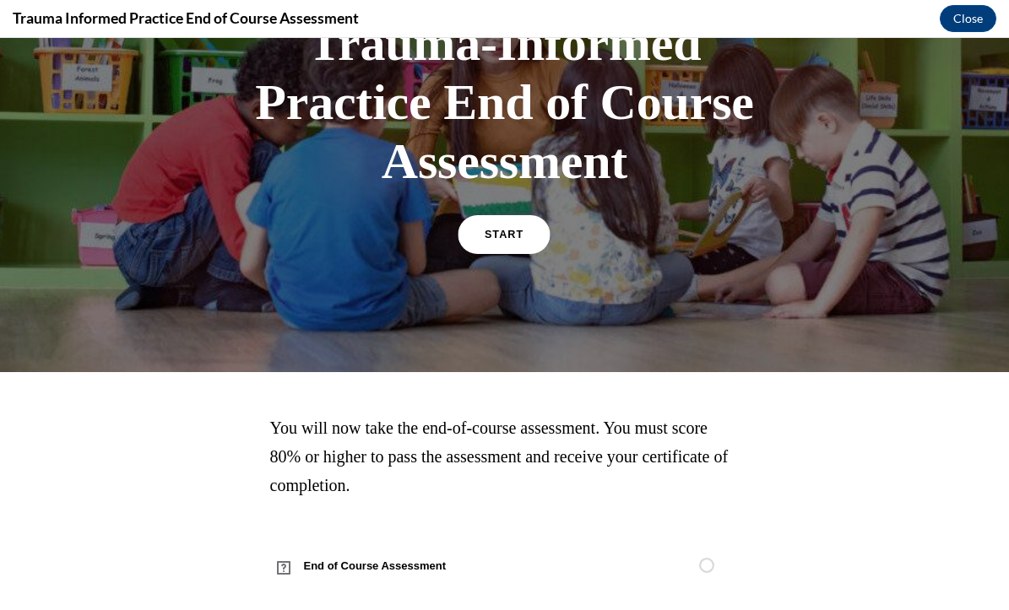
click at [523, 249] on link "START" at bounding box center [505, 234] width 92 height 39
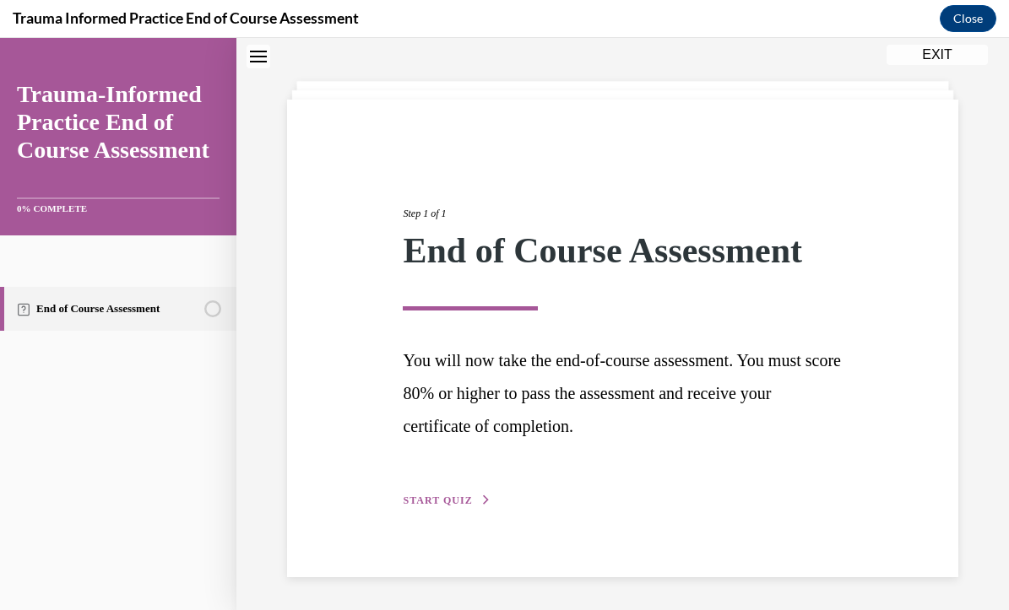
scroll to position [66, 0]
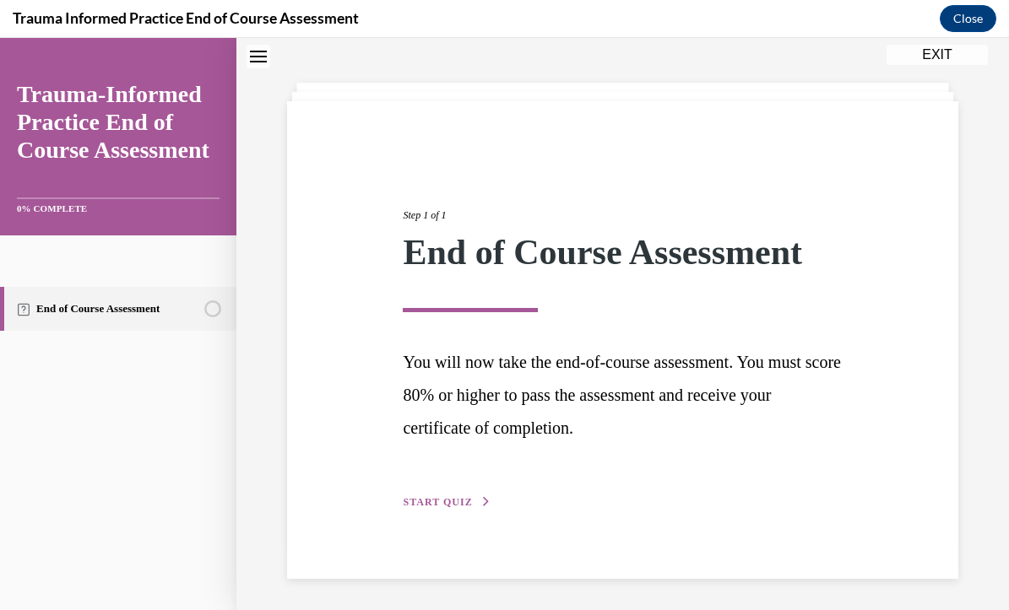
click at [481, 503] on icon "button" at bounding box center [486, 501] width 10 height 9
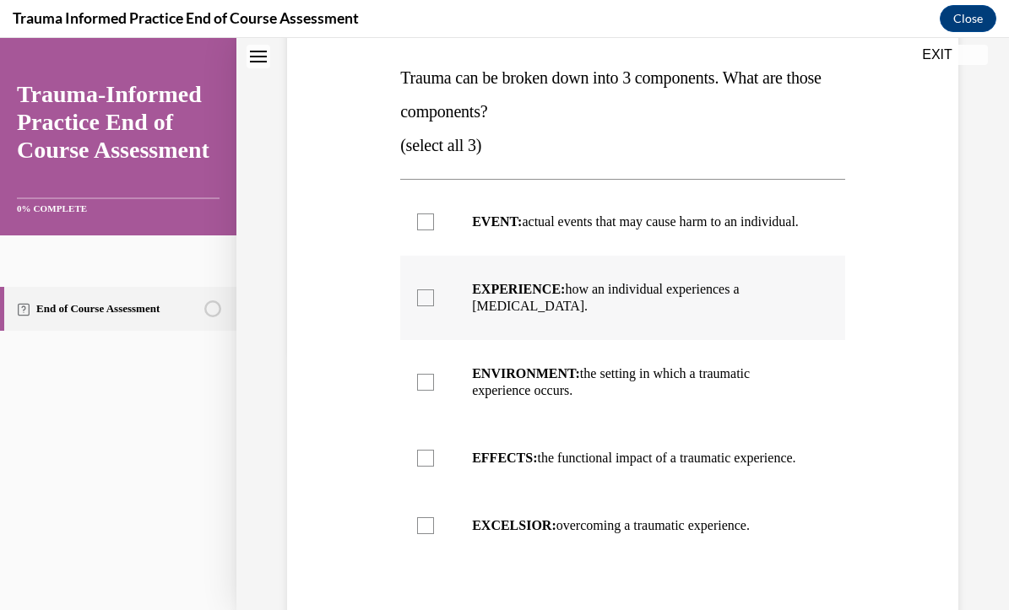
scroll to position [266, 0]
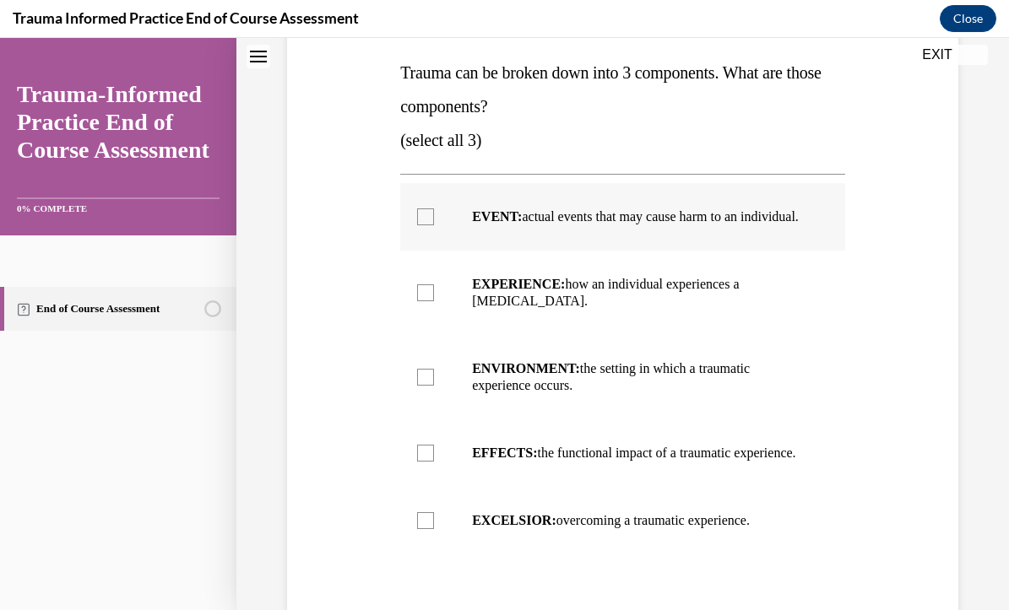
click at [688, 225] on p "EVENT: actual events that may cause harm to an individual." at bounding box center [637, 217] width 331 height 17
click at [434, 225] on input "EVENT: actual events that may cause harm to an individual." at bounding box center [425, 217] width 17 height 17
checkbox input "true"
click at [673, 309] on p "EXPERIENCE: how an individual experiences a [MEDICAL_DATA]." at bounding box center [637, 293] width 331 height 34
click at [434, 301] on input "EXPERIENCE: how an individual experiences a [MEDICAL_DATA]." at bounding box center [425, 293] width 17 height 17
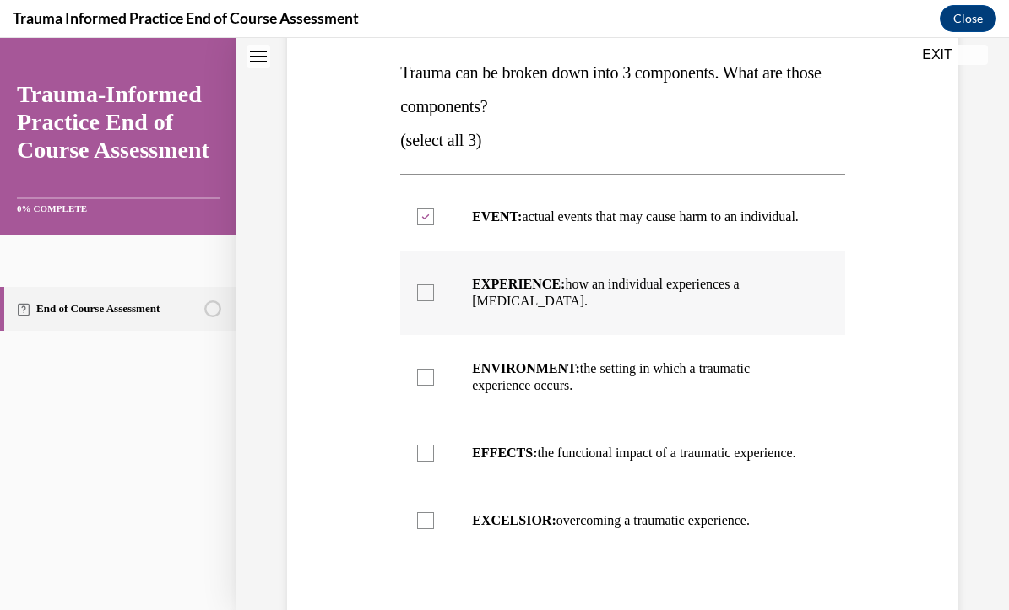
checkbox input "true"
click at [631, 446] on label "EFFECTS: the functional impact of a traumatic experience." at bounding box center [622, 453] width 445 height 68
click at [434, 446] on input "EFFECTS: the functional impact of a traumatic experience." at bounding box center [425, 452] width 17 height 17
checkbox input "true"
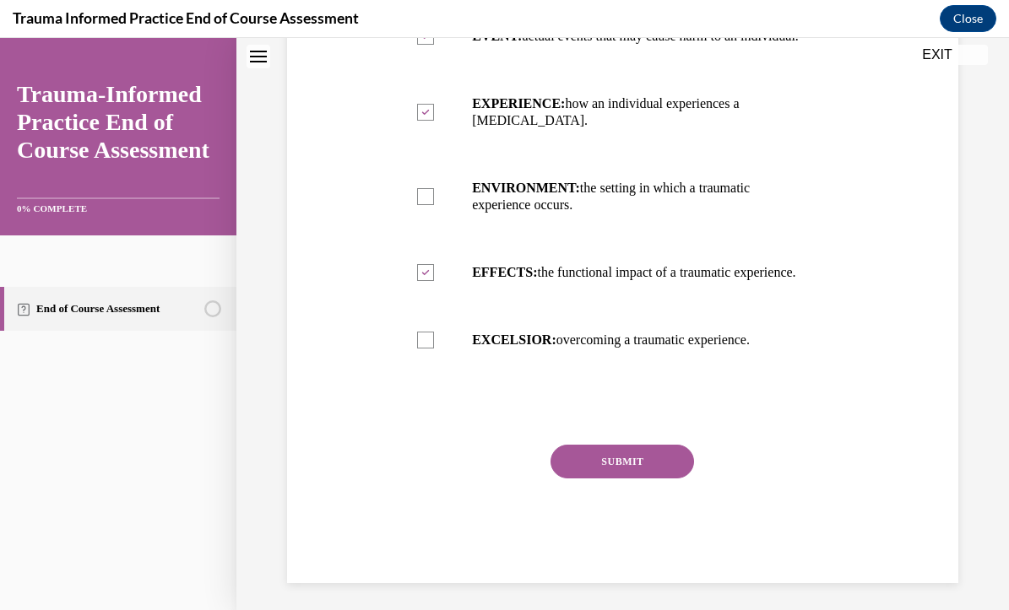
click at [630, 479] on button "SUBMIT" at bounding box center [623, 462] width 144 height 34
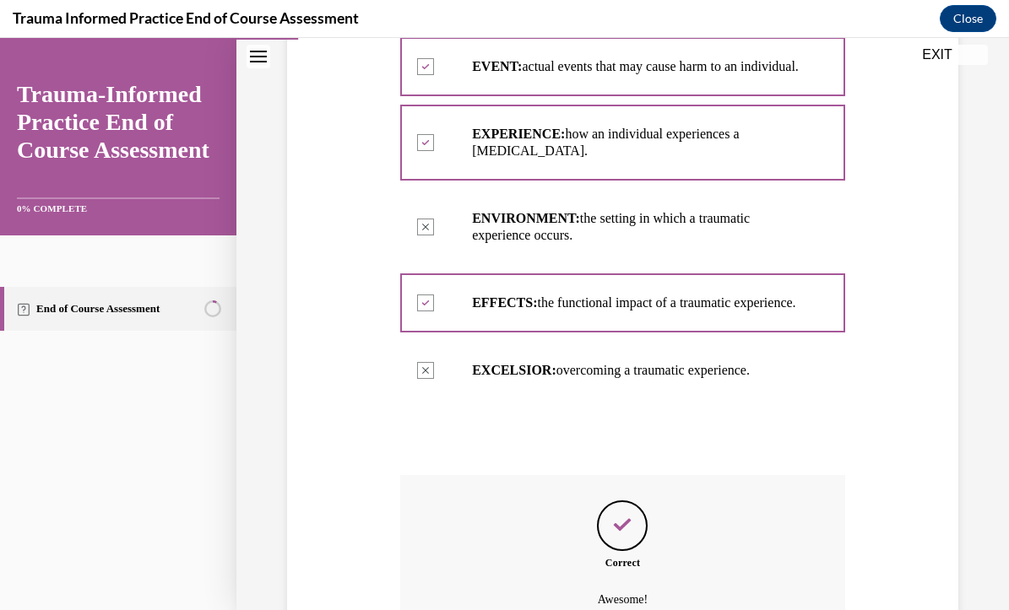
scroll to position [603, 0]
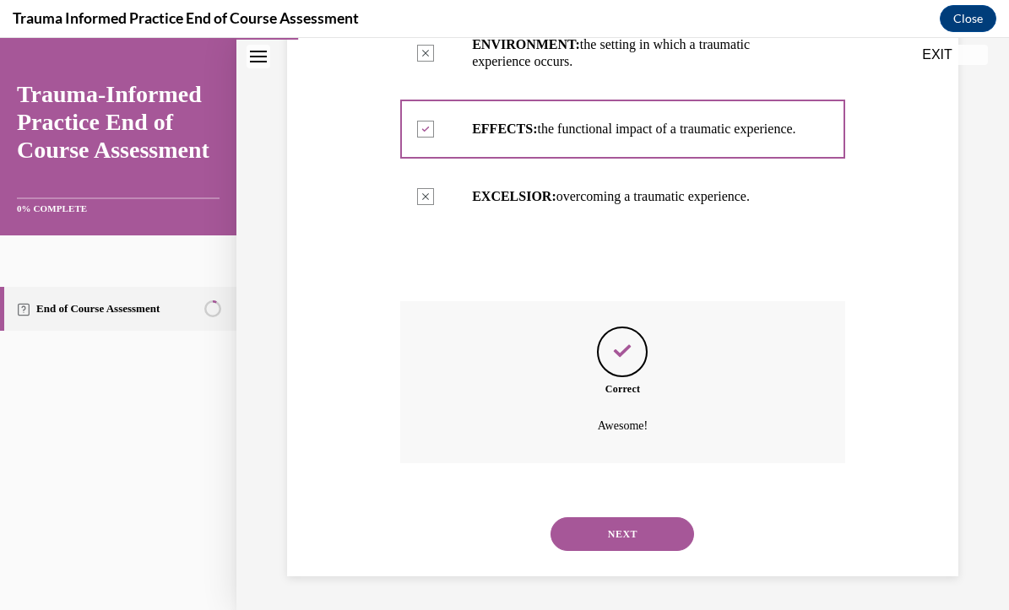
click at [638, 536] on button "NEXT" at bounding box center [623, 535] width 144 height 34
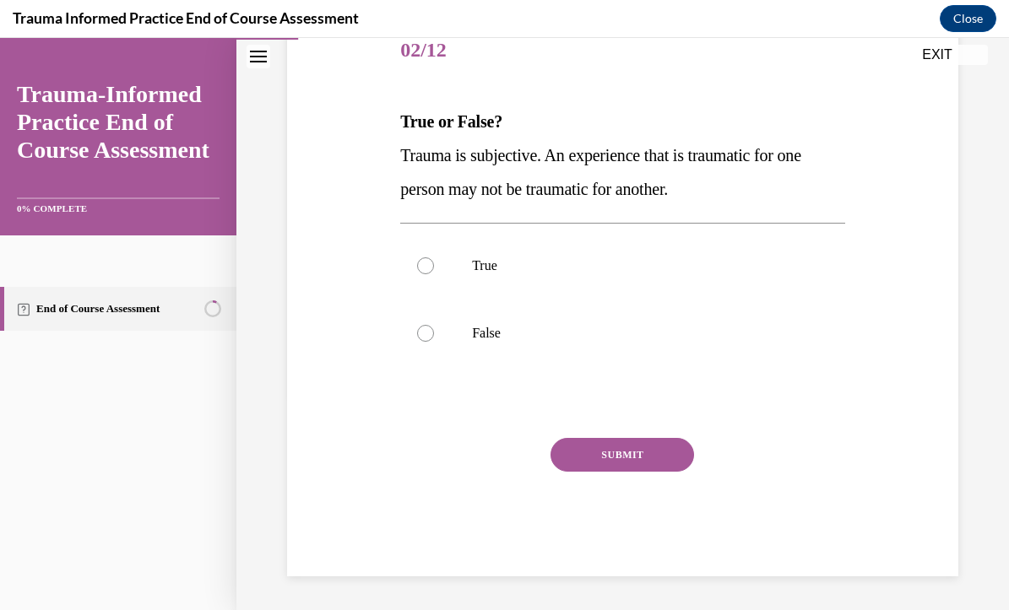
scroll to position [187, 0]
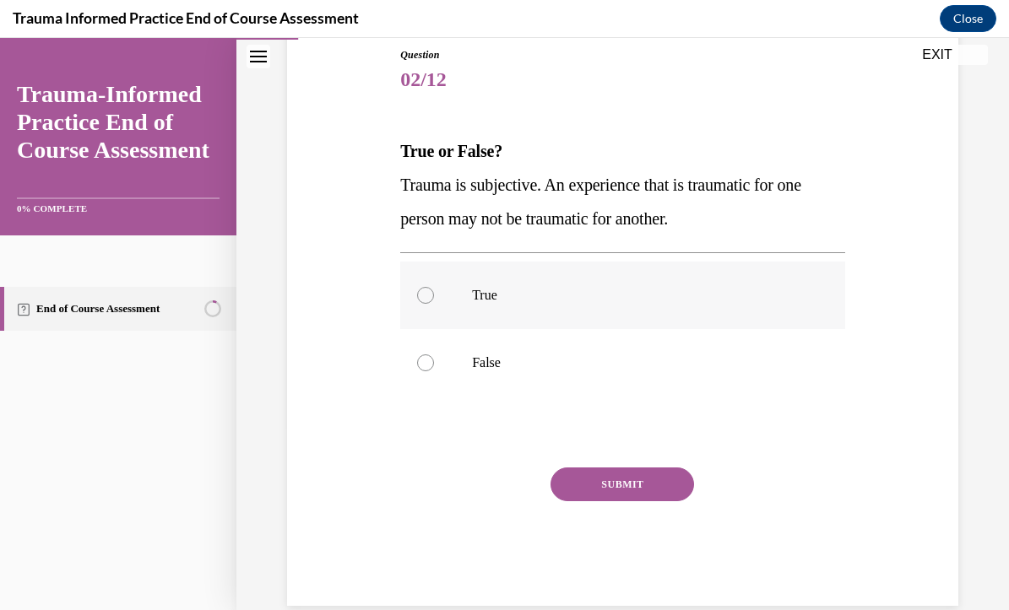
click at [648, 278] on label "True" at bounding box center [622, 296] width 445 height 68
click at [434, 287] on input "True" at bounding box center [425, 295] width 17 height 17
radio input "true"
click at [646, 475] on button "SUBMIT" at bounding box center [623, 485] width 144 height 34
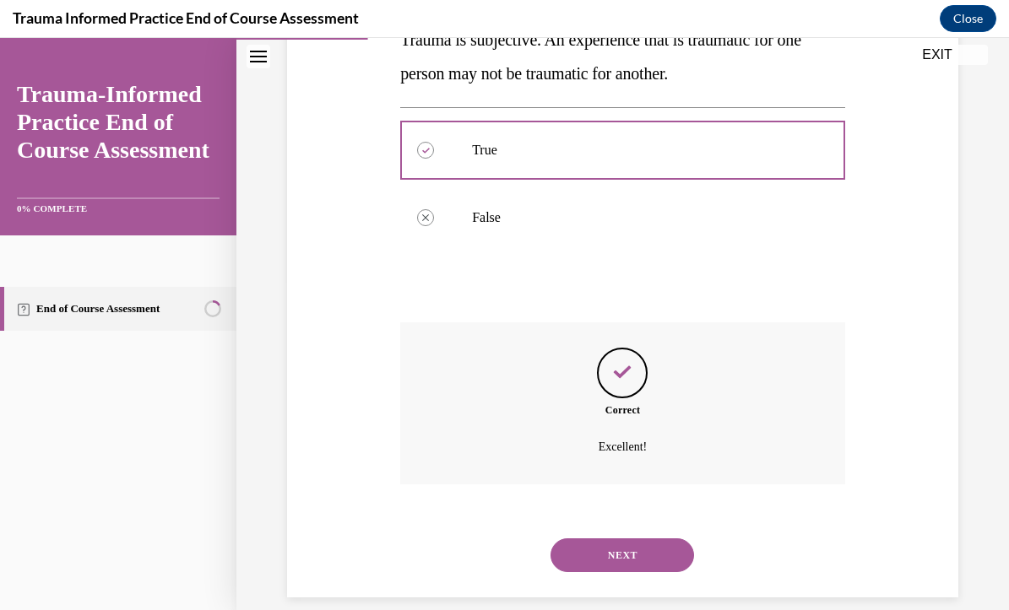
scroll to position [332, 0]
click at [633, 540] on button "NEXT" at bounding box center [623, 557] width 144 height 34
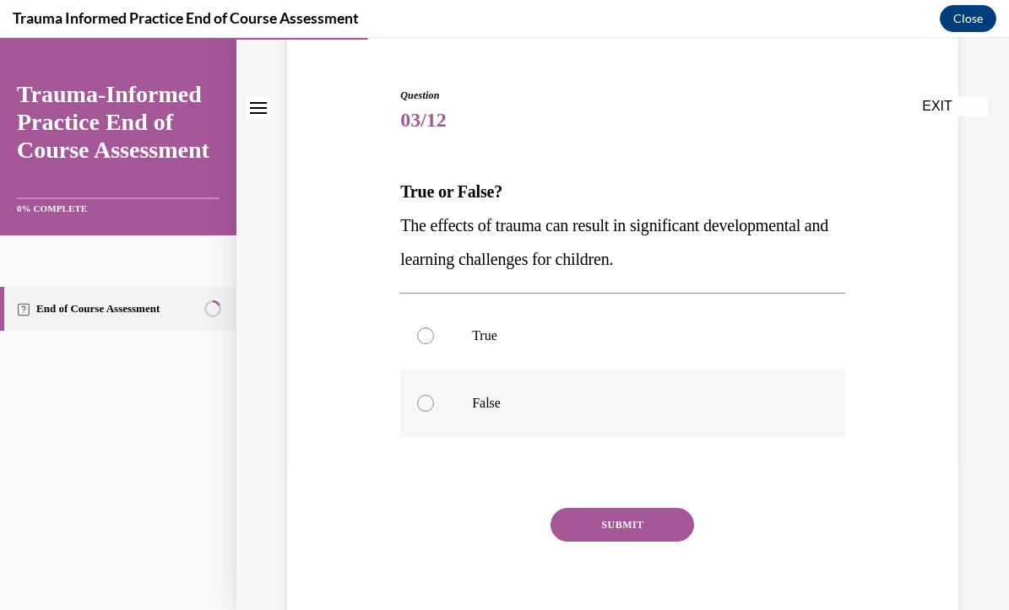
scroll to position [149, 0]
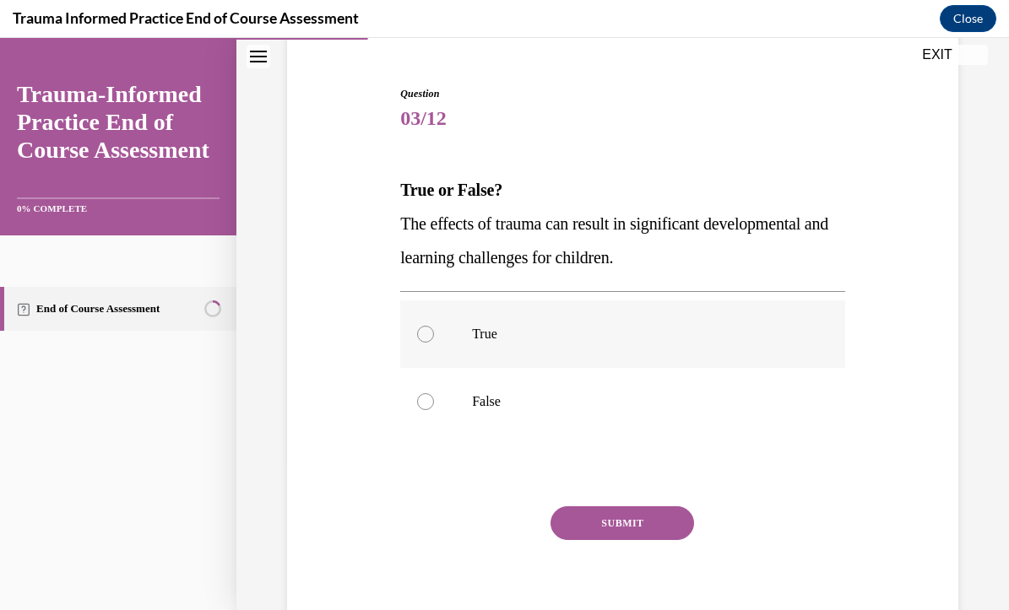
click at [517, 342] on p "True" at bounding box center [637, 334] width 331 height 17
click at [434, 342] on input "True" at bounding box center [425, 334] width 17 height 17
radio input "true"
click at [638, 530] on button "SUBMIT" at bounding box center [623, 524] width 144 height 34
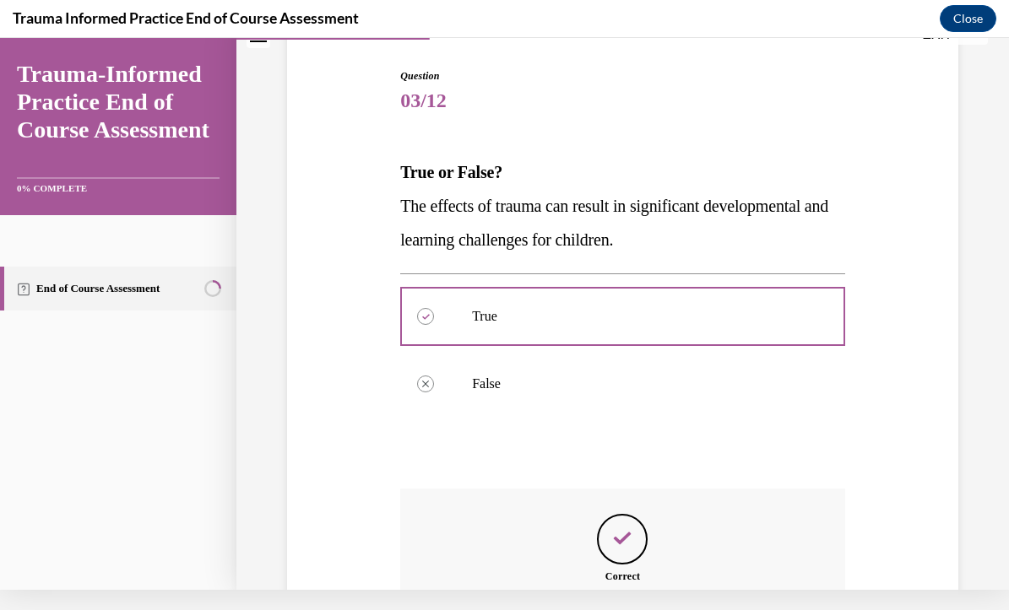
scroll to position [333, 0]
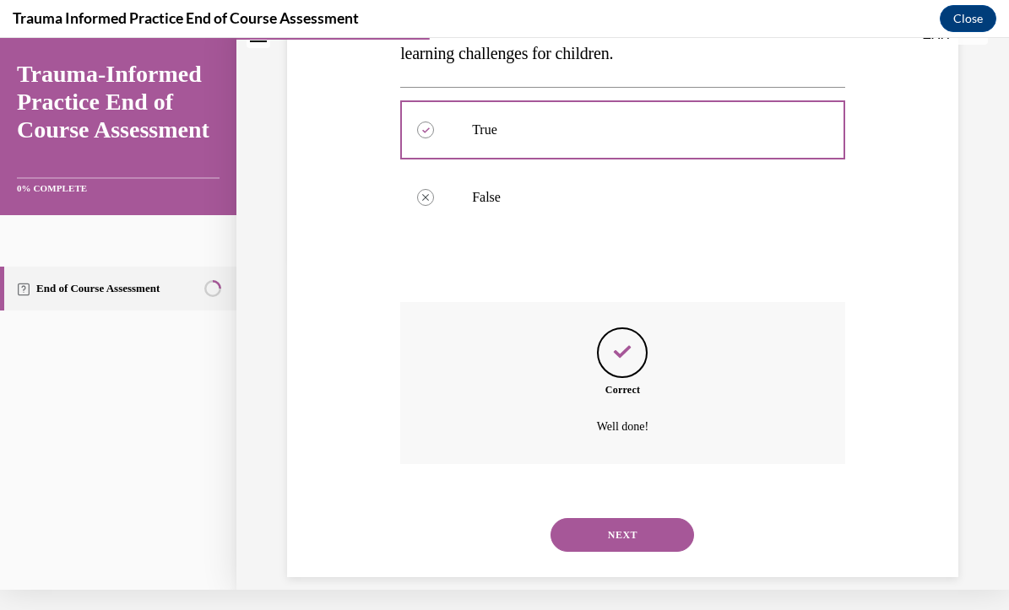
click at [638, 530] on button "NEXT" at bounding box center [623, 535] width 144 height 34
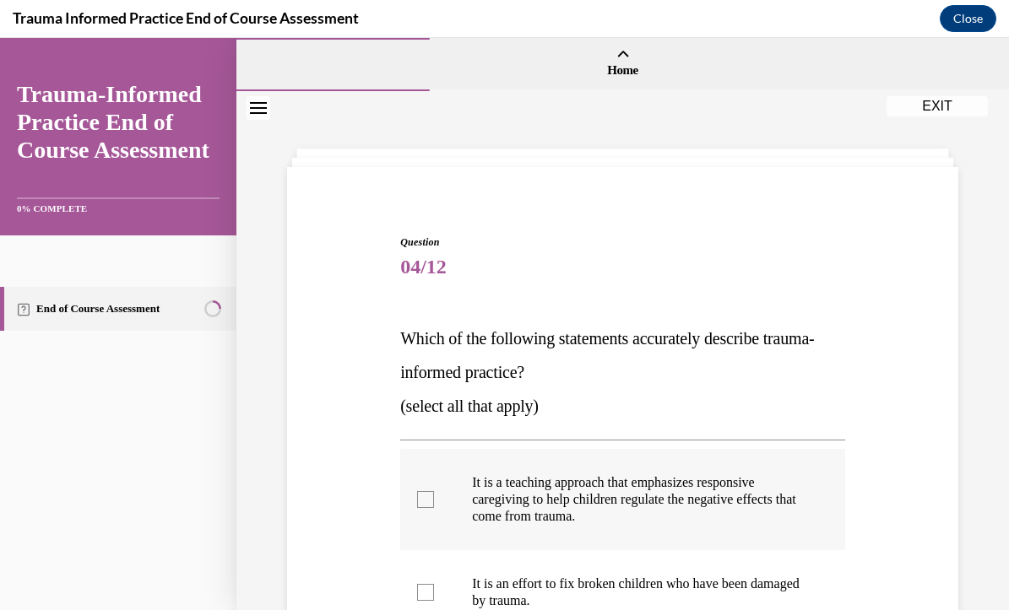
scroll to position [214, 0]
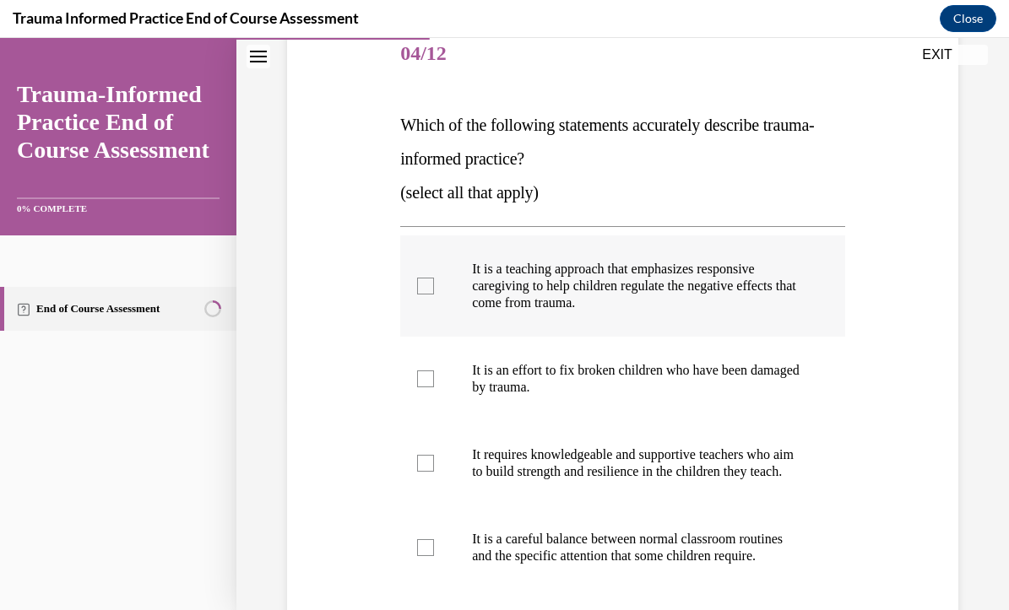
click at [625, 281] on p "It is a teaching approach that emphasizes responsive caregiving to help childre…" at bounding box center [637, 286] width 331 height 51
click at [434, 281] on input "It is a teaching approach that emphasizes responsive caregiving to help childre…" at bounding box center [425, 286] width 17 height 17
checkbox input "true"
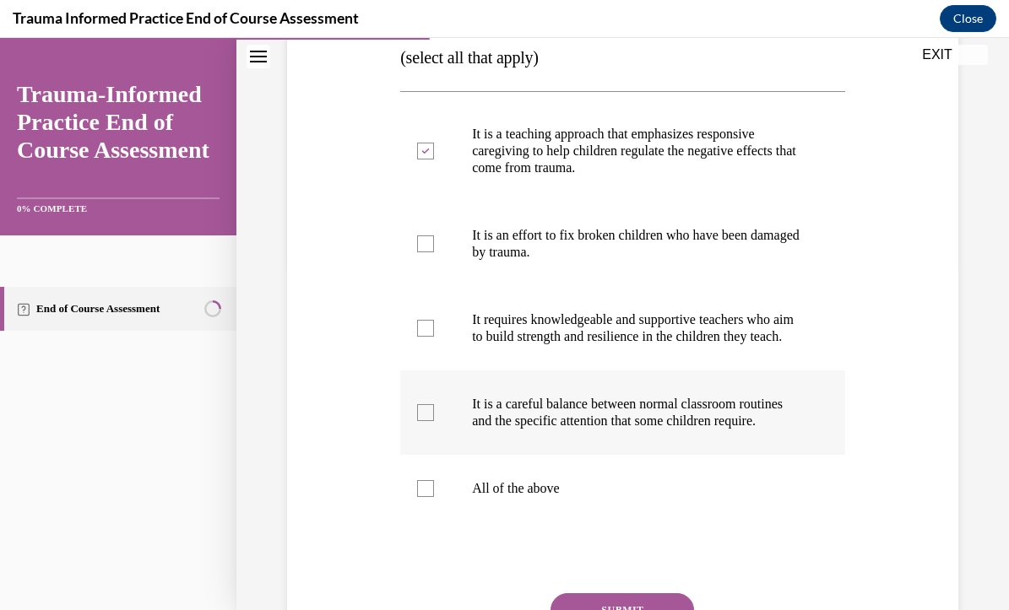
scroll to position [350, 0]
click at [643, 429] on p "It is a careful balance between normal classroom routines and the specific atte…" at bounding box center [637, 412] width 331 height 34
click at [434, 421] on input "It is a careful balance between normal classroom routines and the specific atte…" at bounding box center [425, 412] width 17 height 17
checkbox input "true"
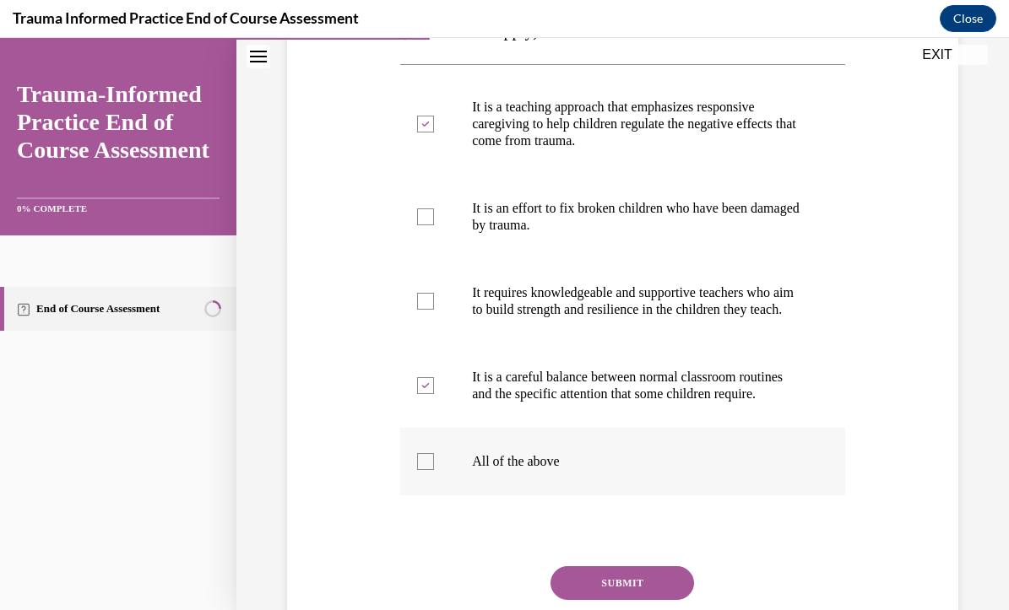
scroll to position [449, 0]
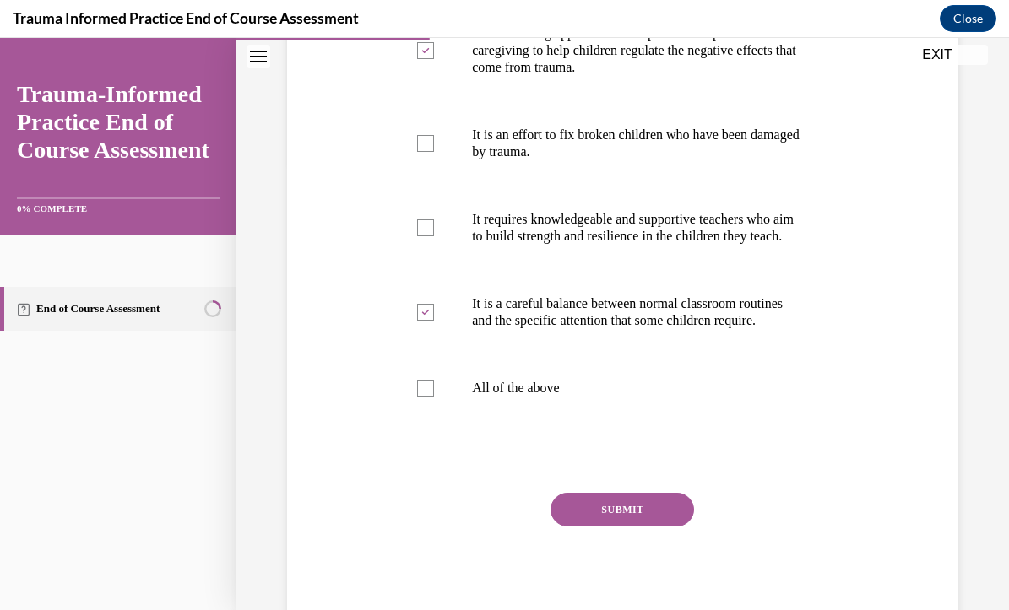
click at [599, 527] on button "SUBMIT" at bounding box center [623, 510] width 144 height 34
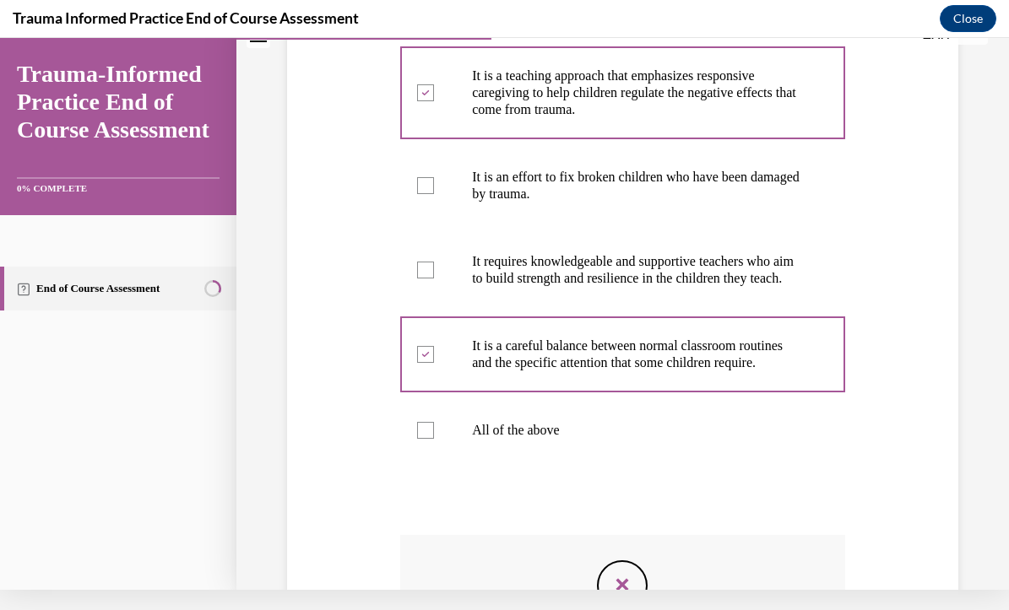
scroll to position [384, 0]
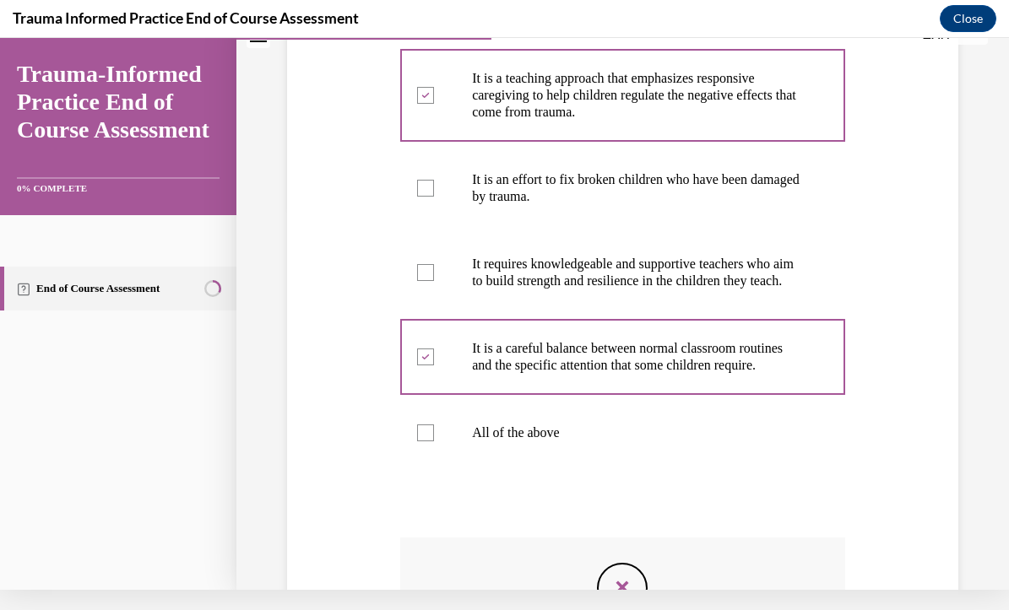
click at [421, 281] on div at bounding box center [425, 272] width 17 height 17
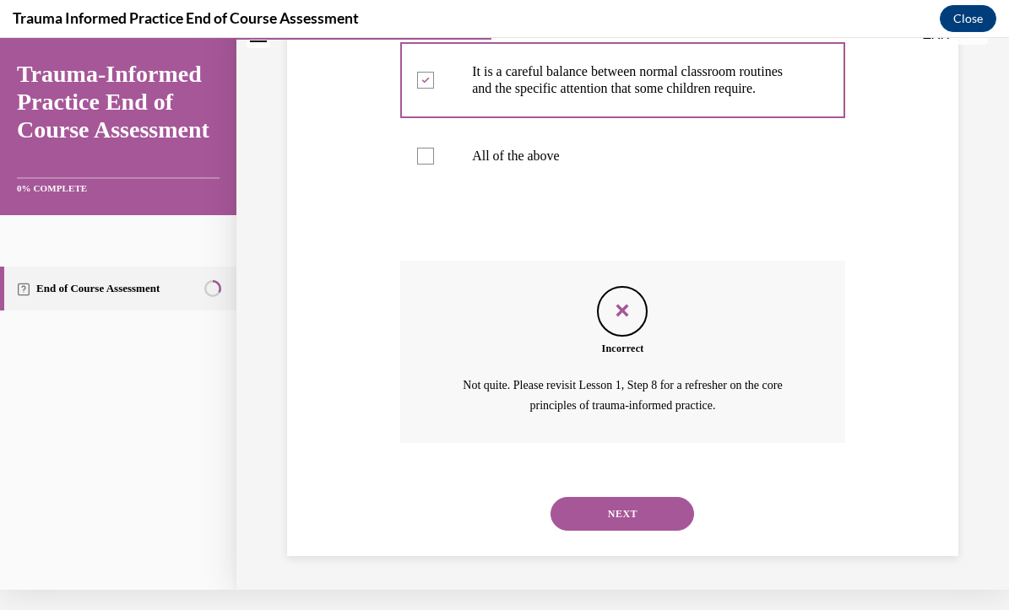
scroll to position [673, 0]
click at [654, 509] on button "NEXT" at bounding box center [623, 514] width 144 height 34
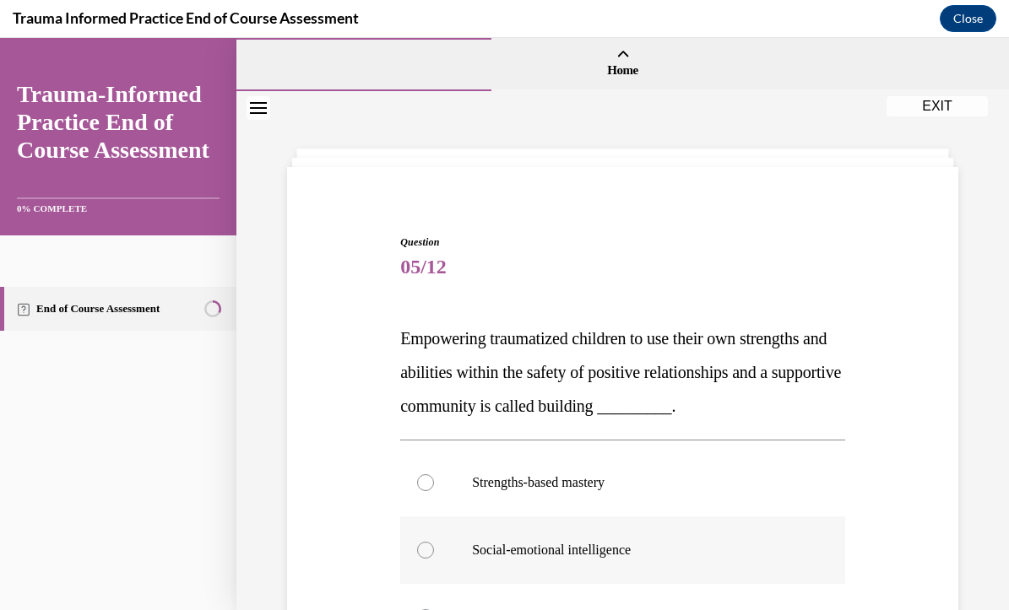
scroll to position [211, 0]
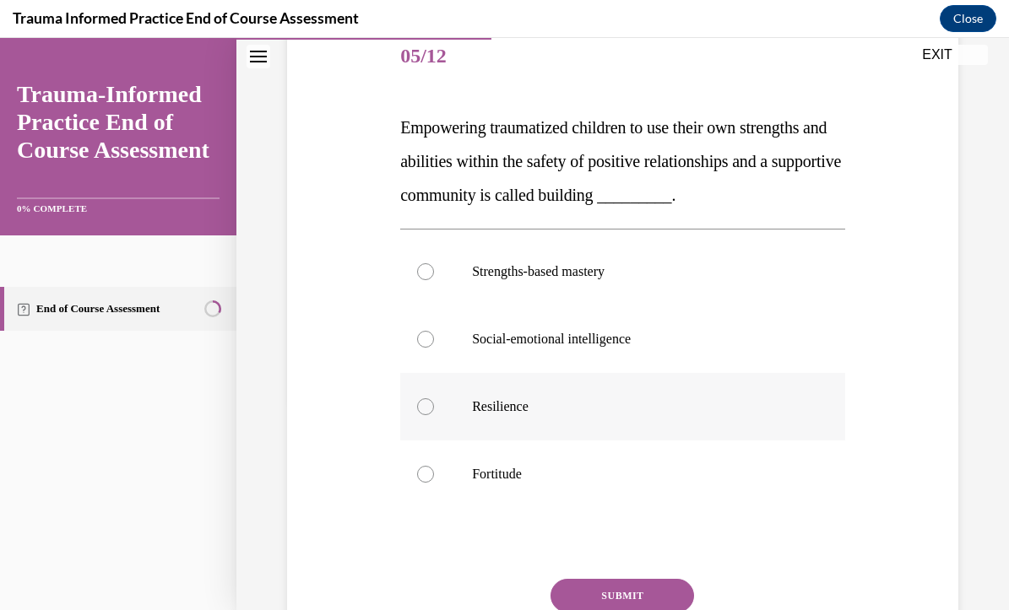
click at [596, 400] on p "Resilience" at bounding box center [637, 407] width 331 height 17
click at [434, 400] on input "Resilience" at bounding box center [425, 407] width 17 height 17
radio input "true"
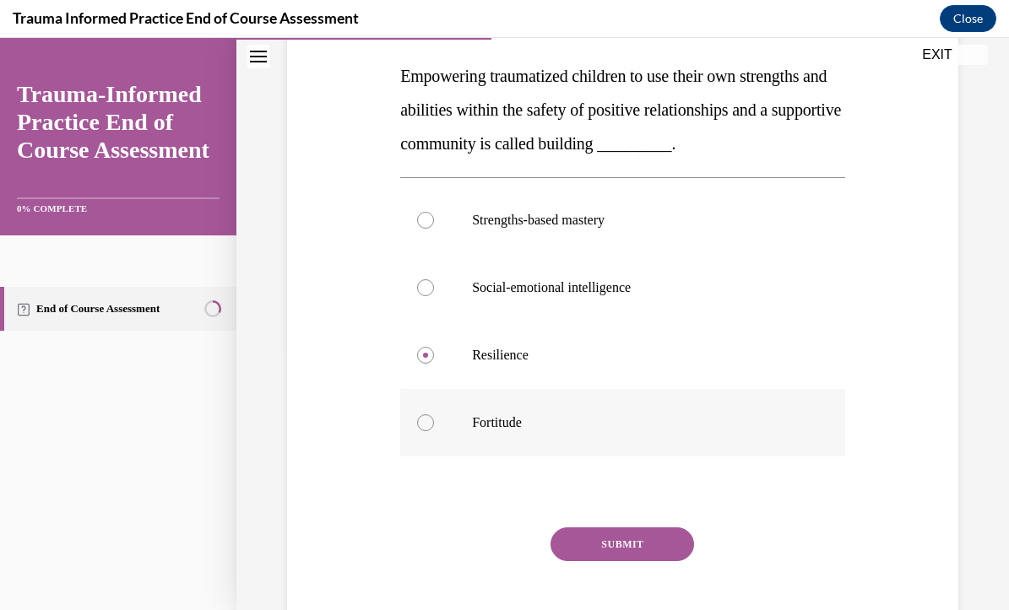
scroll to position [263, 0]
click at [650, 545] on button "SUBMIT" at bounding box center [623, 544] width 144 height 34
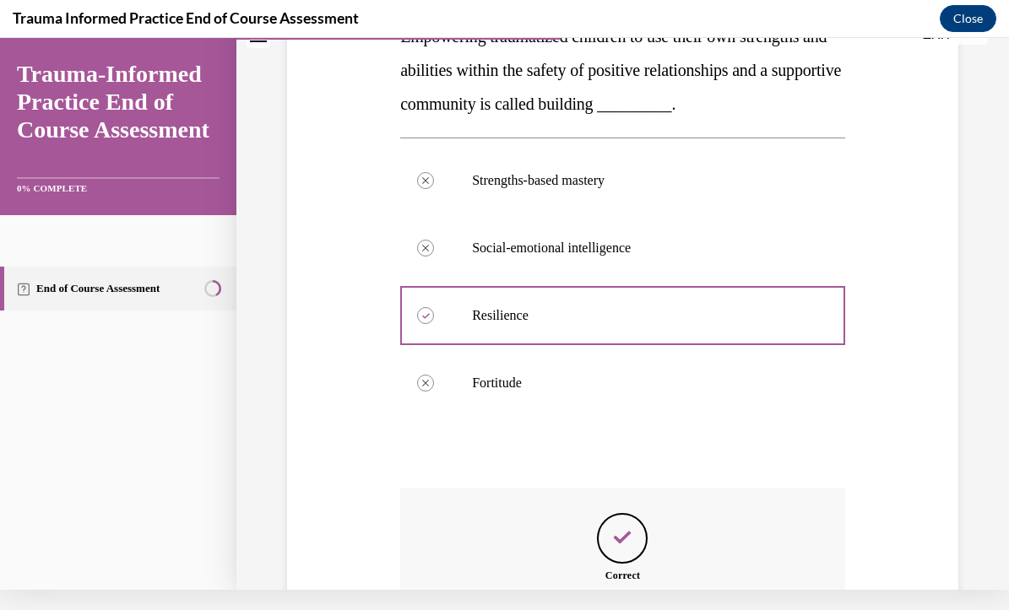
scroll to position [468, 0]
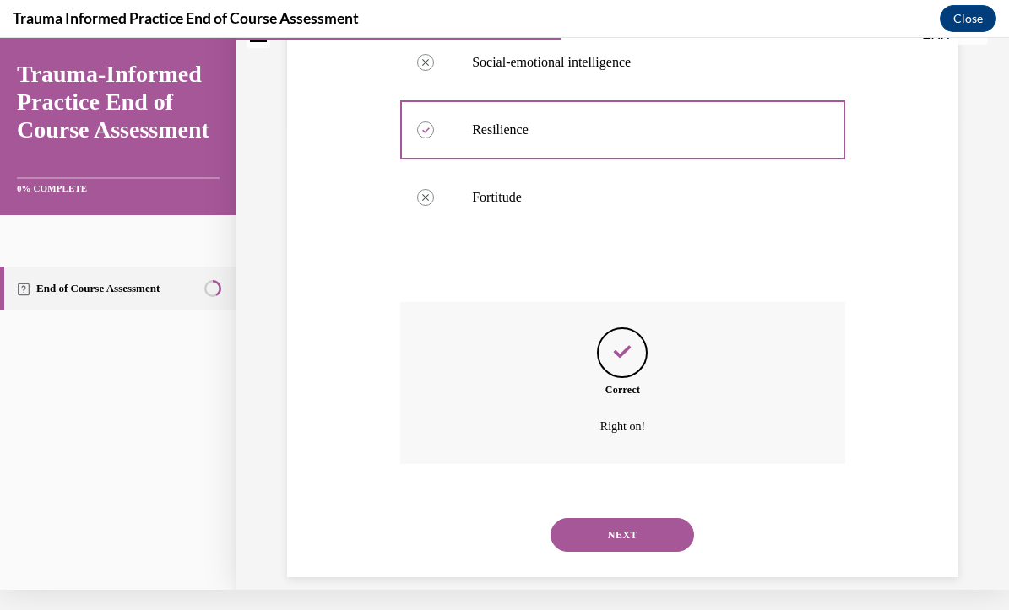
click at [642, 518] on button "NEXT" at bounding box center [623, 535] width 144 height 34
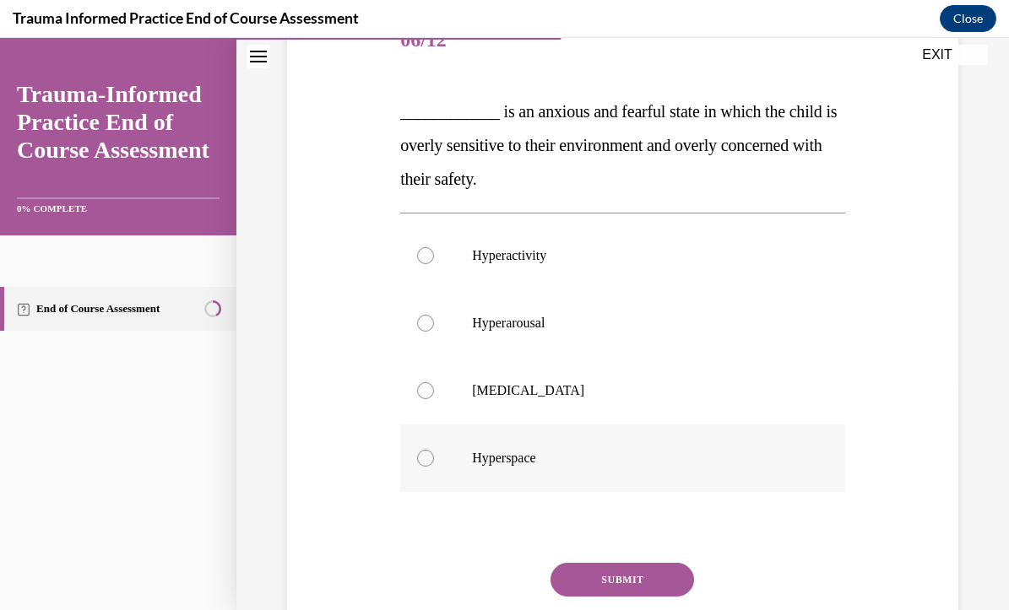
scroll to position [228, 0]
click at [560, 331] on label "Hyperarousal" at bounding box center [622, 323] width 445 height 68
click at [434, 331] on input "Hyperarousal" at bounding box center [425, 322] width 17 height 17
radio input "true"
click at [600, 570] on button "SUBMIT" at bounding box center [623, 579] width 144 height 34
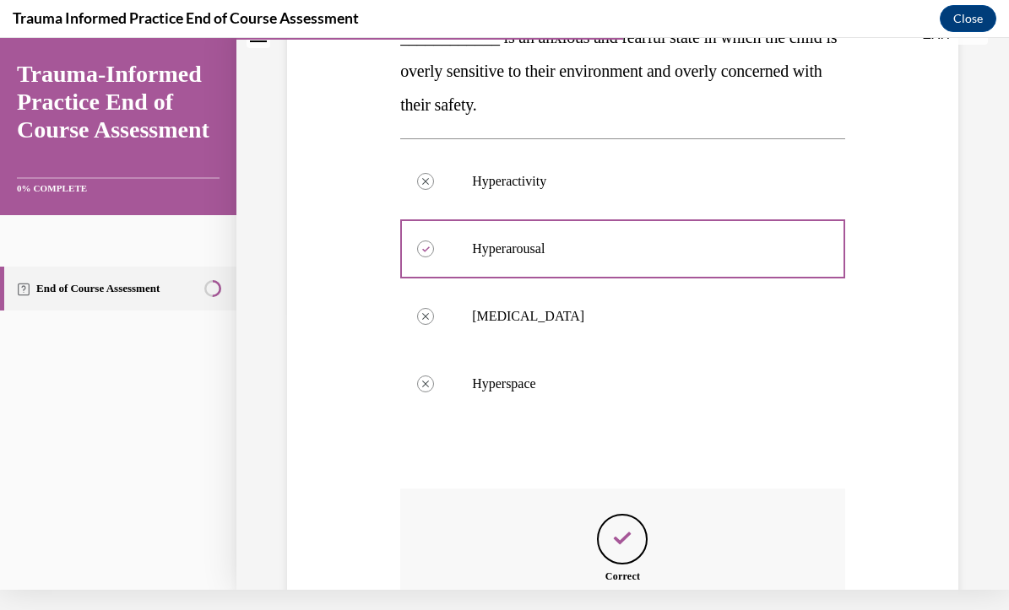
scroll to position [468, 0]
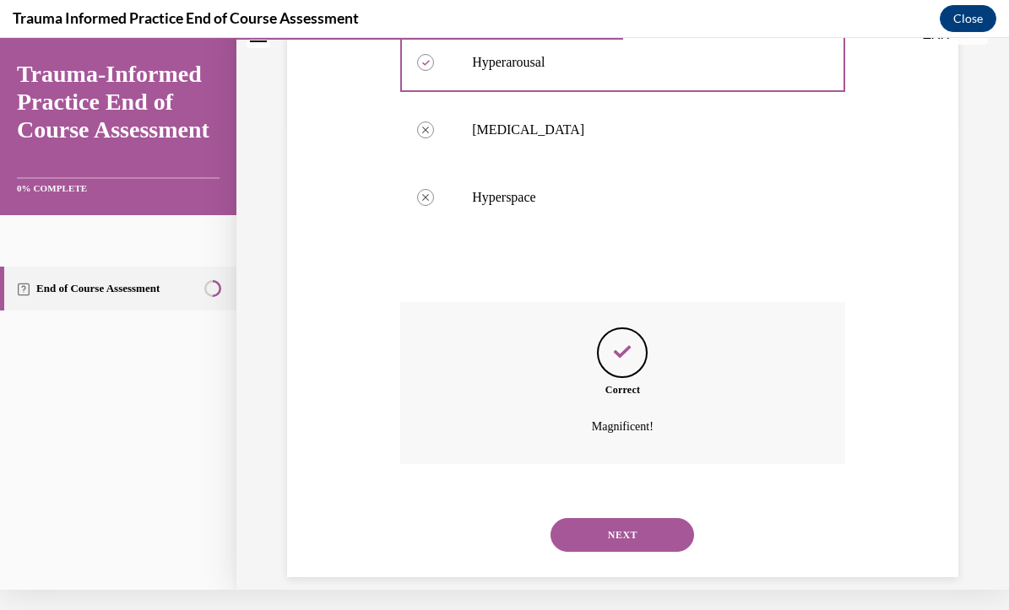
click at [595, 518] on button "NEXT" at bounding box center [623, 535] width 144 height 34
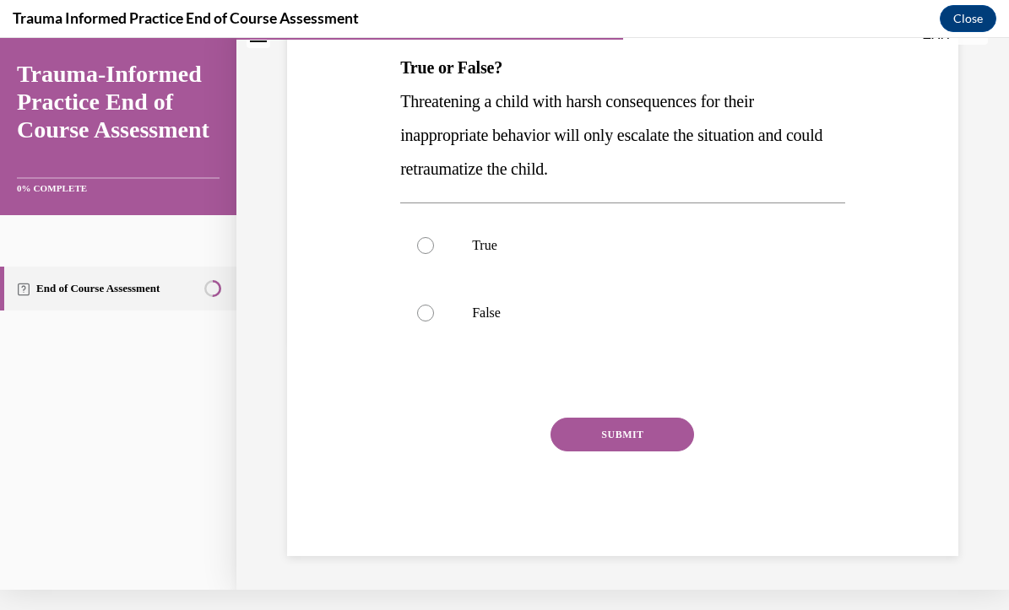
scroll to position [0, 0]
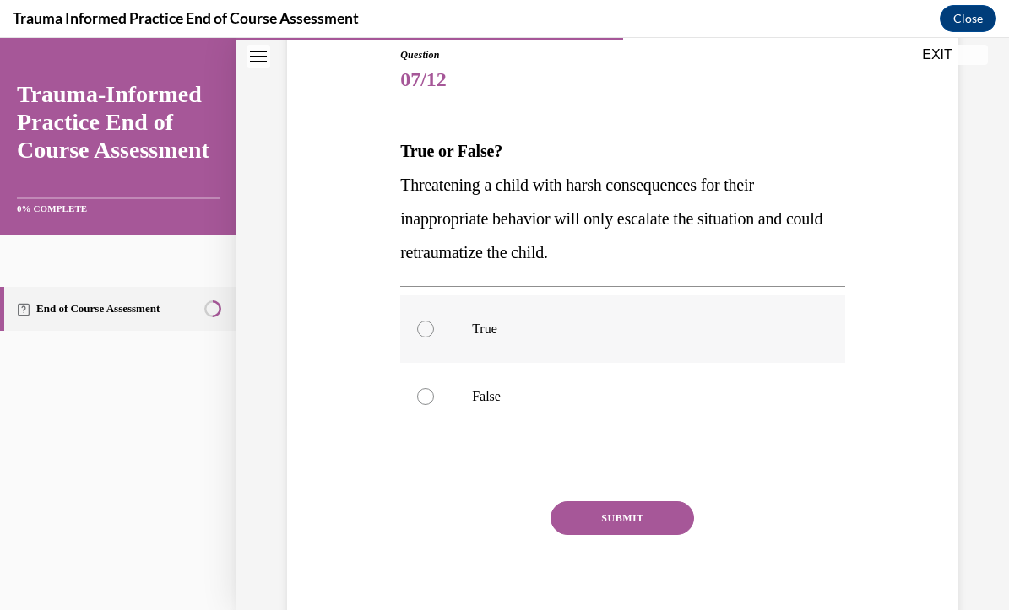
click at [508, 339] on label "True" at bounding box center [622, 330] width 445 height 68
click at [434, 338] on input "True" at bounding box center [425, 329] width 17 height 17
radio input "true"
click at [628, 524] on button "SUBMIT" at bounding box center [623, 519] width 144 height 34
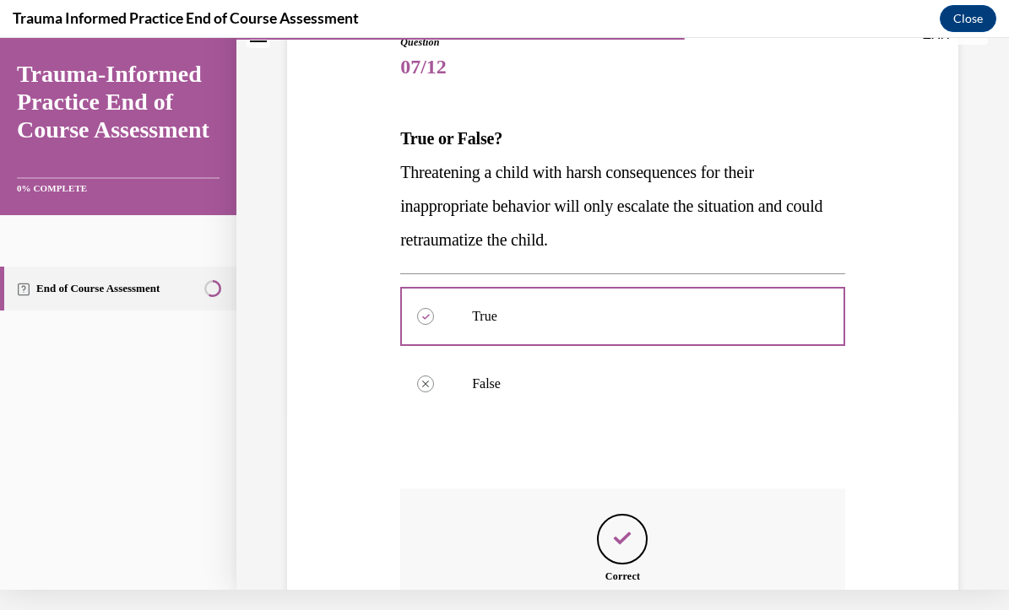
scroll to position [366, 0]
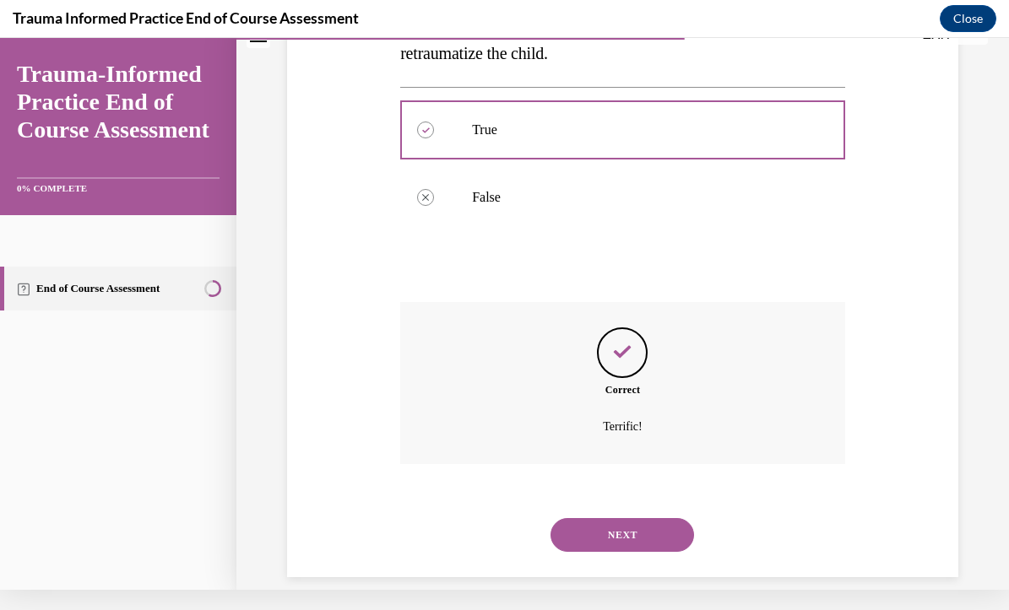
click at [628, 524] on button "NEXT" at bounding box center [623, 535] width 144 height 34
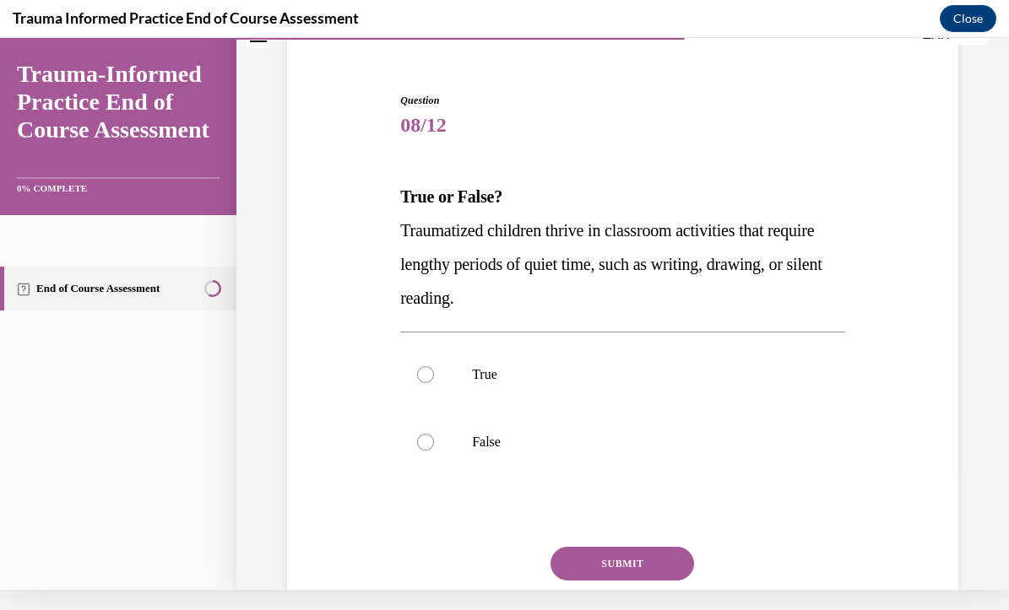
scroll to position [216, 0]
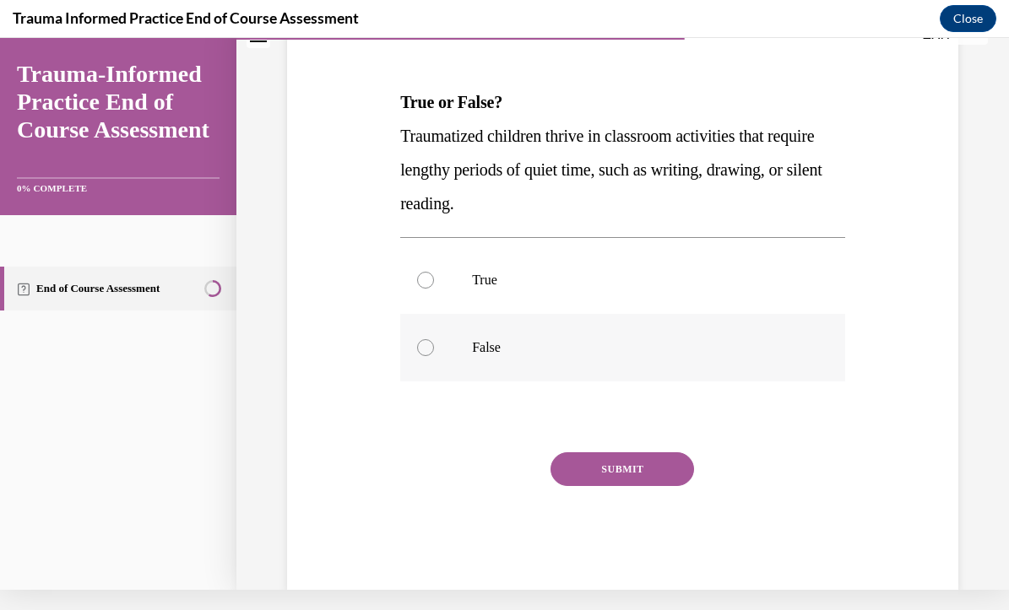
click at [531, 357] on label "False" at bounding box center [622, 348] width 445 height 68
click at [434, 356] on input "False" at bounding box center [425, 347] width 17 height 17
radio input "true"
click at [652, 472] on button "SUBMIT" at bounding box center [623, 470] width 144 height 34
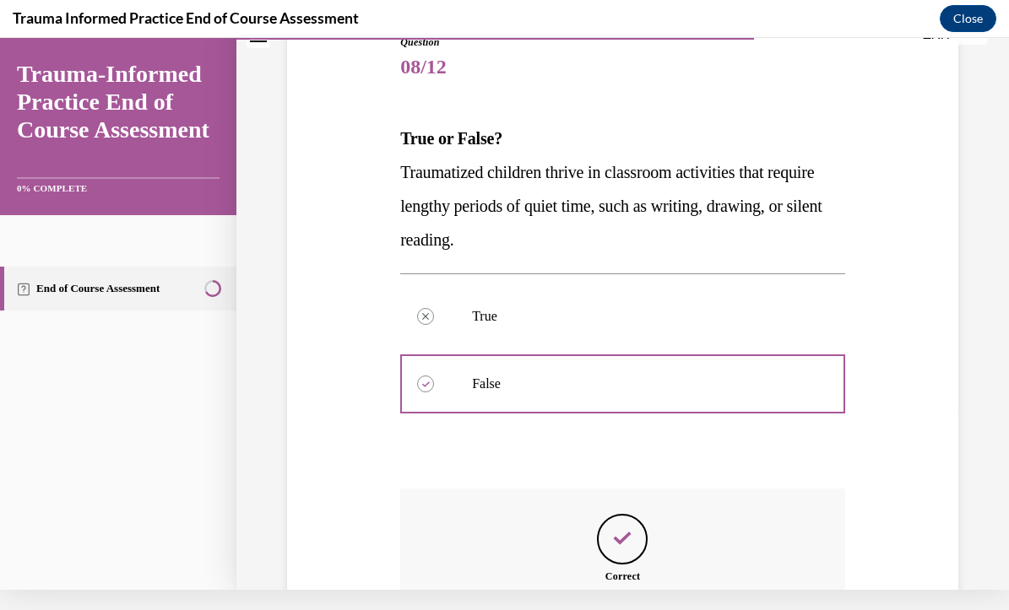
scroll to position [366, 0]
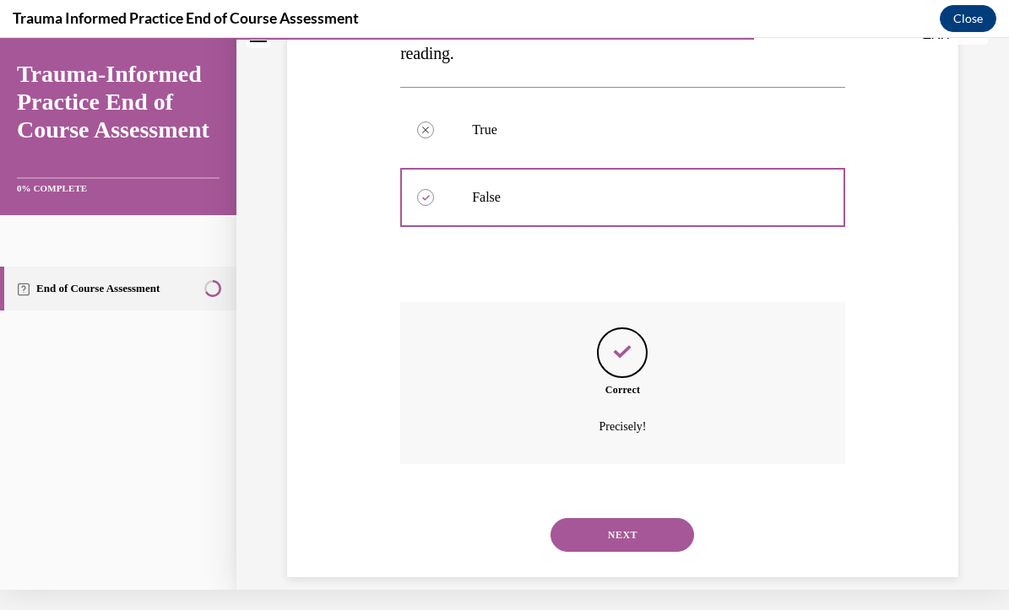
click at [648, 518] on button "NEXT" at bounding box center [623, 535] width 144 height 34
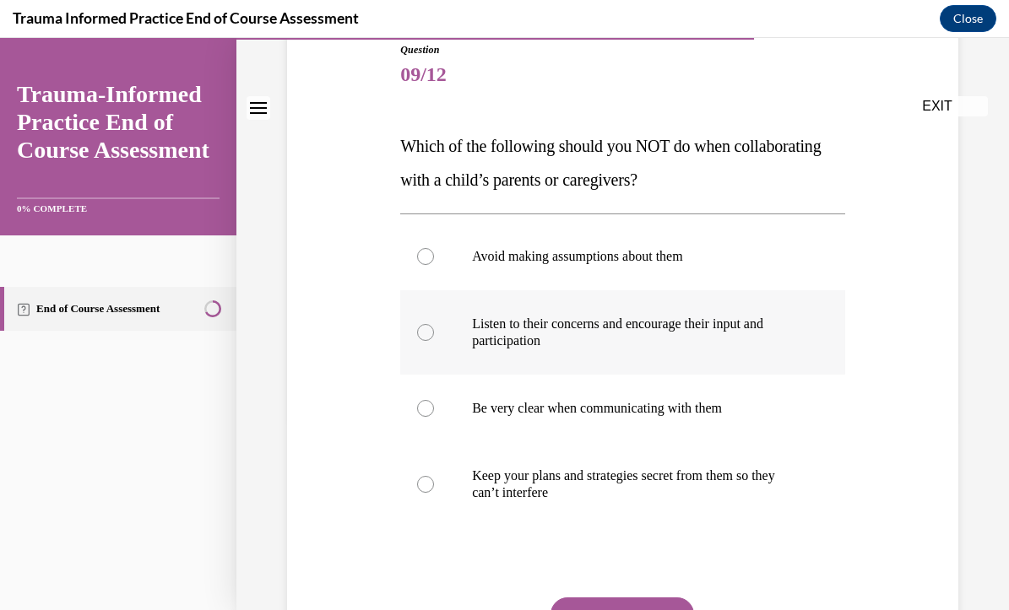
scroll to position [198, 0]
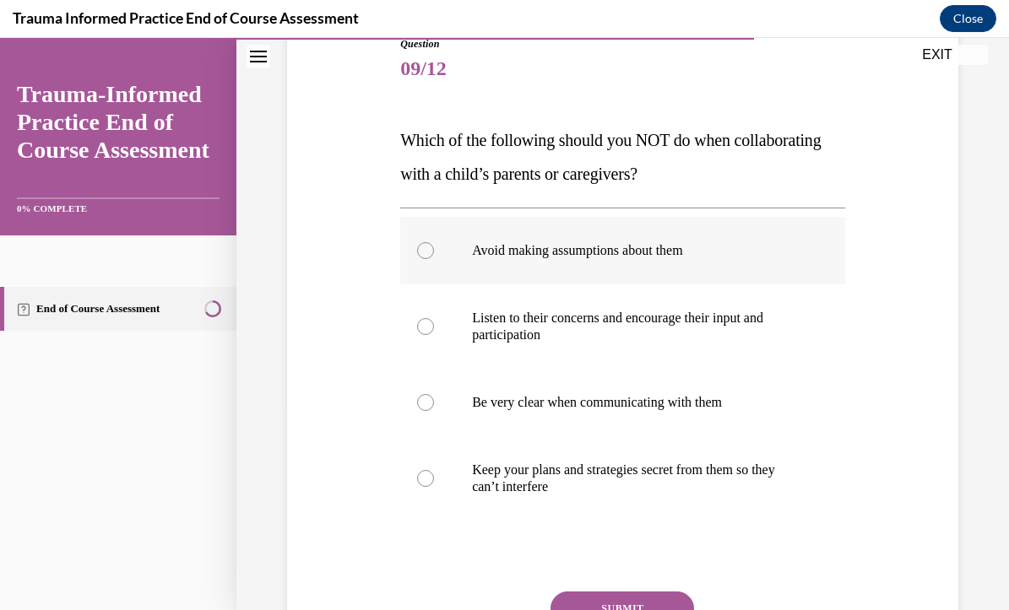
click at [672, 277] on label "Avoid making assumptions about them" at bounding box center [622, 251] width 445 height 68
click at [434, 259] on input "Avoid making assumptions about them" at bounding box center [425, 250] width 17 height 17
radio input "true"
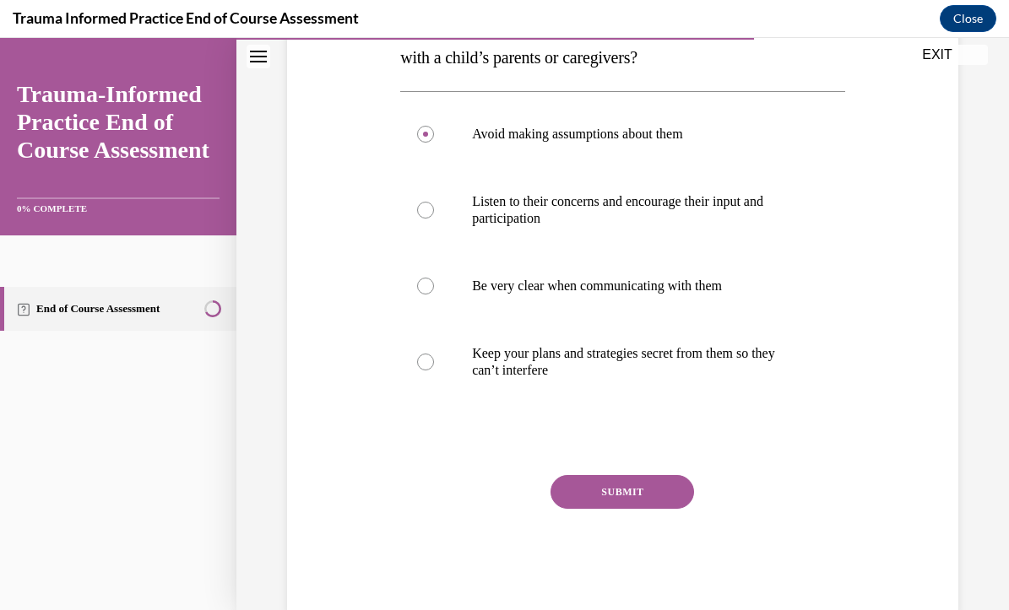
scroll to position [317, 0]
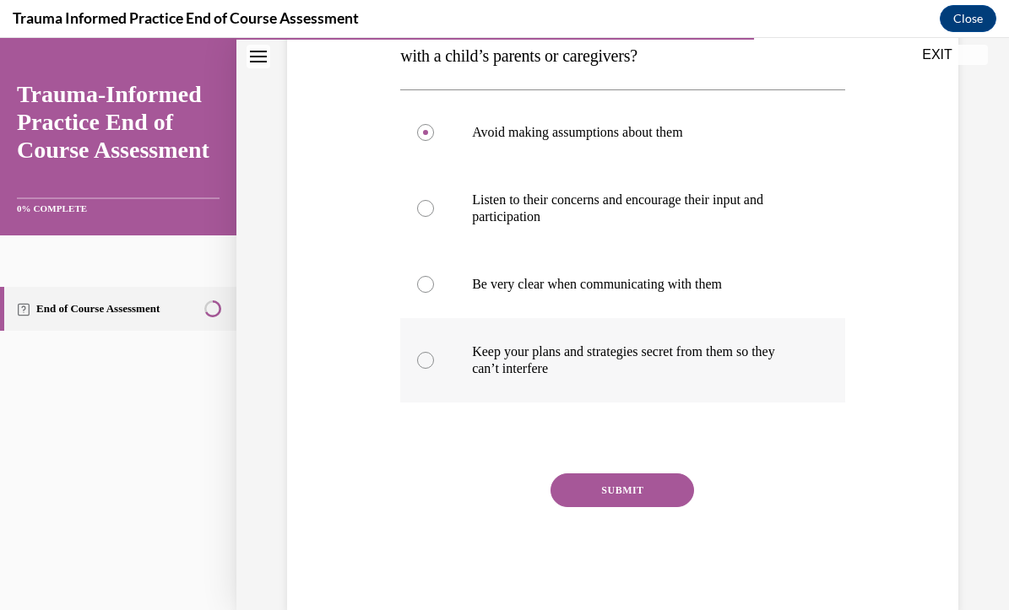
click at [679, 370] on p "Keep your plans and strategies secret from them so they can’t interfere" at bounding box center [637, 361] width 331 height 34
click at [434, 369] on input "Keep your plans and strategies secret from them so they can’t interfere" at bounding box center [425, 360] width 17 height 17
radio input "true"
click at [659, 492] on button "SUBMIT" at bounding box center [623, 491] width 144 height 34
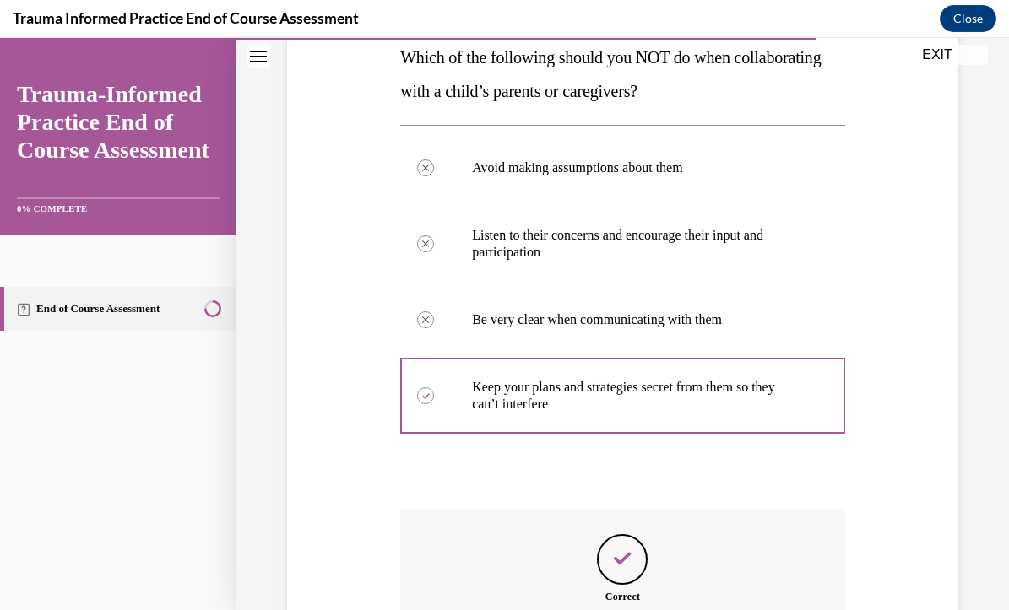
scroll to position [468, 0]
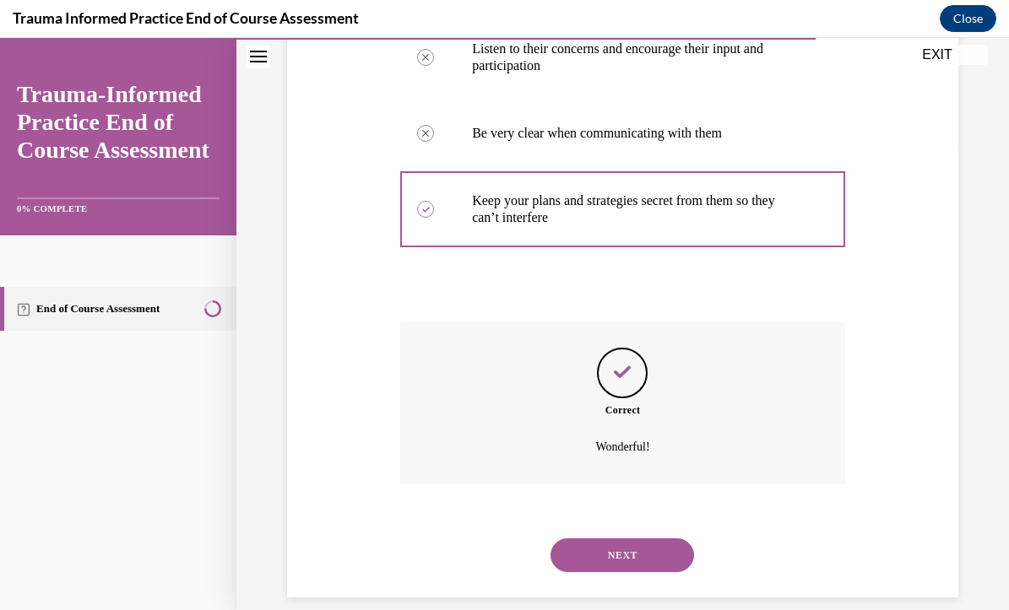
click at [635, 539] on button "NEXT" at bounding box center [623, 556] width 144 height 34
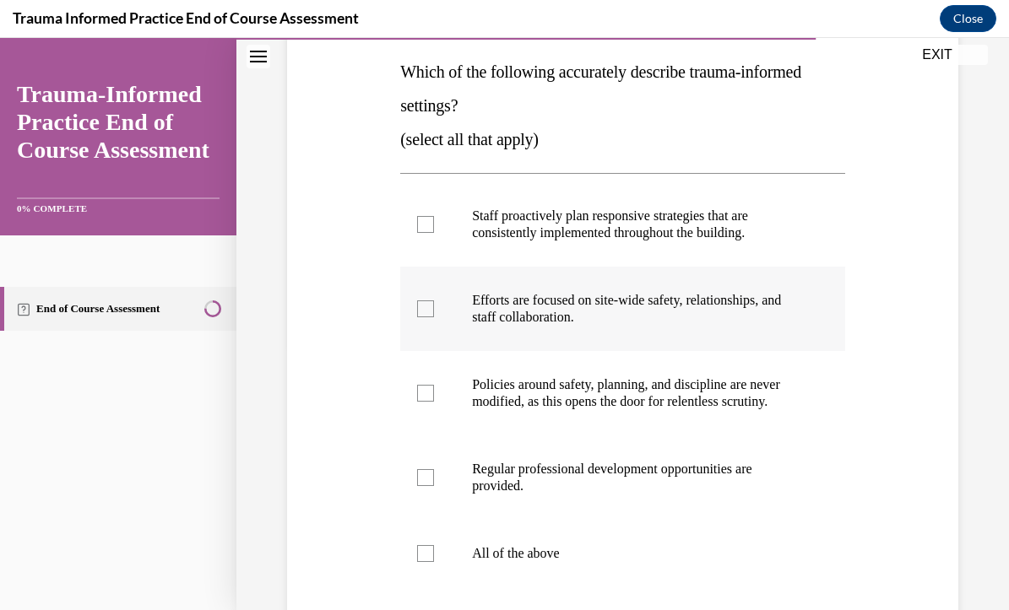
scroll to position [271, 0]
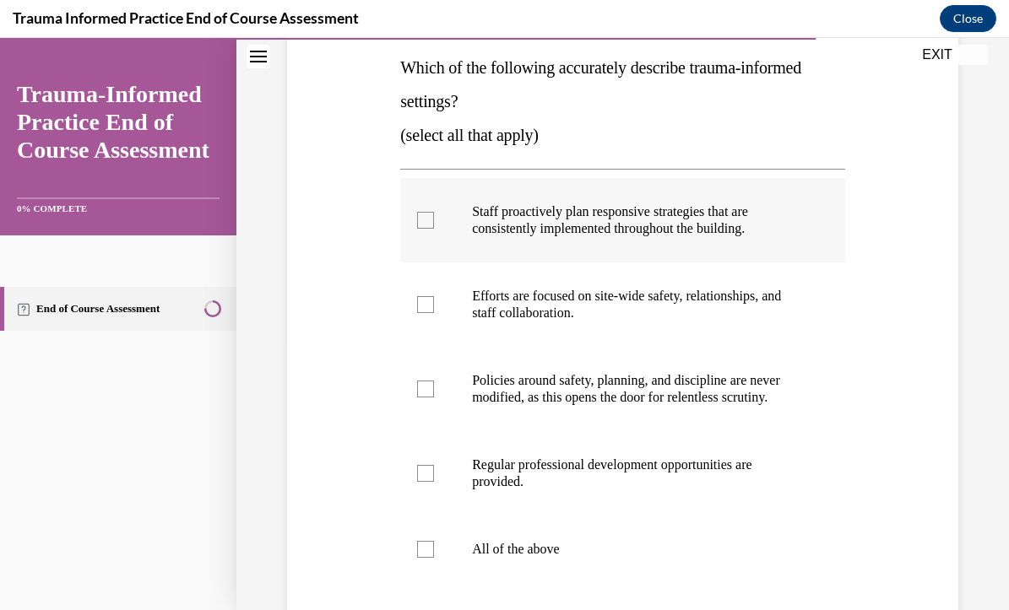
click at [583, 237] on label "Staff proactively plan responsive strategies that are consistently implemented …" at bounding box center [622, 220] width 445 height 84
click at [434, 229] on input "Staff proactively plan responsive strategies that are consistently implemented …" at bounding box center [425, 220] width 17 height 17
checkbox input "true"
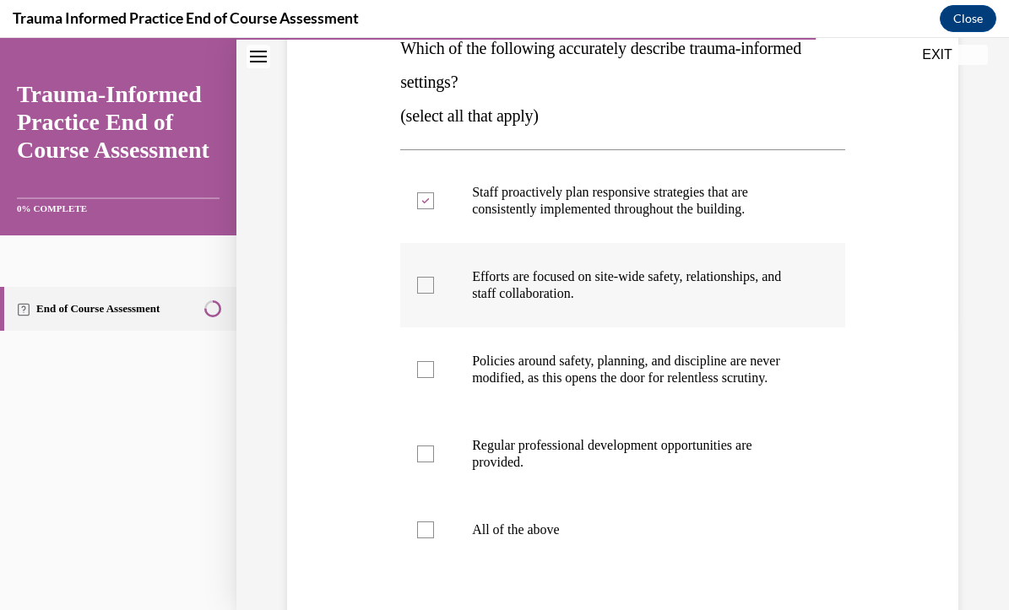
click at [628, 311] on label "Efforts are focused on site-wide safety, relationships, and staff collaboration." at bounding box center [622, 285] width 445 height 84
click at [434, 294] on input "Efforts are focused on site-wide safety, relationships, and staff collaboration." at bounding box center [425, 285] width 17 height 17
checkbox input "true"
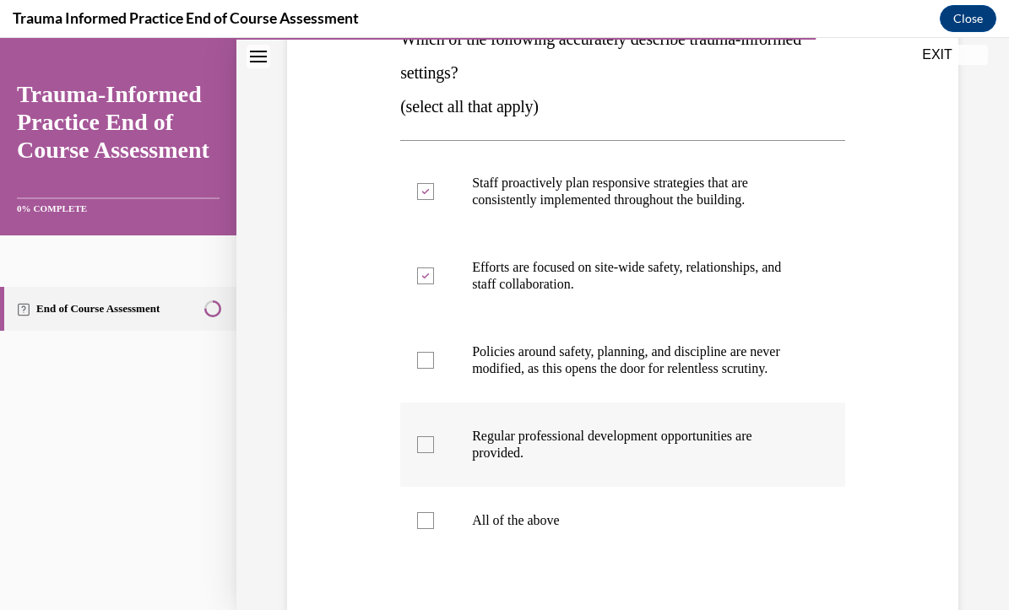
click at [671, 462] on p "Regular professional development opportunities are provided." at bounding box center [637, 445] width 331 height 34
click at [434, 453] on input "Regular professional development opportunities are provided." at bounding box center [425, 445] width 17 height 17
checkbox input "true"
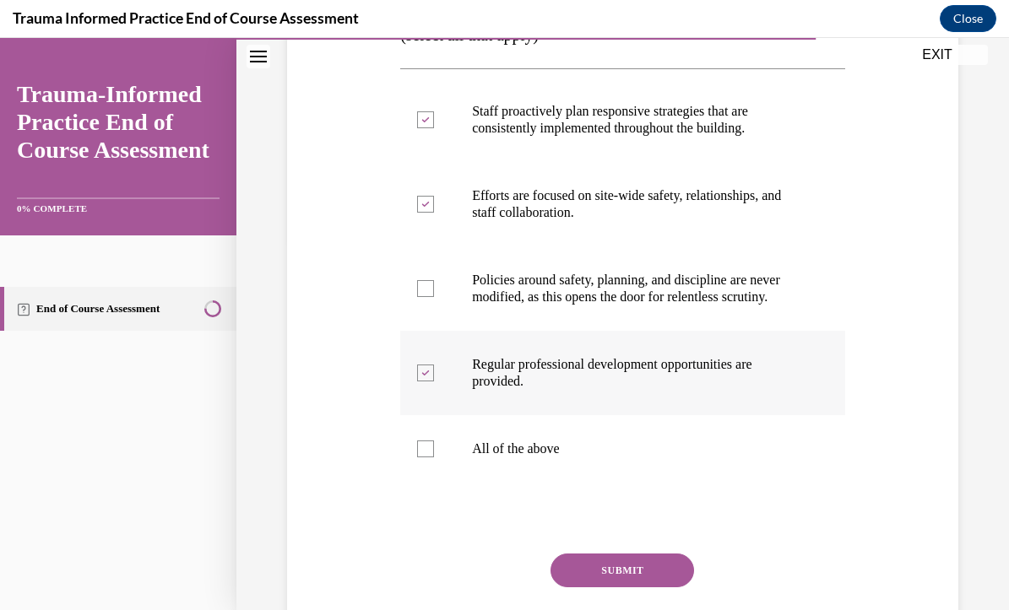
scroll to position [372, 0]
click at [655, 577] on button "SUBMIT" at bounding box center [623, 570] width 144 height 34
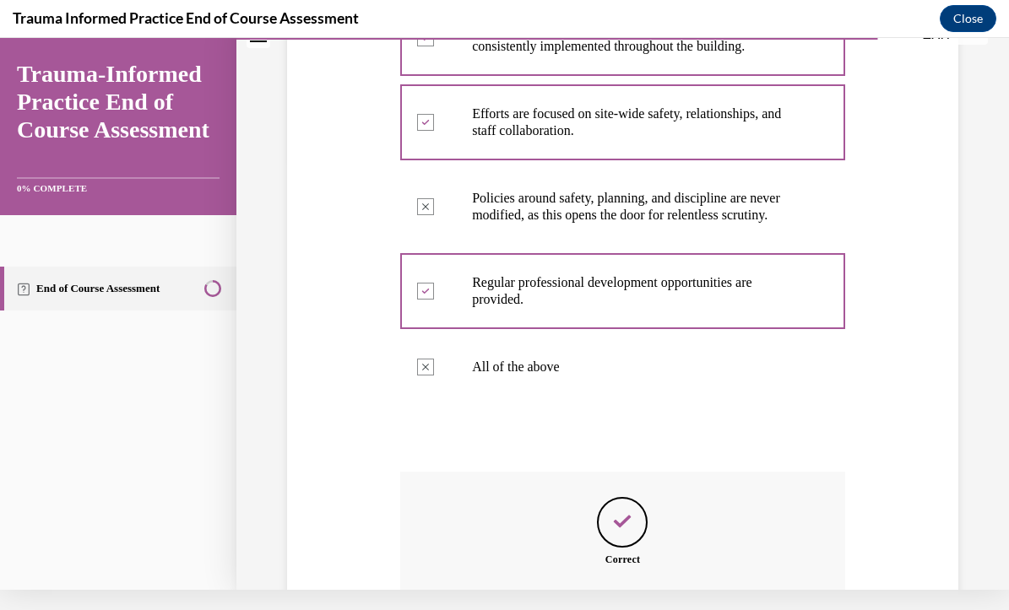
scroll to position [620, 0]
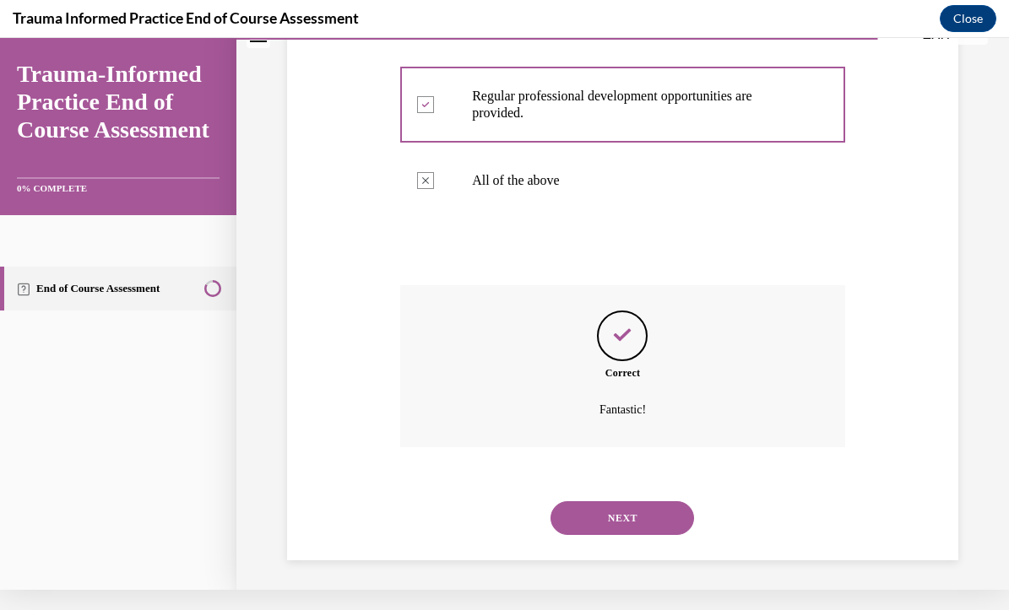
click at [658, 513] on button "NEXT" at bounding box center [623, 519] width 144 height 34
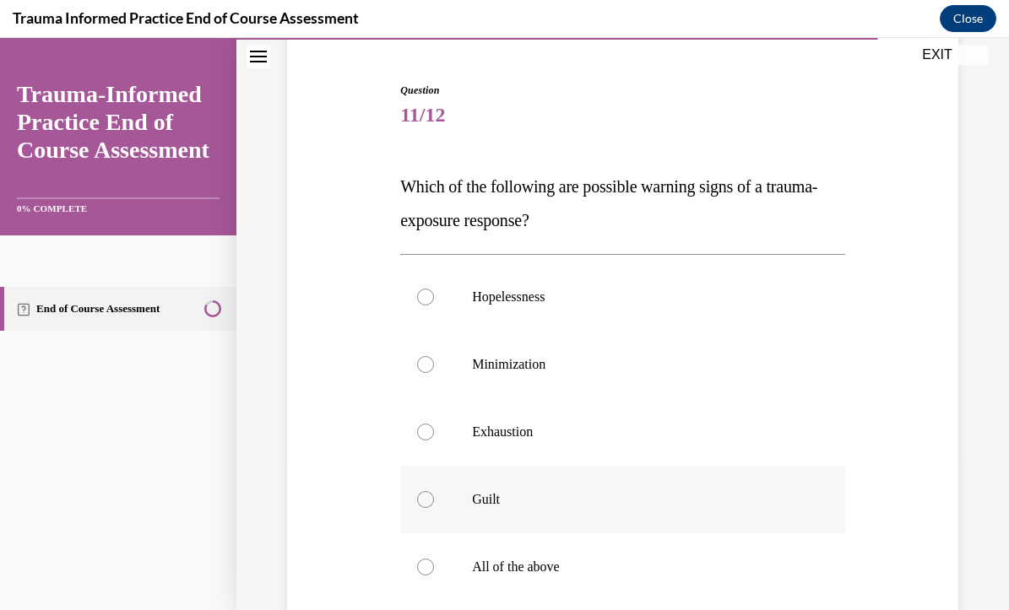
scroll to position [231, 0]
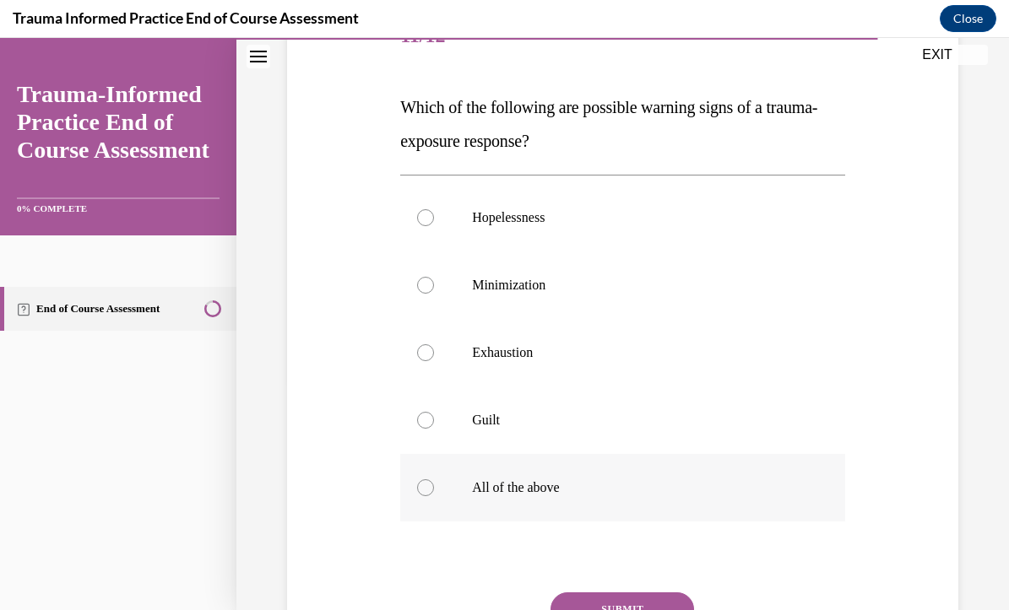
click at [606, 504] on label "All of the above" at bounding box center [622, 488] width 445 height 68
click at [434, 496] on input "All of the above" at bounding box center [425, 488] width 17 height 17
radio input "true"
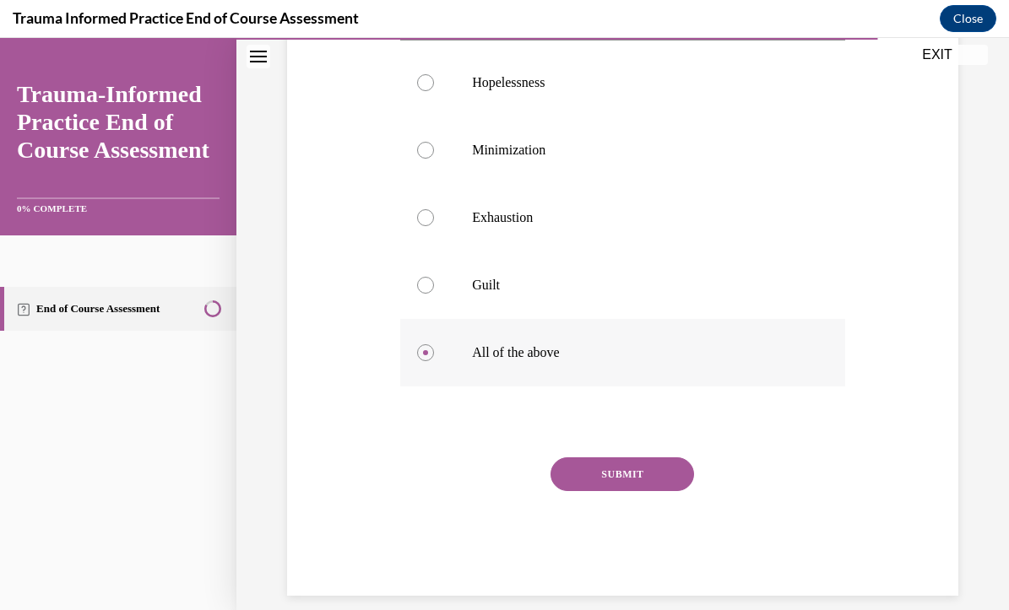
scroll to position [366, 0]
click at [638, 470] on button "SUBMIT" at bounding box center [623, 476] width 144 height 34
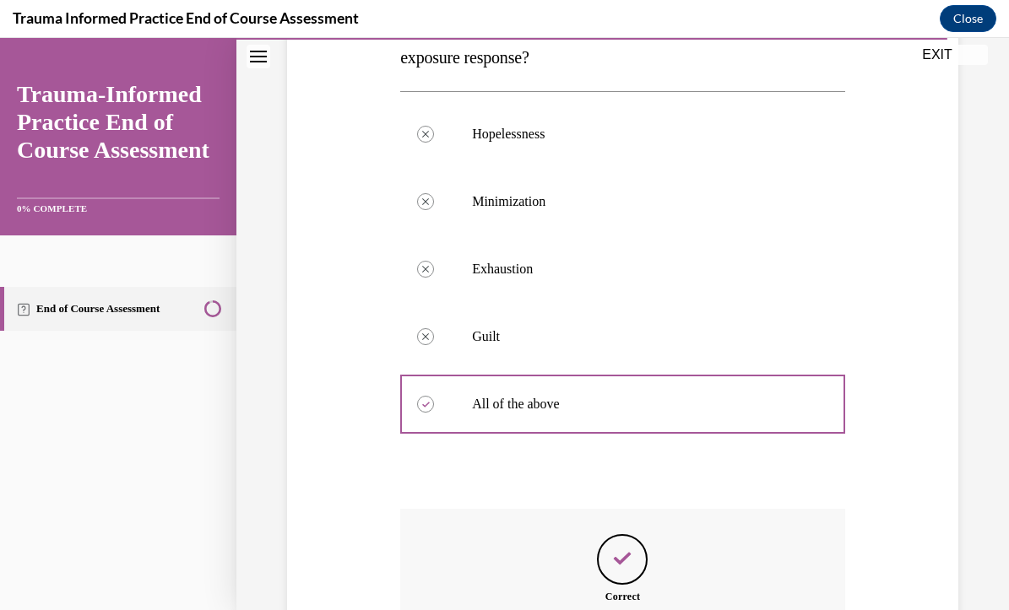
scroll to position [502, 0]
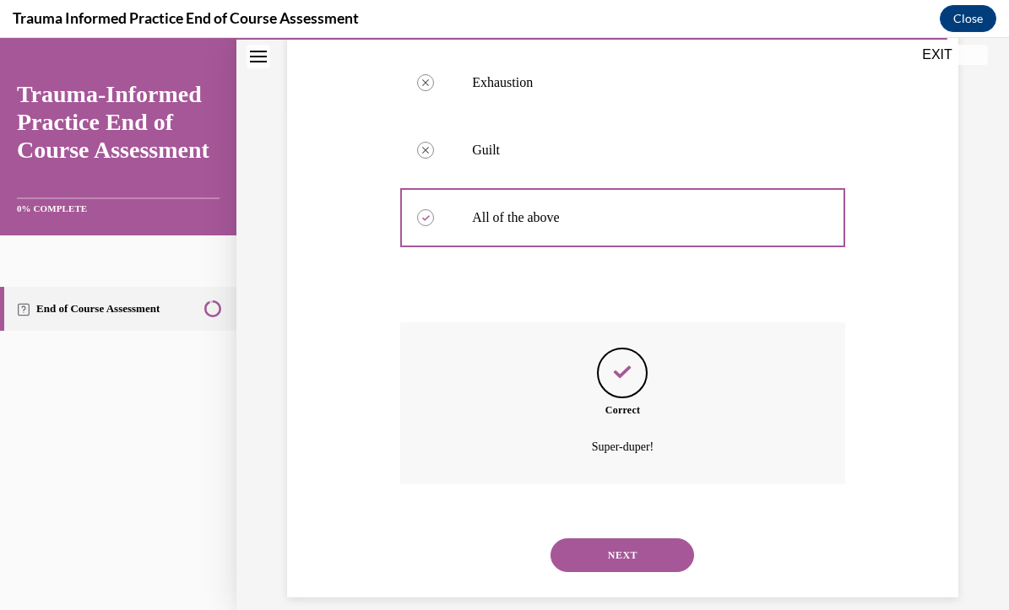
click at [639, 539] on button "NEXT" at bounding box center [623, 556] width 144 height 34
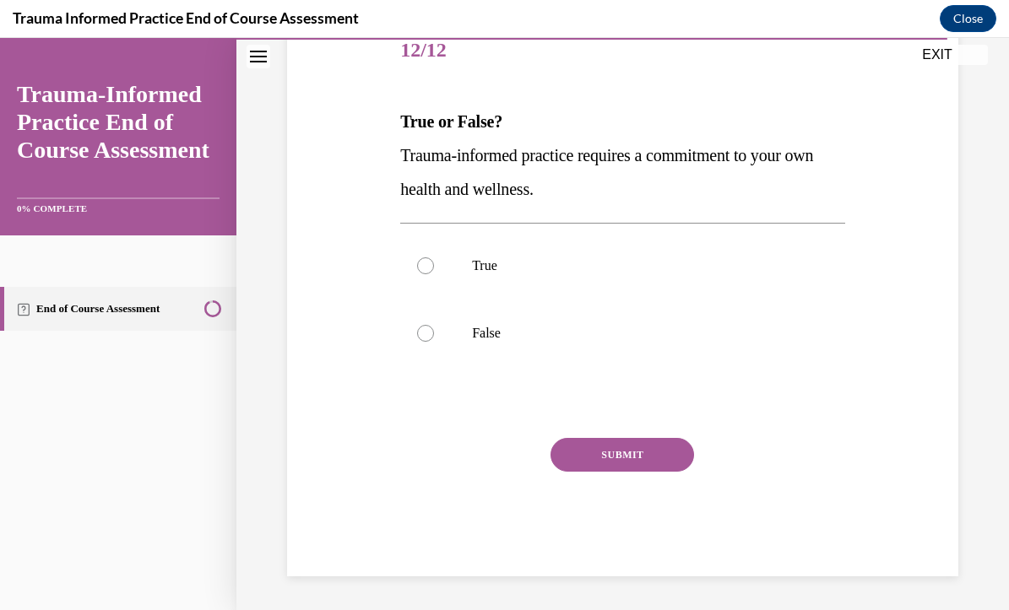
scroll to position [115, 0]
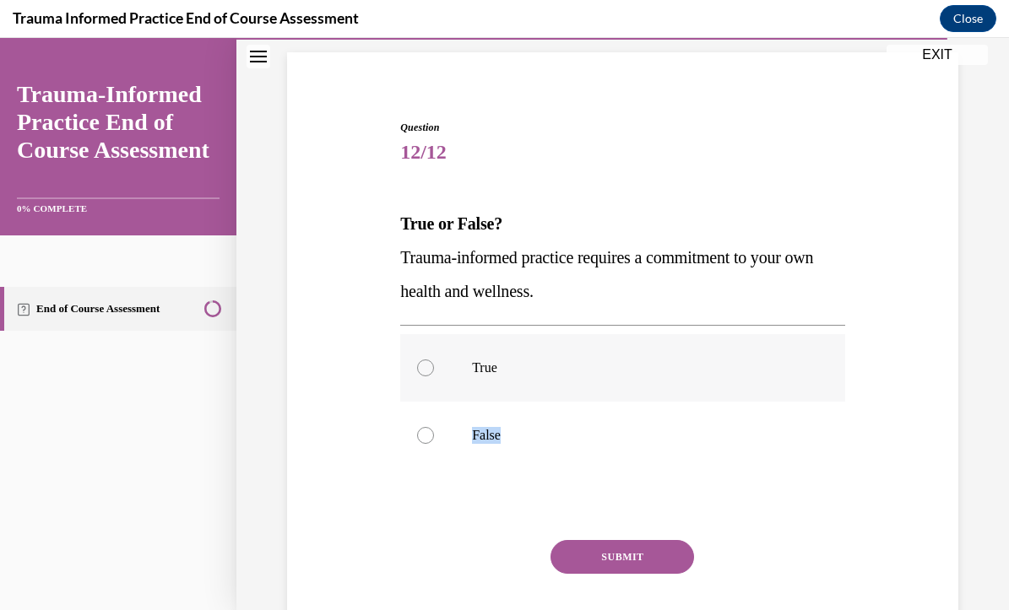
drag, startPoint x: 595, startPoint y: 436, endPoint x: 578, endPoint y: 367, distance: 70.7
click at [578, 367] on div "True False" at bounding box center [622, 401] width 445 height 135
click at [578, 367] on p "True" at bounding box center [637, 368] width 331 height 17
click at [434, 367] on input "True" at bounding box center [425, 368] width 17 height 17
radio input "true"
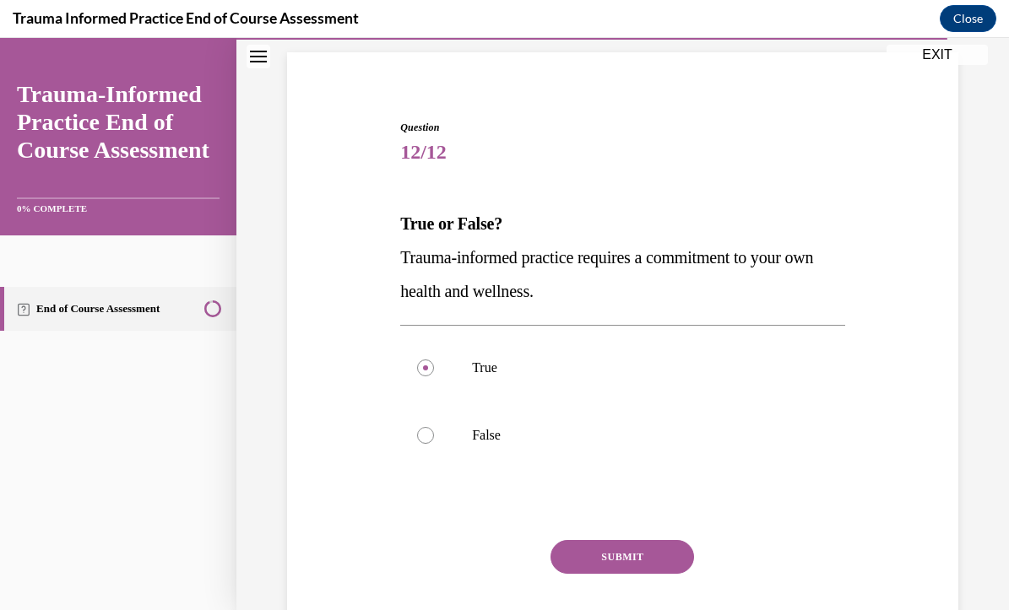
click at [617, 554] on button "SUBMIT" at bounding box center [623, 557] width 144 height 34
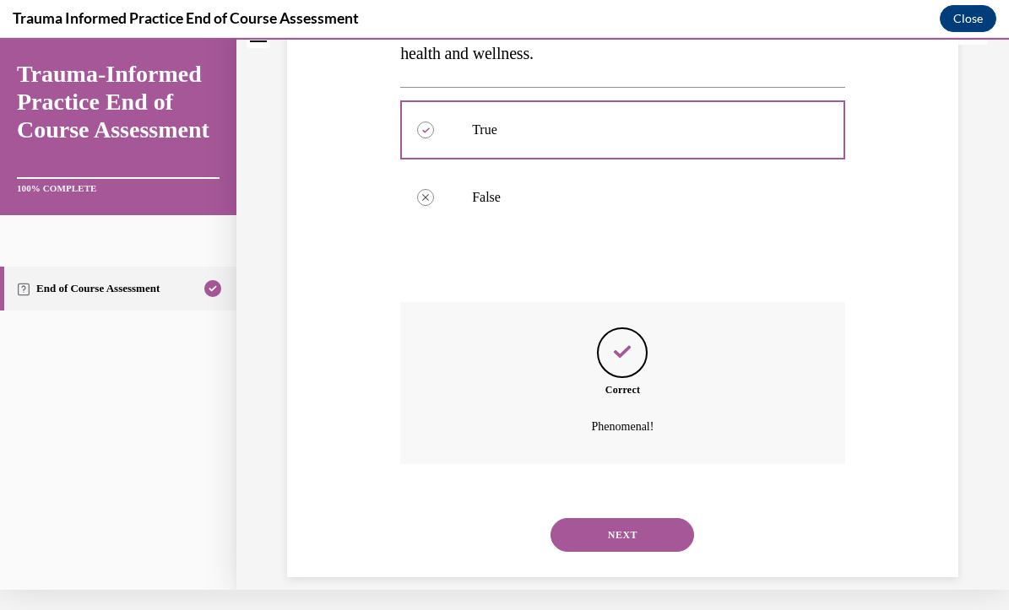
scroll to position [332, 0]
click at [616, 519] on button "NEXT" at bounding box center [623, 536] width 144 height 34
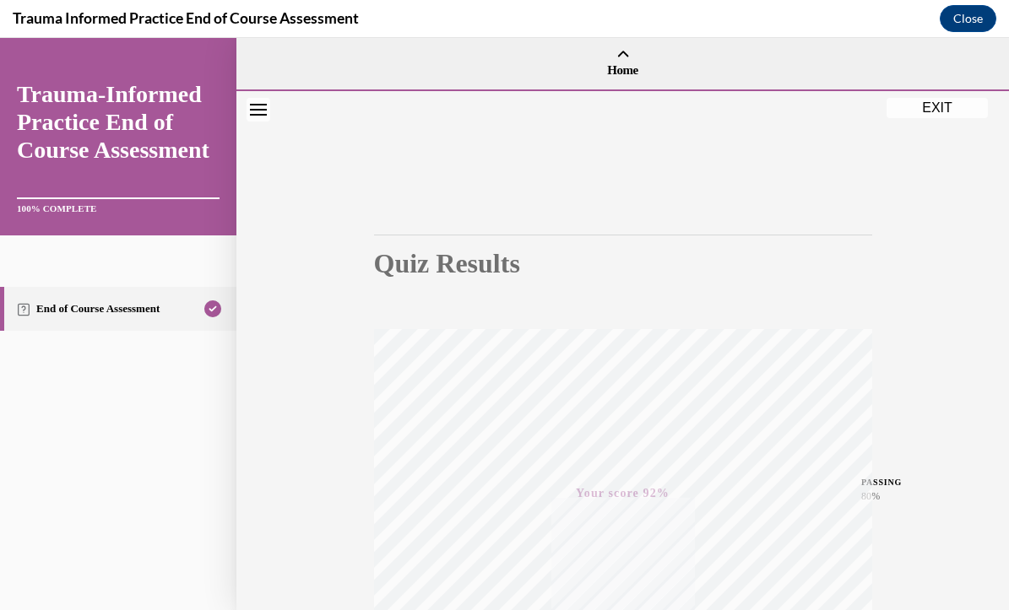
scroll to position [0, 0]
click at [931, 110] on button "EXIT" at bounding box center [937, 106] width 101 height 20
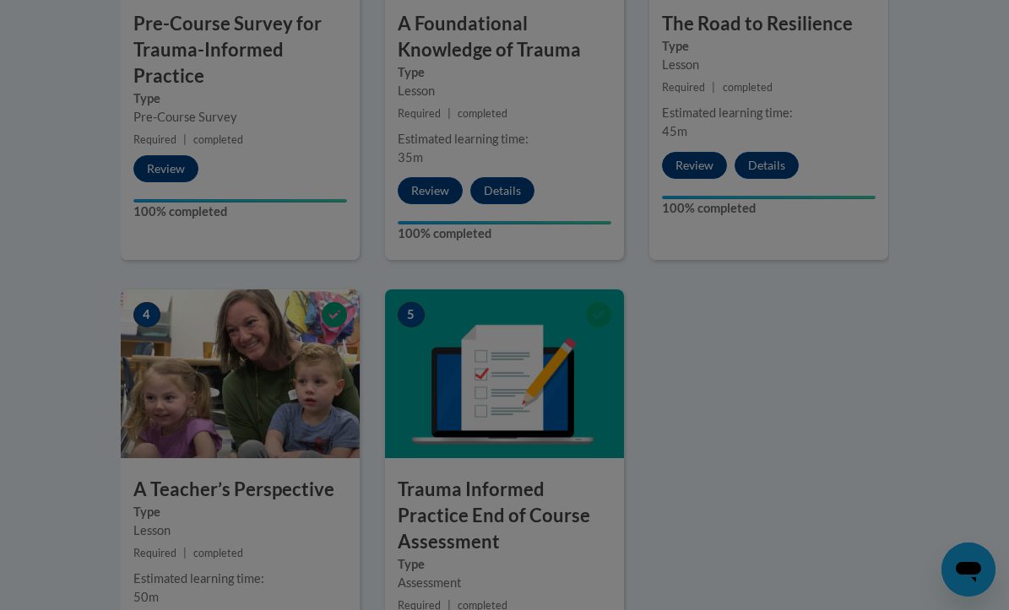
scroll to position [408, 0]
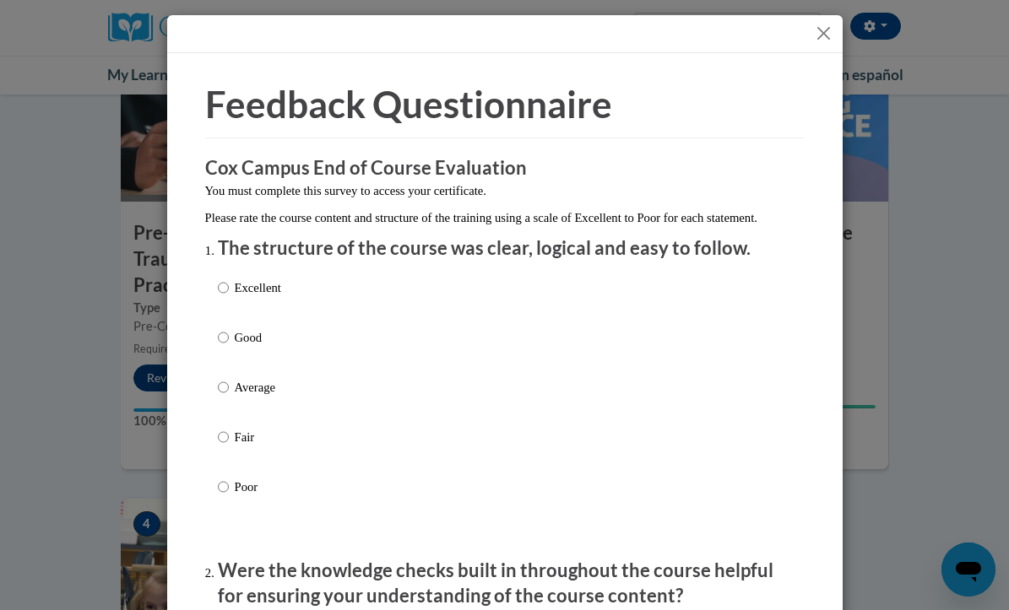
click at [252, 297] on p "Excellent" at bounding box center [258, 288] width 46 height 19
click at [229, 297] on input "Excellent" at bounding box center [223, 288] width 11 height 19
radio input "true"
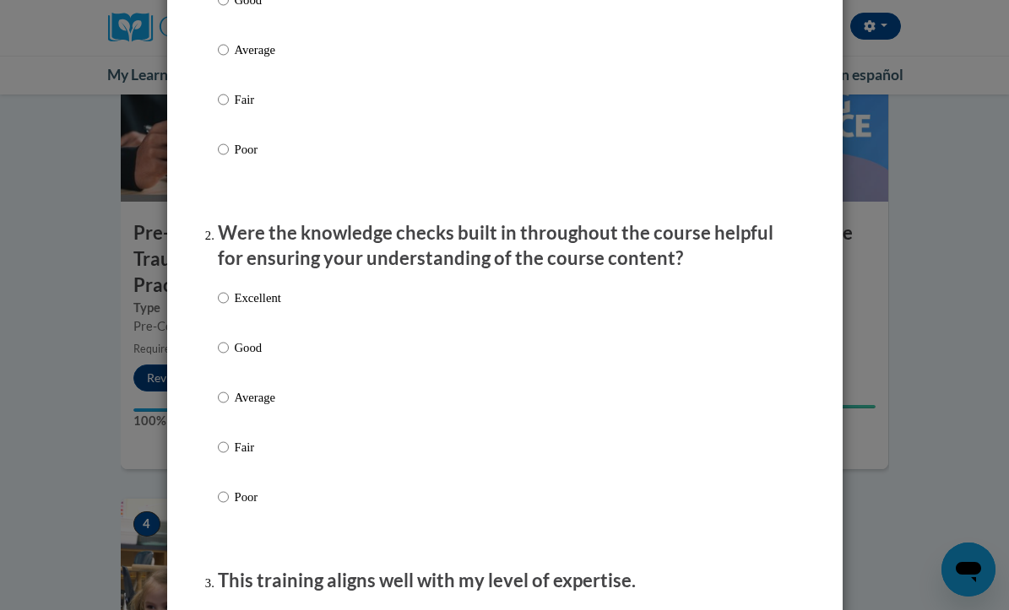
click at [248, 323] on label "Excellent" at bounding box center [249, 312] width 63 height 46
click at [229, 307] on input "Excellent" at bounding box center [223, 298] width 11 height 19
radio input "true"
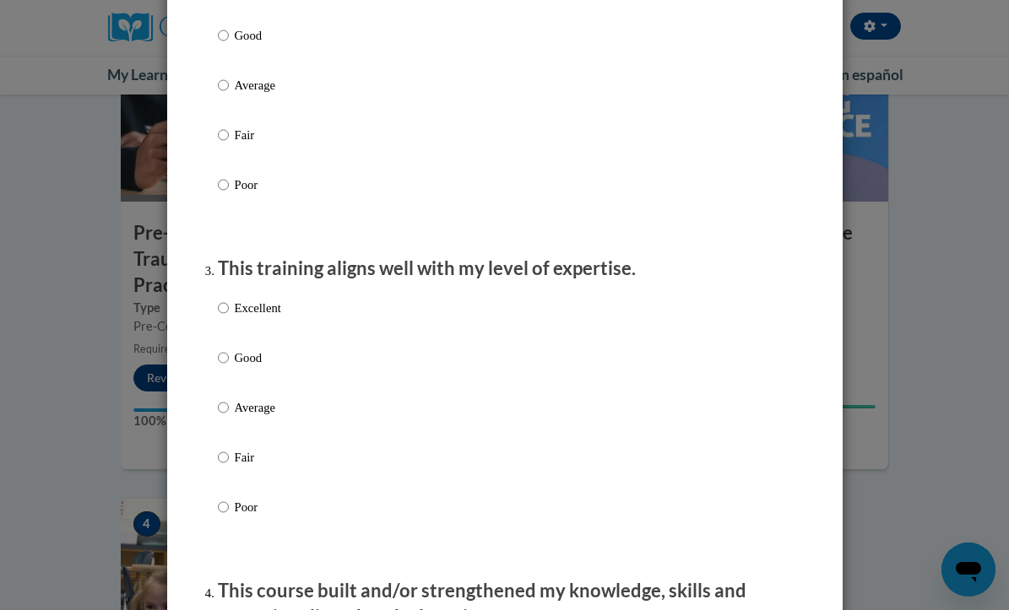
click at [248, 317] on p "Excellent" at bounding box center [258, 308] width 46 height 19
click at [229, 317] on input "Excellent" at bounding box center [223, 308] width 11 height 19
radio input "true"
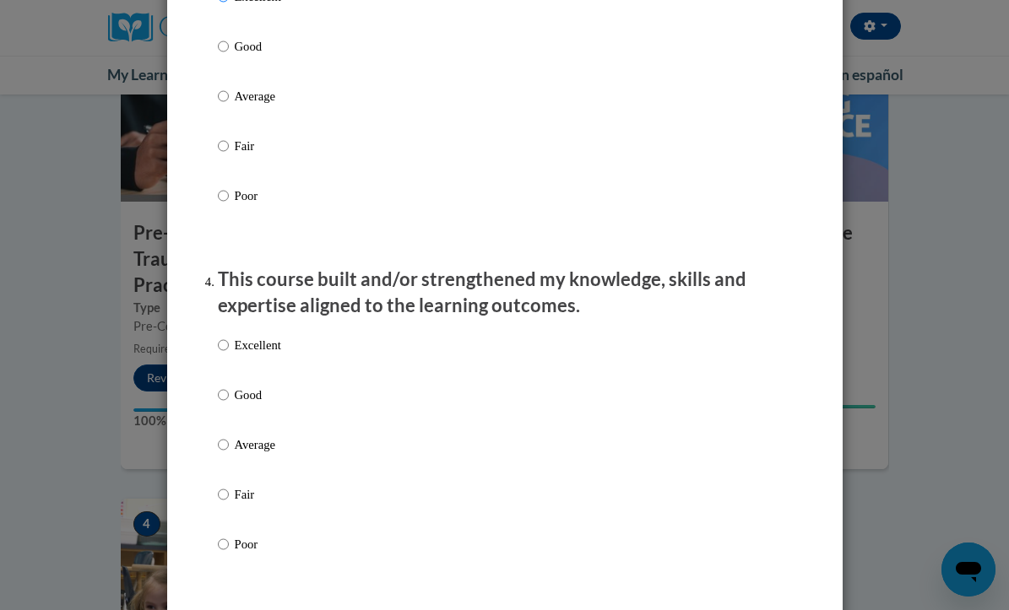
scroll to position [973, 0]
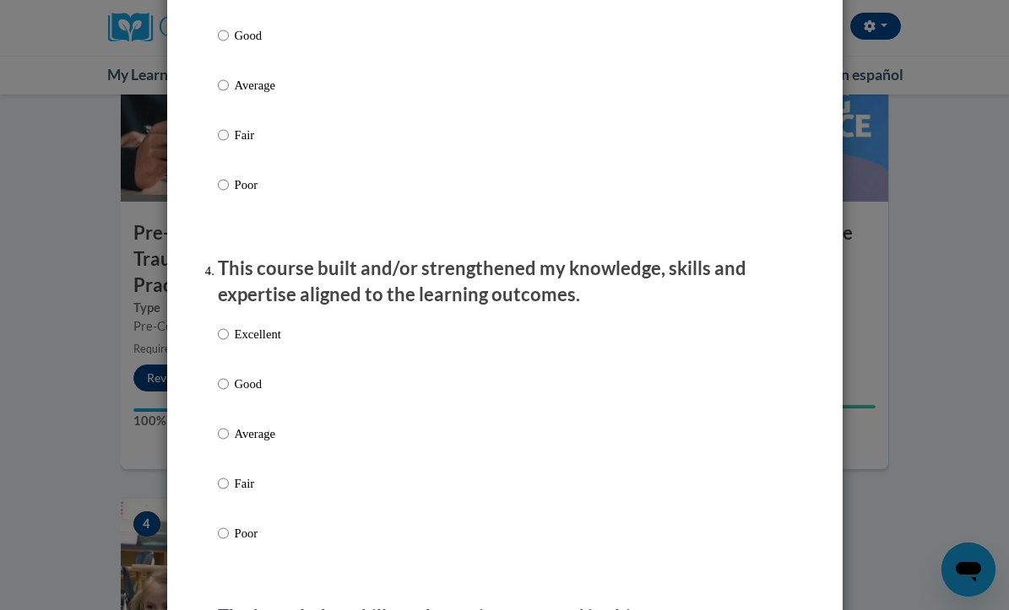
click at [263, 344] on p "Excellent" at bounding box center [258, 334] width 46 height 19
click at [229, 344] on input "Excellent" at bounding box center [223, 334] width 11 height 19
radio input "true"
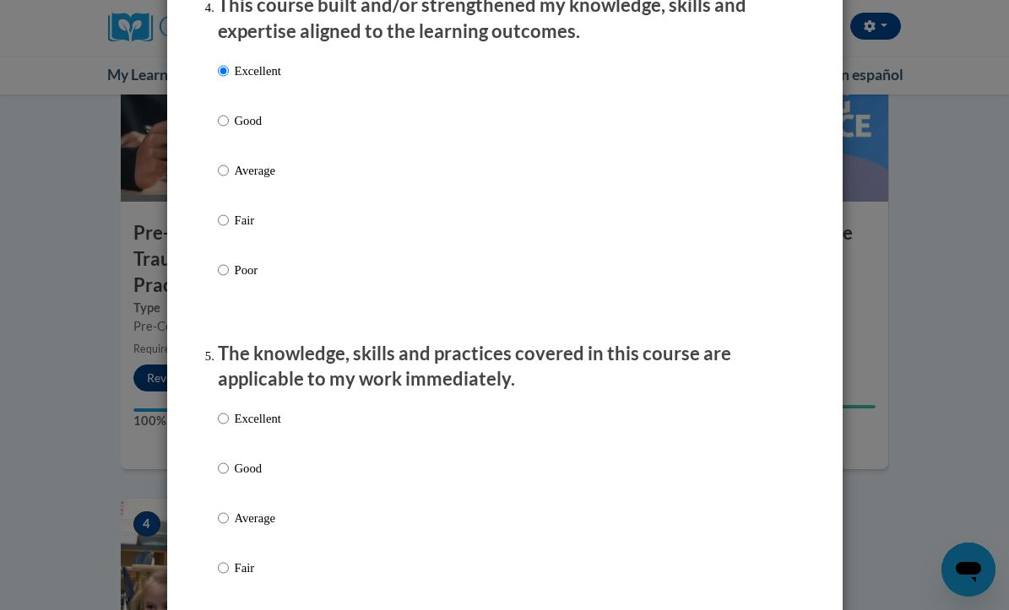
scroll to position [1283, 0]
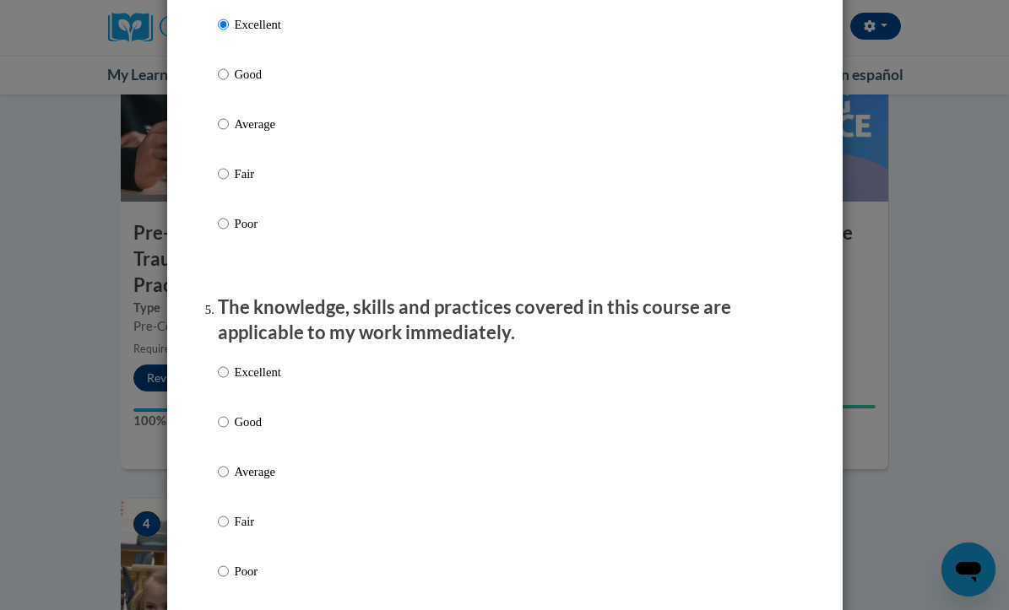
click at [261, 366] on div "Excellent Good Average Fair Poor" at bounding box center [249, 486] width 63 height 262
click at [264, 372] on p "Excellent" at bounding box center [258, 372] width 46 height 19
click at [229, 372] on input "Excellent" at bounding box center [223, 372] width 11 height 19
radio input "true"
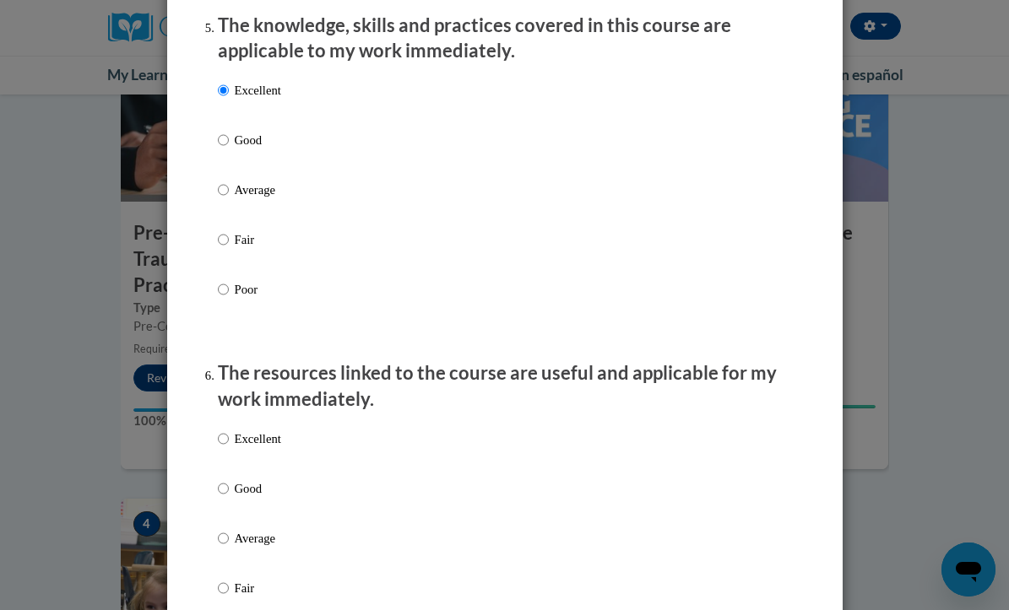
scroll to position [1569, 0]
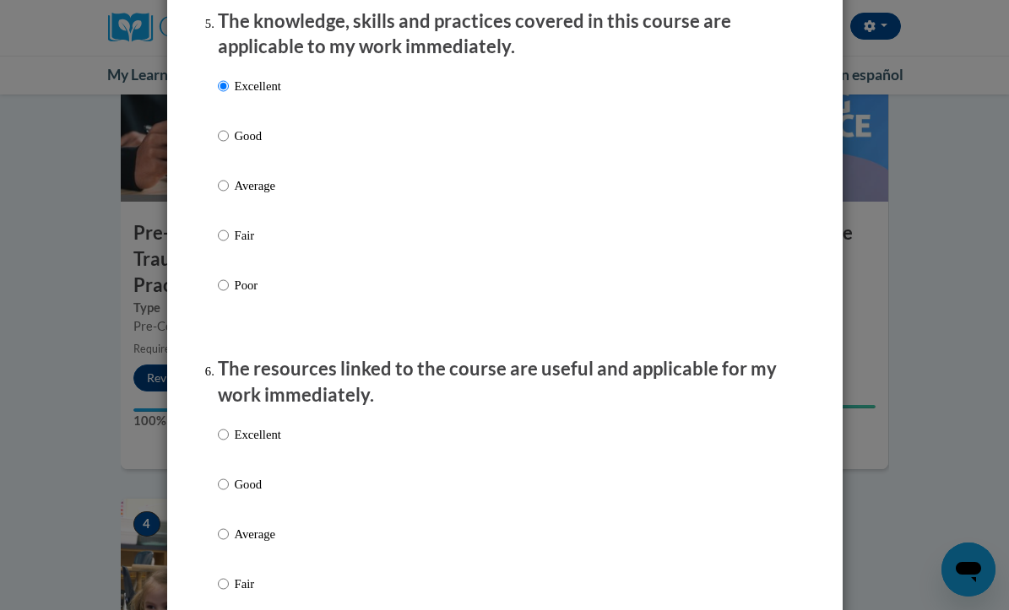
click at [264, 453] on label "Excellent" at bounding box center [249, 449] width 63 height 46
click at [229, 444] on input "Excellent" at bounding box center [223, 435] width 11 height 19
radio input "true"
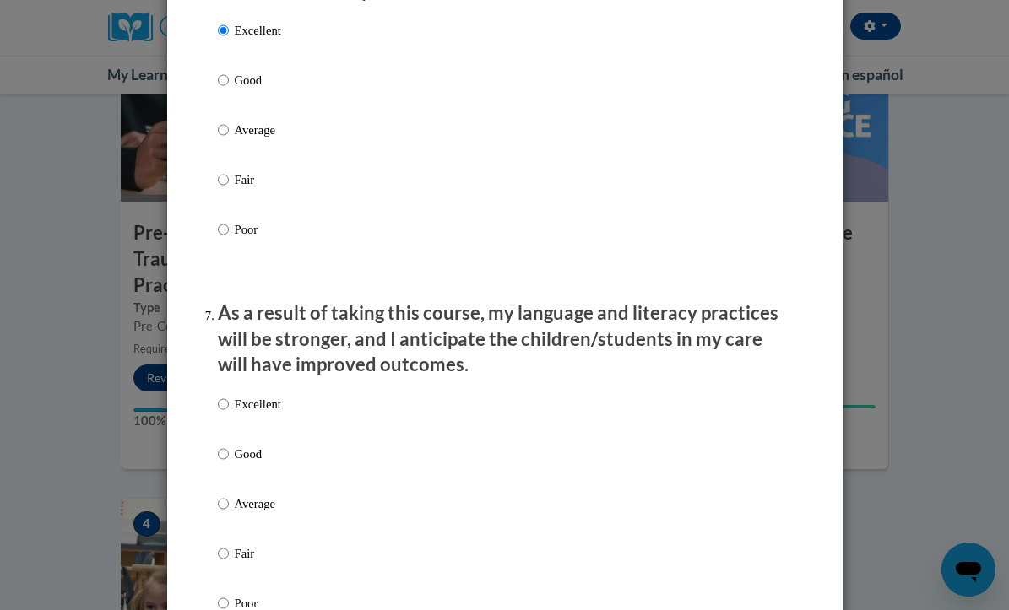
click at [263, 414] on p "Excellent" at bounding box center [258, 404] width 46 height 19
click at [229, 414] on input "Excellent" at bounding box center [223, 404] width 11 height 19
radio input "true"
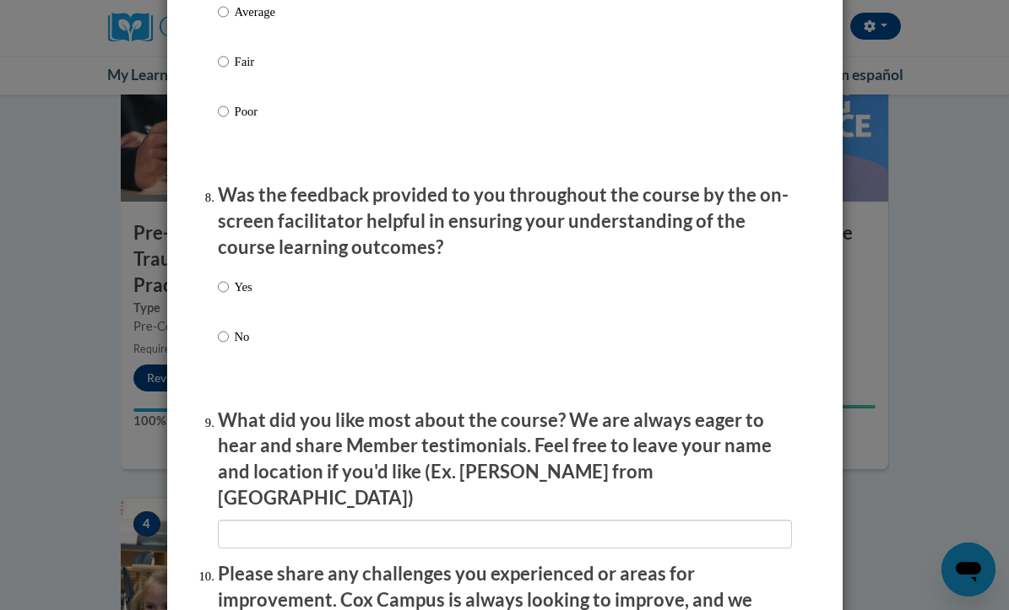
scroll to position [2479, 0]
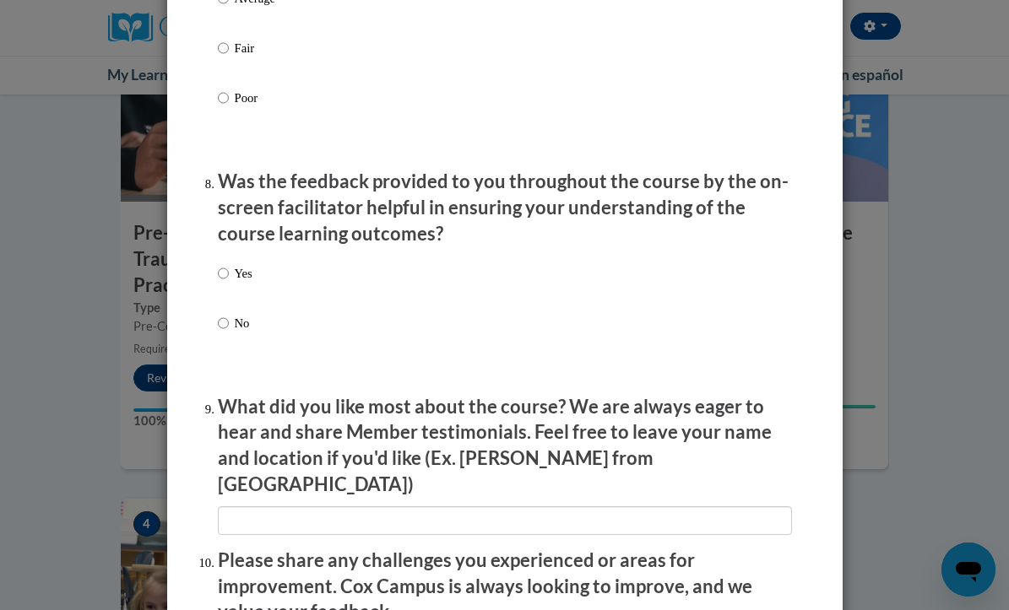
click at [238, 283] on p "Yes" at bounding box center [244, 273] width 18 height 19
click at [229, 283] on input "Yes" at bounding box center [223, 273] width 11 height 19
radio input "true"
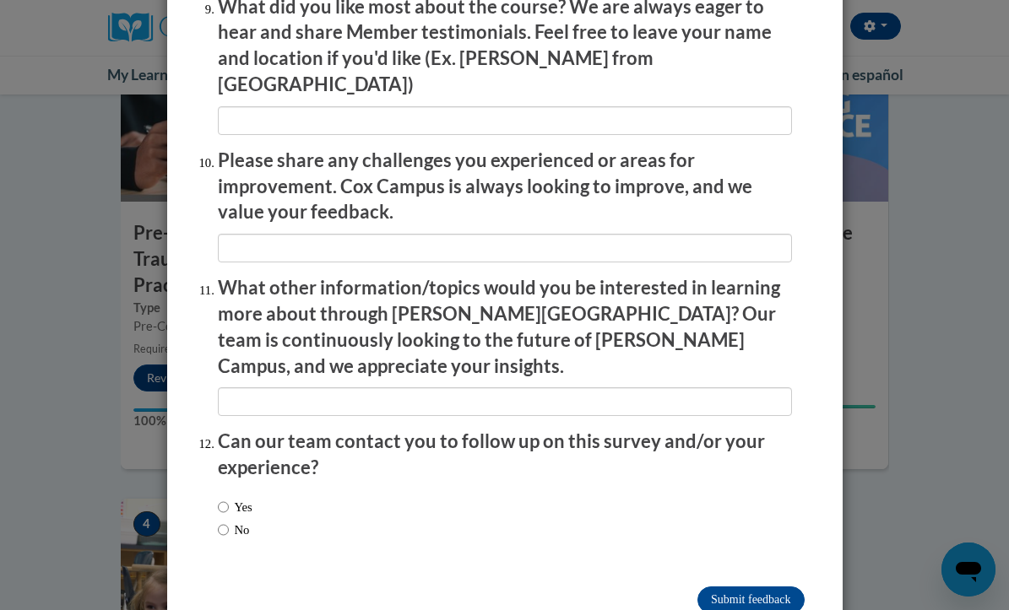
scroll to position [2879, 0]
click at [242, 499] on label "Yes" at bounding box center [235, 508] width 35 height 19
click at [229, 499] on input "Yes" at bounding box center [223, 508] width 11 height 19
radio input "true"
click at [777, 588] on input "Submit feedback" at bounding box center [750, 601] width 106 height 27
